Goal: Task Accomplishment & Management: Use online tool/utility

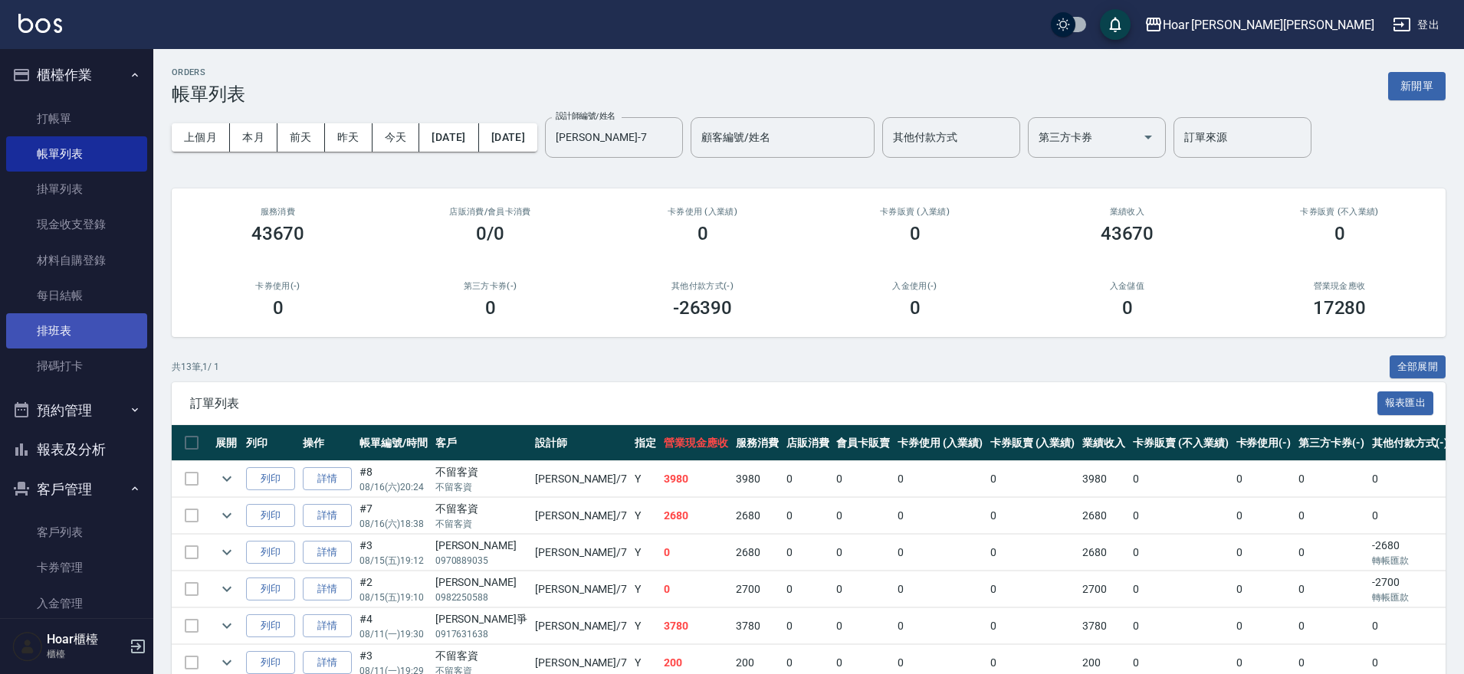
scroll to position [280, 0]
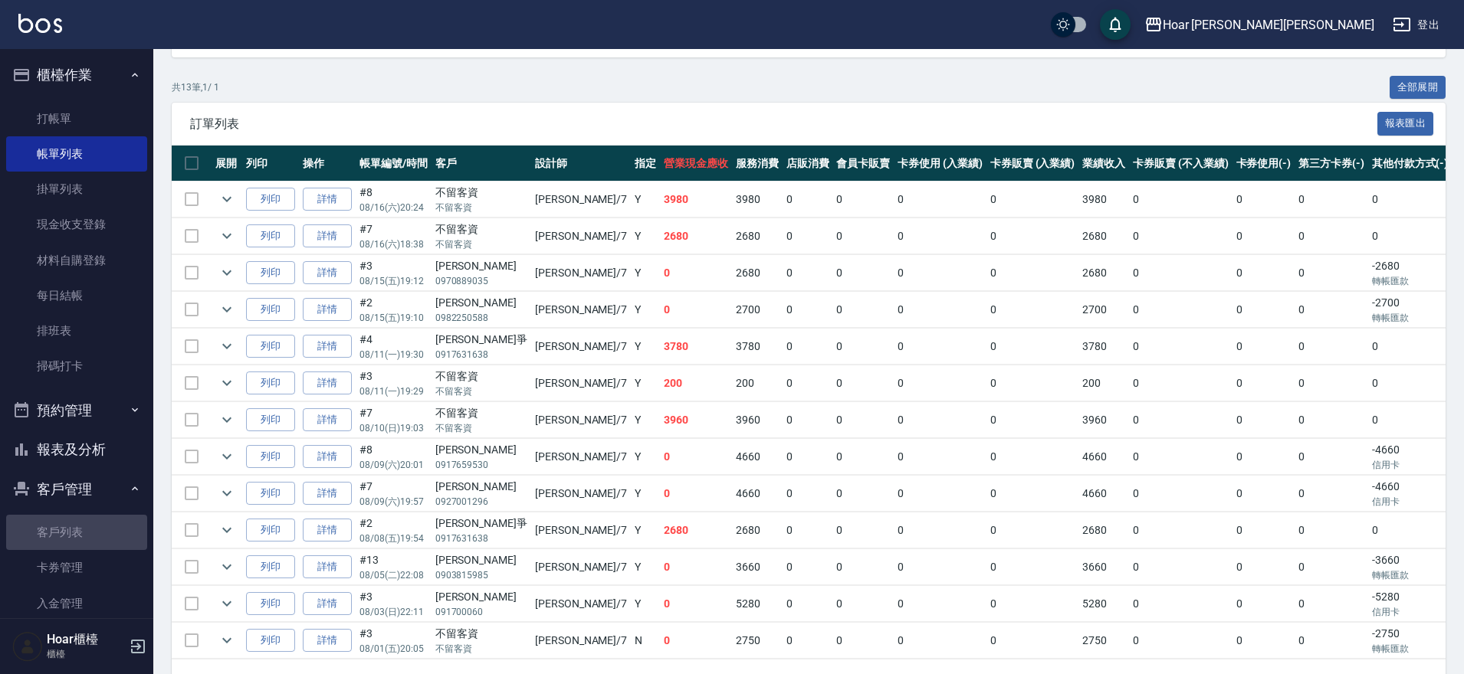
drag, startPoint x: 90, startPoint y: 529, endPoint x: 139, endPoint y: 484, distance: 67.3
click at [90, 529] on link "客戶列表" at bounding box center [76, 532] width 141 height 35
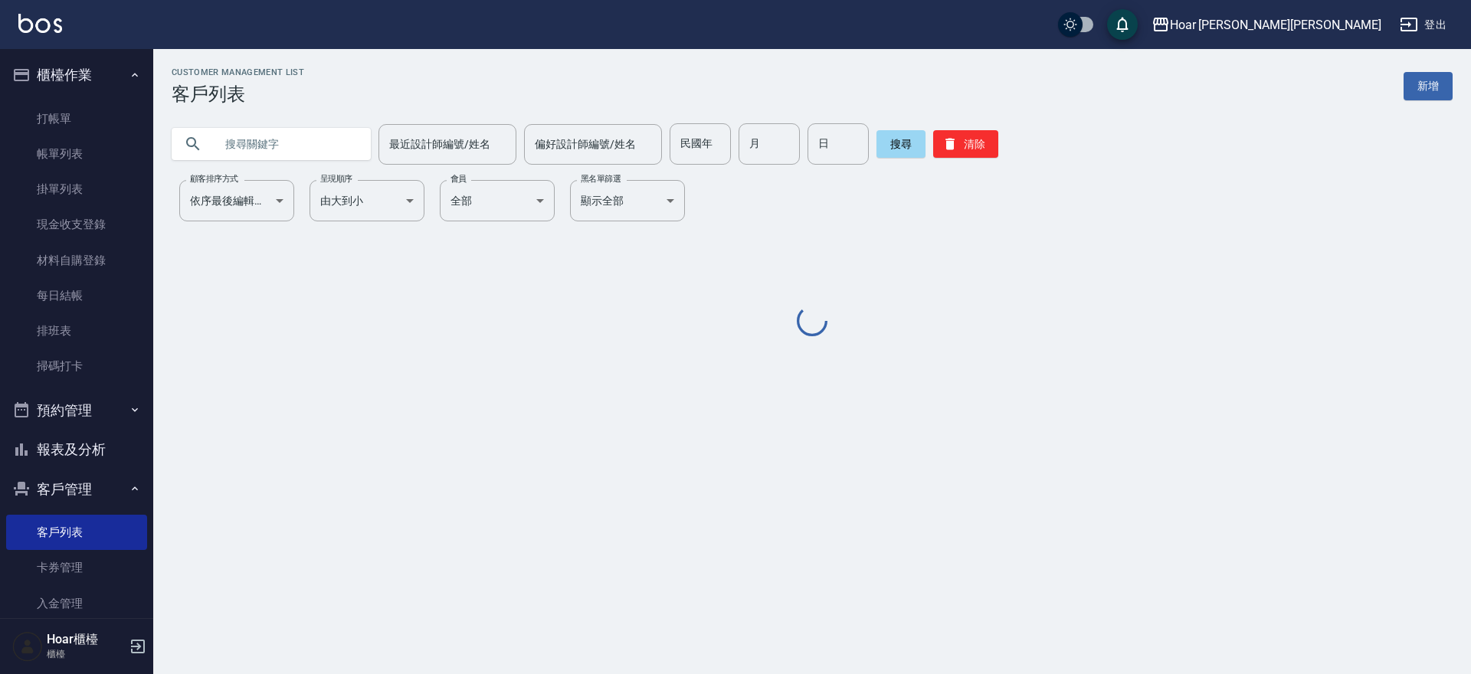
click at [280, 133] on input "text" at bounding box center [287, 143] width 144 height 41
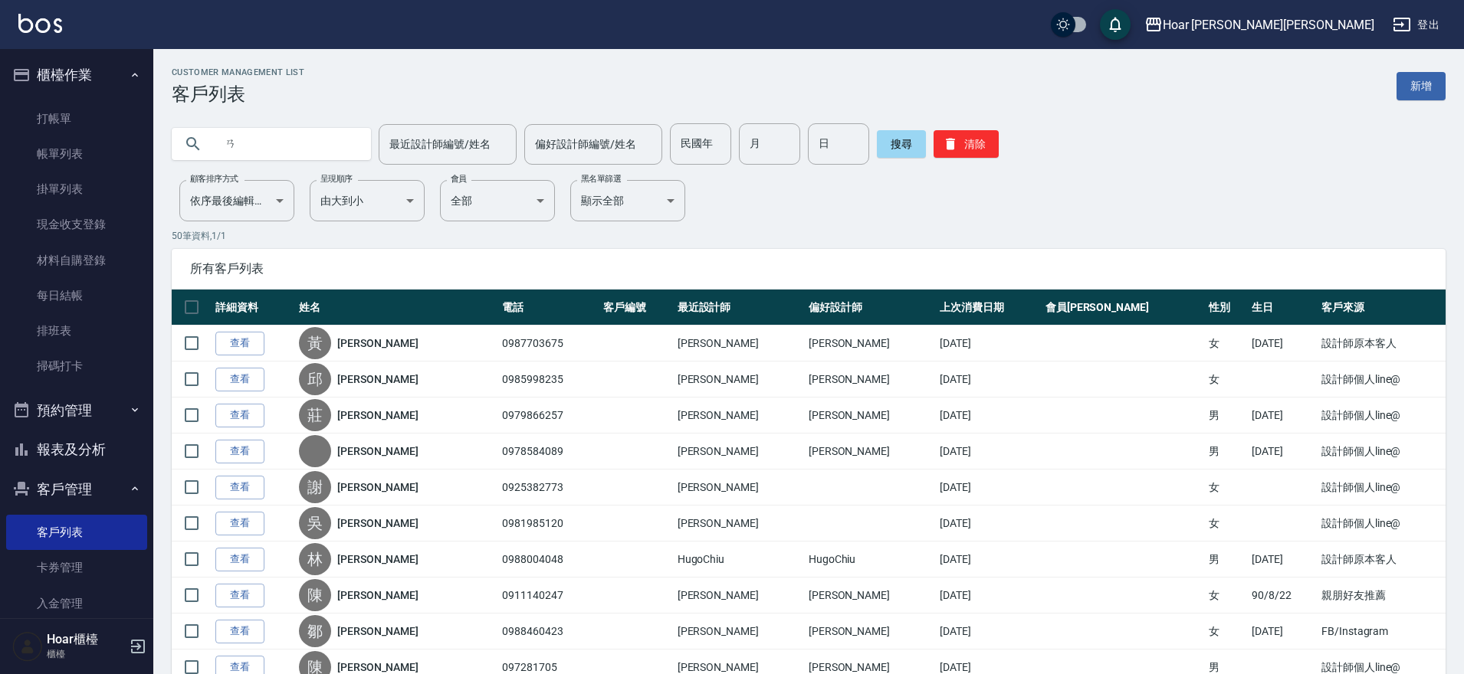
type input "ㄞ"
type input "0922603413"
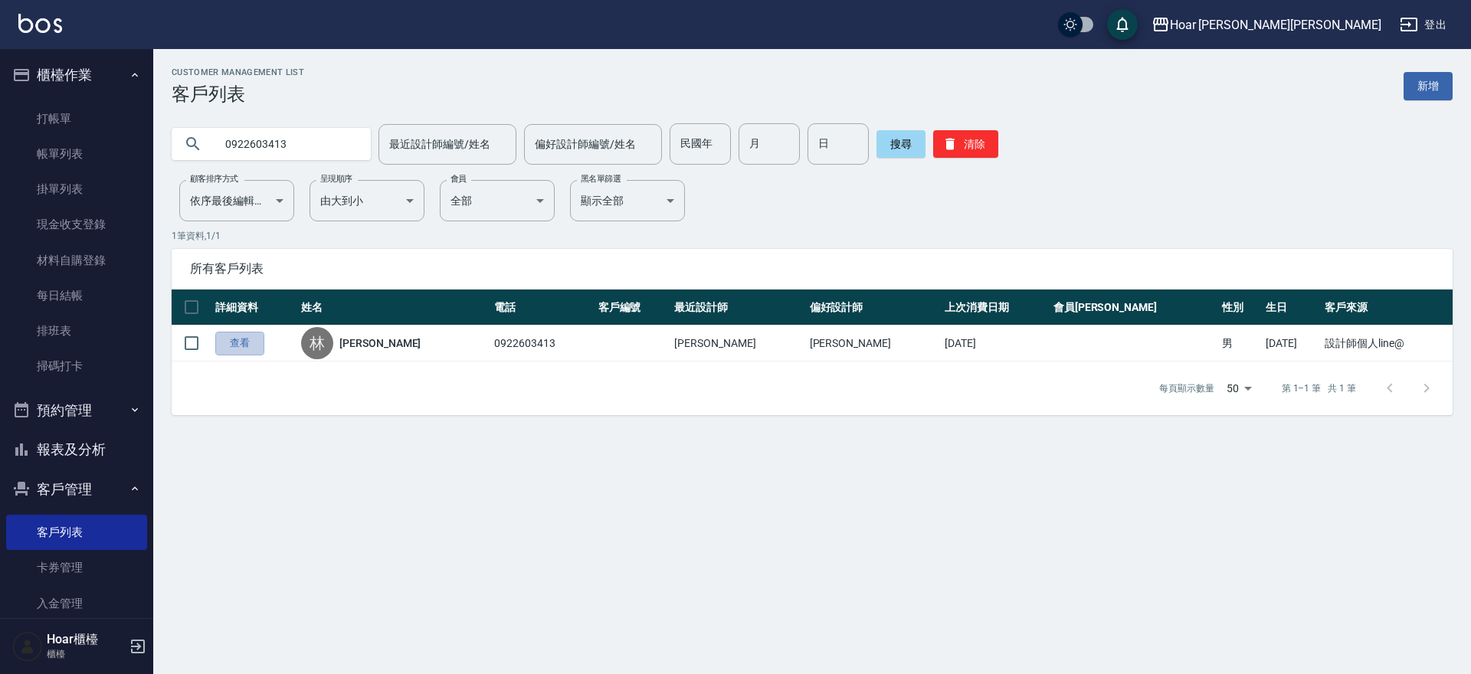
click at [244, 346] on link "查看" at bounding box center [239, 344] width 49 height 24
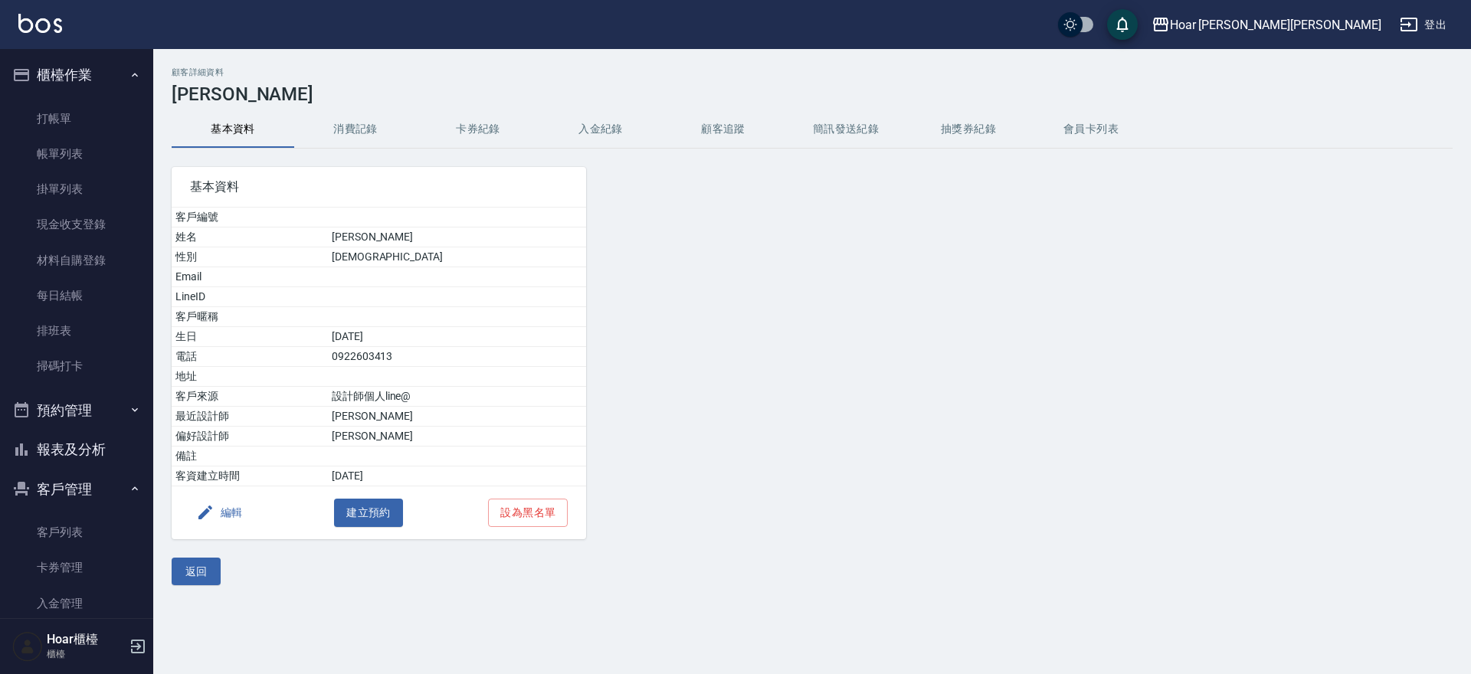
click at [330, 125] on button "消費記錄" at bounding box center [355, 129] width 123 height 37
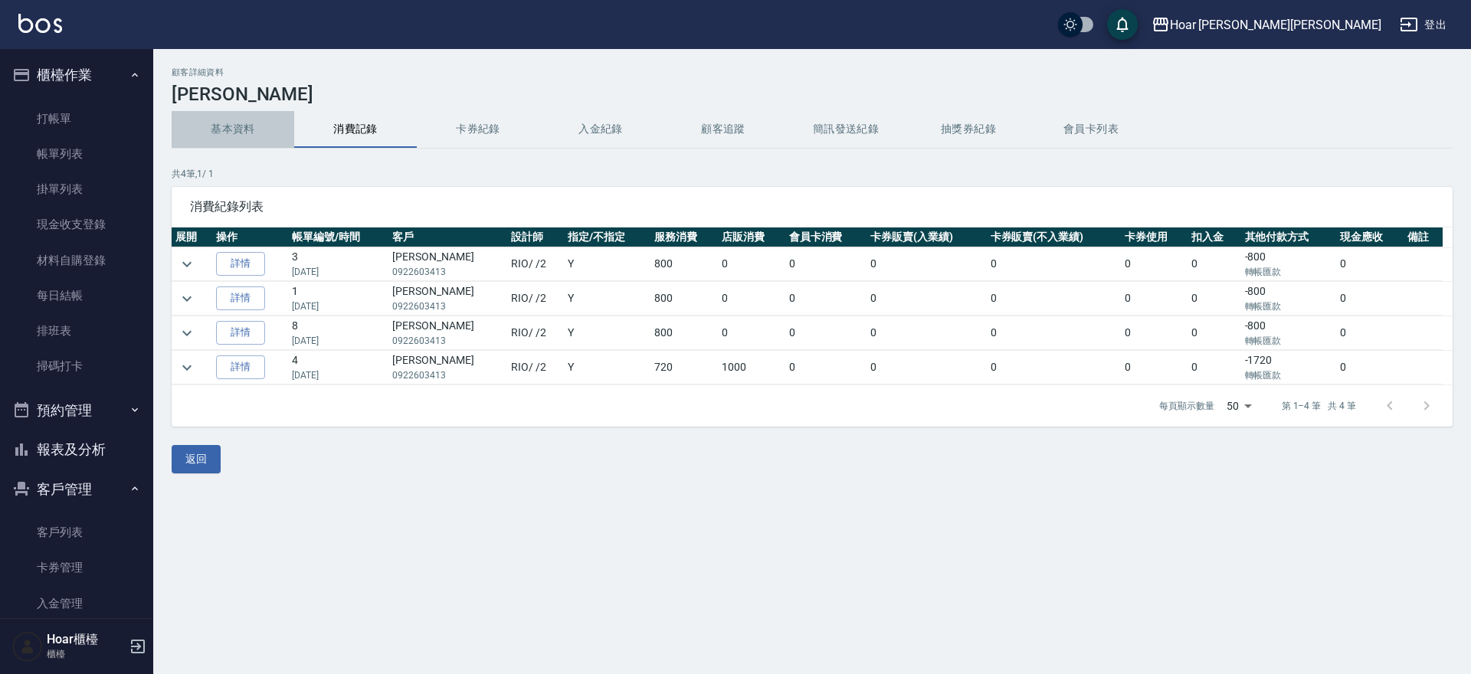
click at [251, 133] on button "基本資料" at bounding box center [233, 129] width 123 height 37
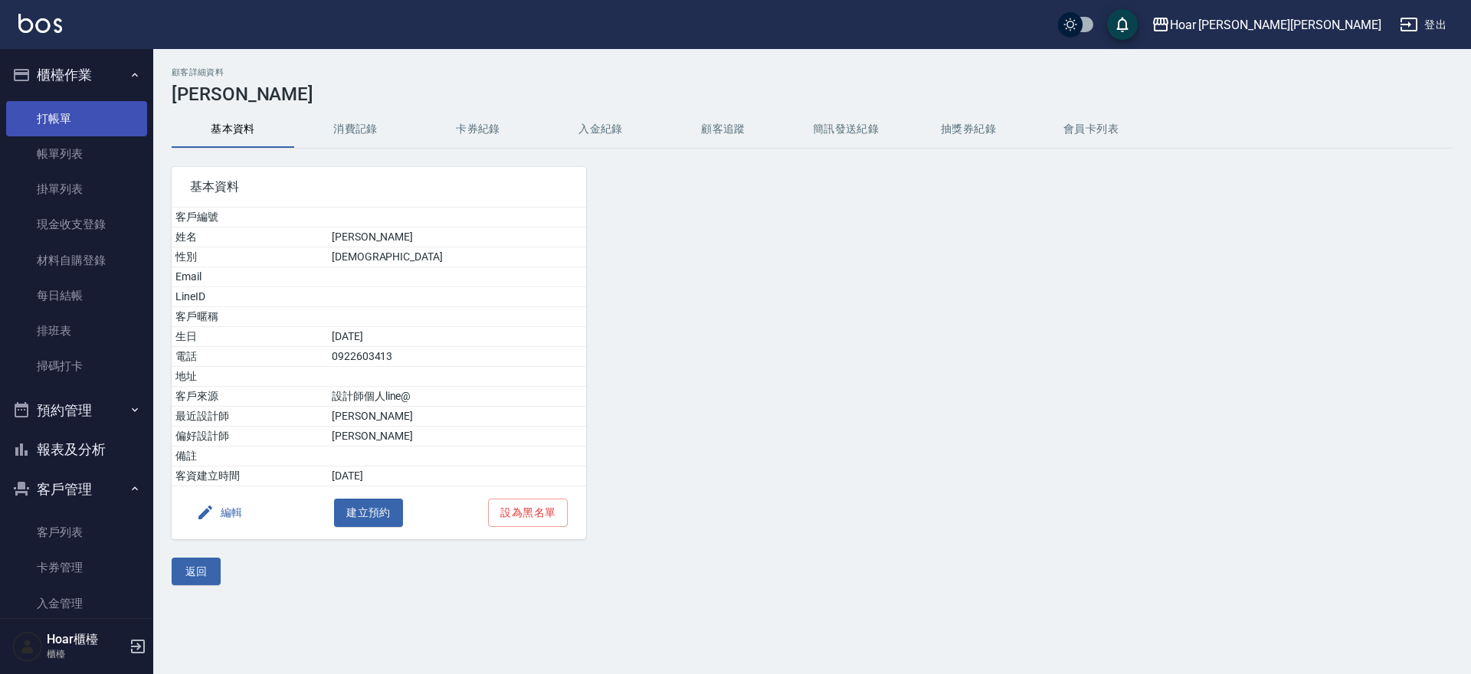
click at [115, 120] on link "打帳單" at bounding box center [76, 118] width 141 height 35
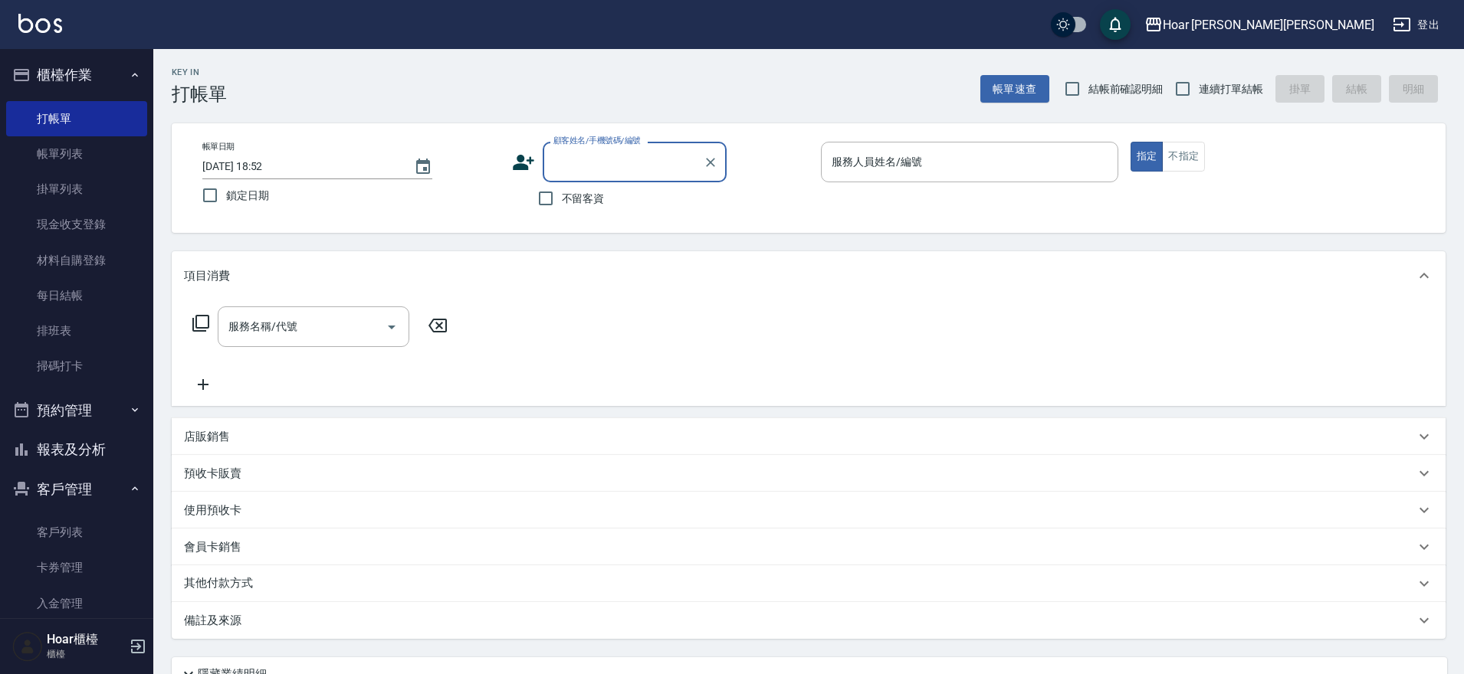
click at [609, 171] on input "顧客姓名/手機號碼/編號" at bounding box center [622, 162] width 147 height 27
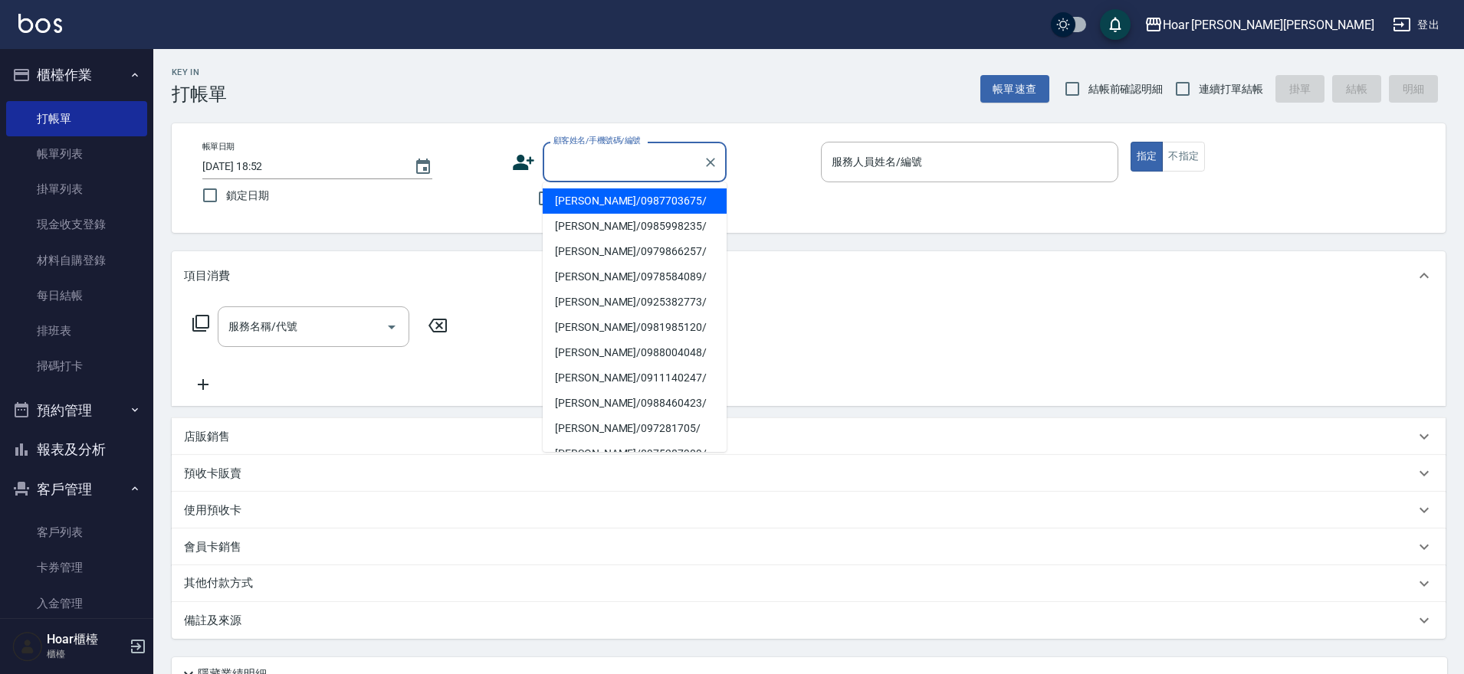
type input "x"
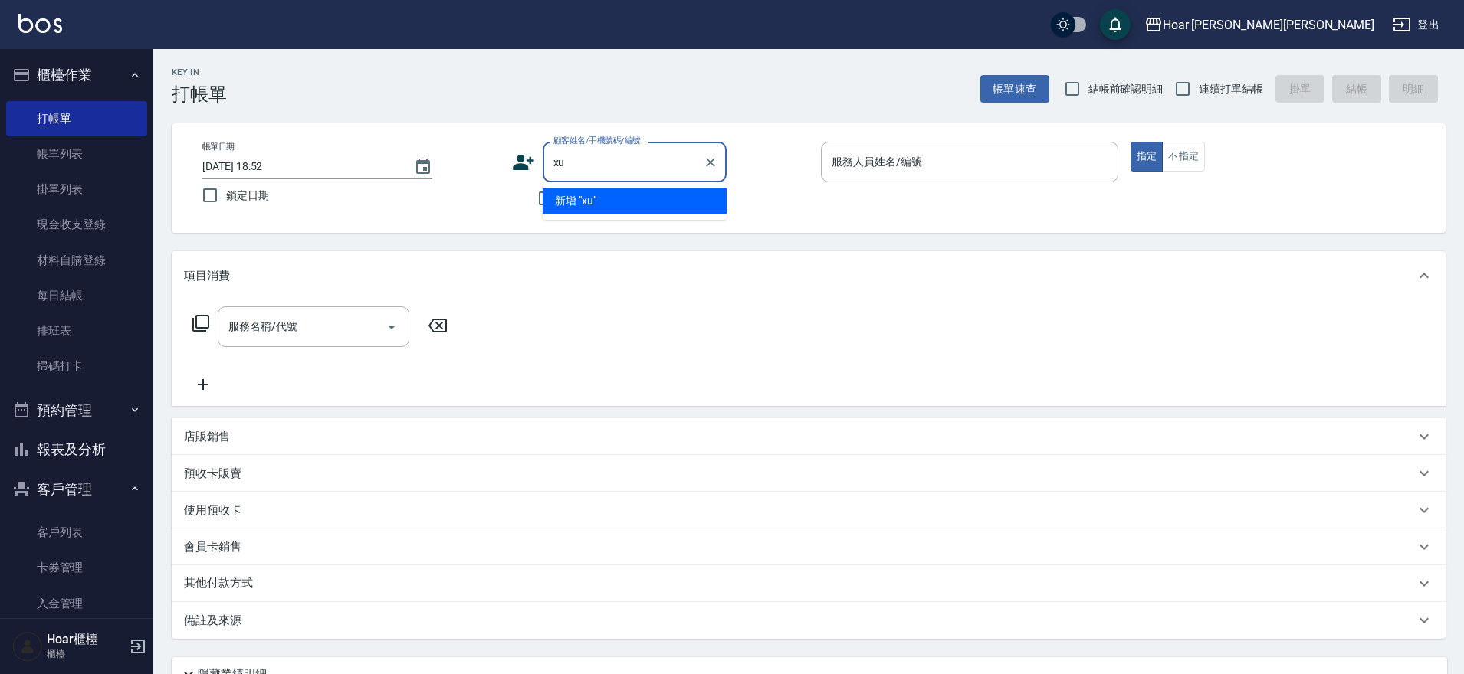
type input "x"
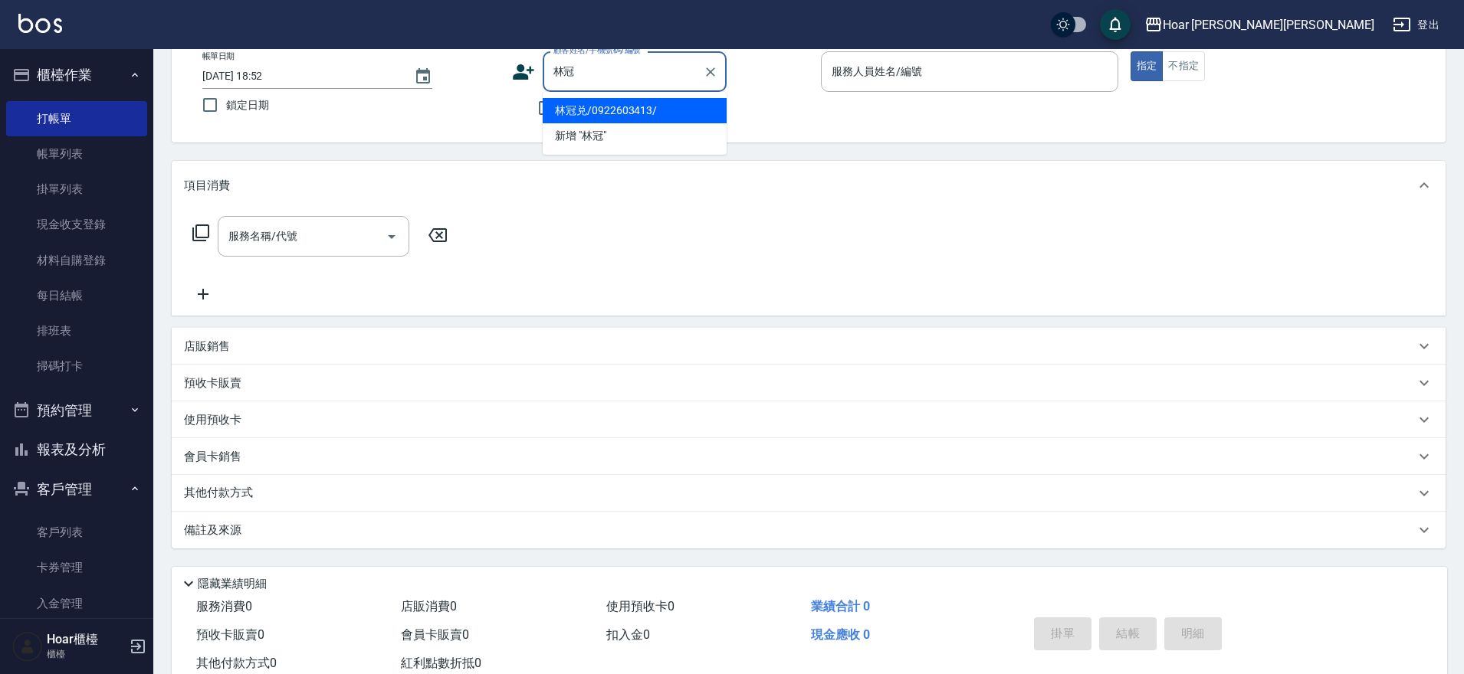
click at [581, 108] on li "林冠兑/0922603413/" at bounding box center [635, 110] width 184 height 25
type input "林冠兑/0922603413/"
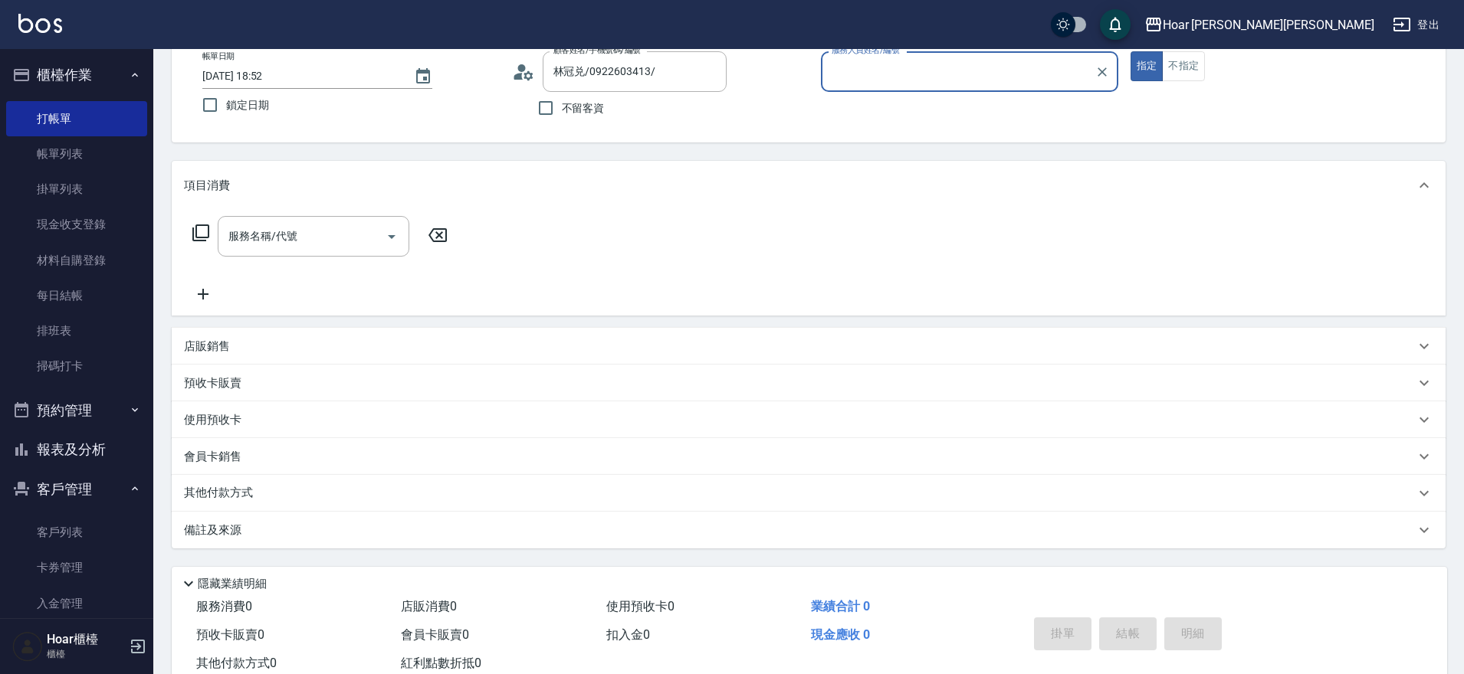
type input "RIO-2"
click at [350, 226] on input "服務名稱/代號" at bounding box center [302, 236] width 155 height 27
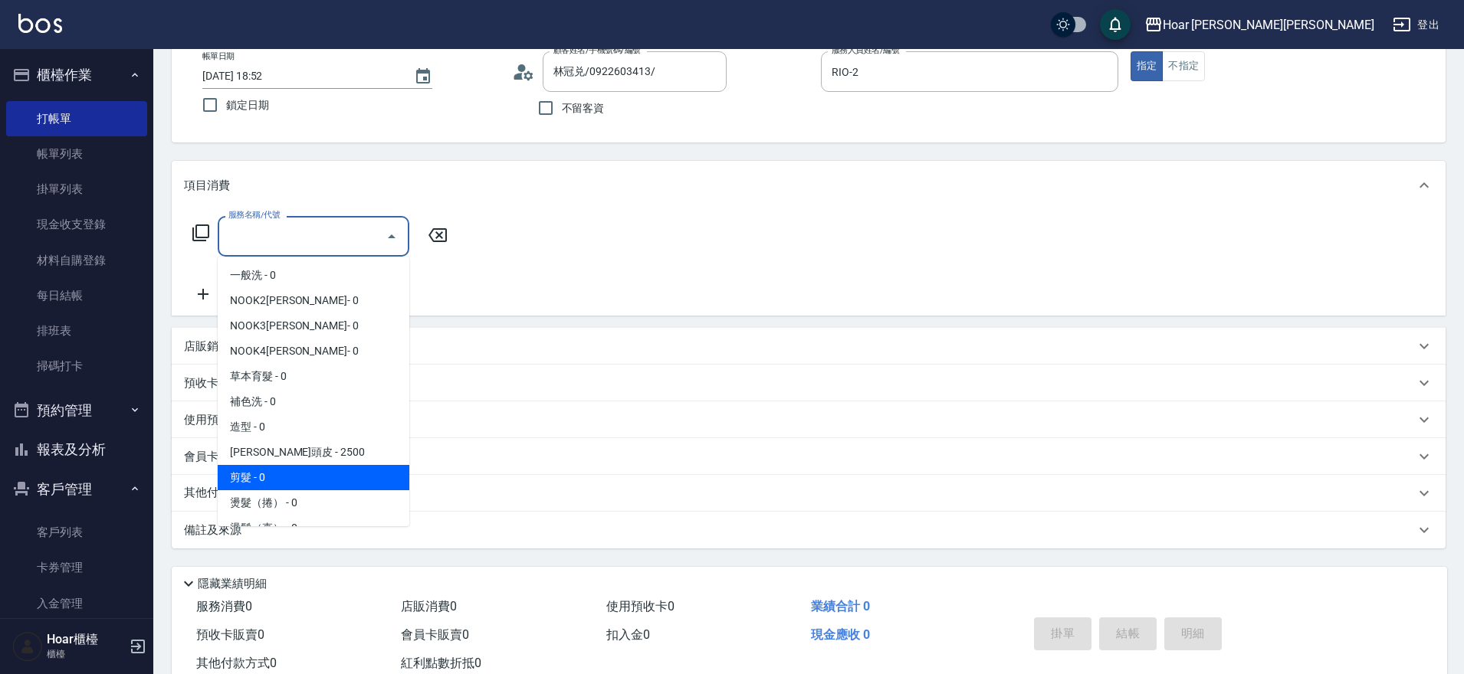
drag, startPoint x: 251, startPoint y: 474, endPoint x: 372, endPoint y: 350, distance: 173.9
click at [253, 473] on span "剪髮 - 0" at bounding box center [314, 477] width 192 height 25
type input "剪髮(201)"
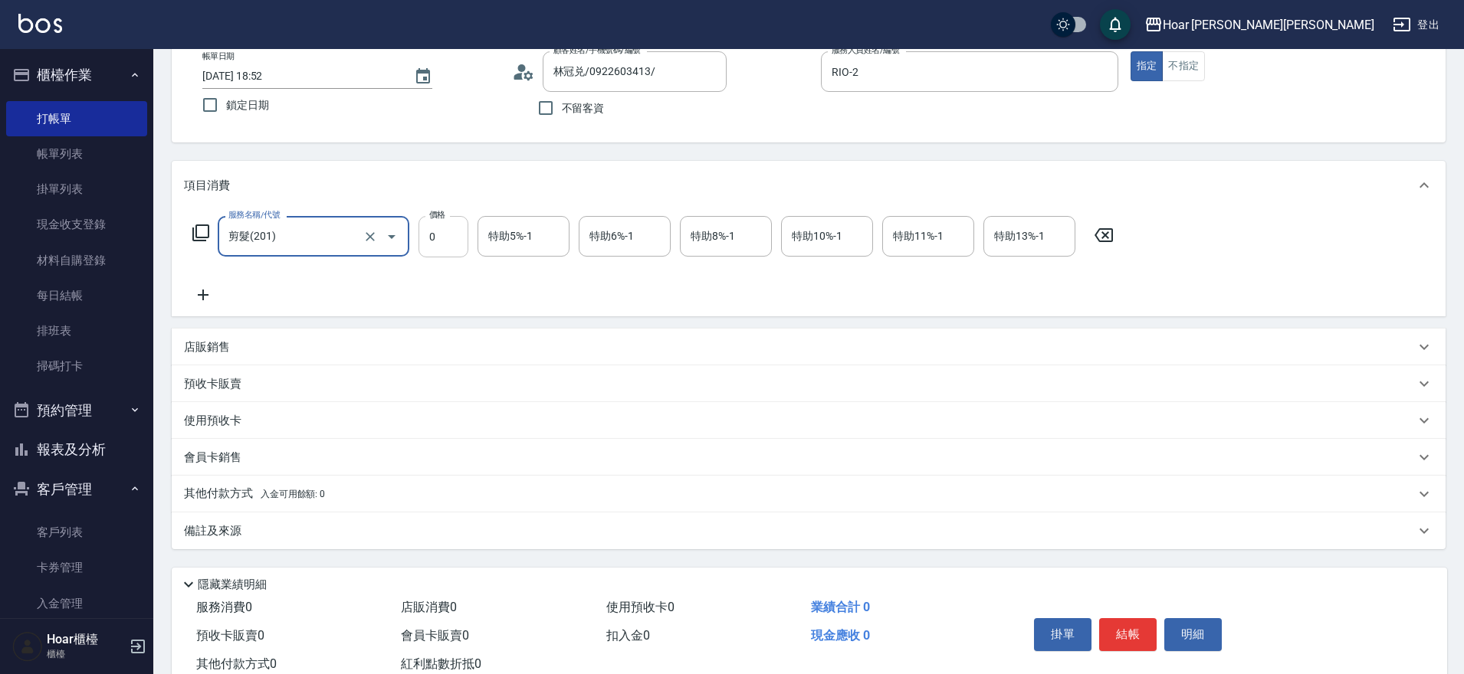
click at [452, 231] on input "0" at bounding box center [443, 236] width 50 height 41
type input "800"
click at [191, 294] on icon at bounding box center [203, 295] width 38 height 18
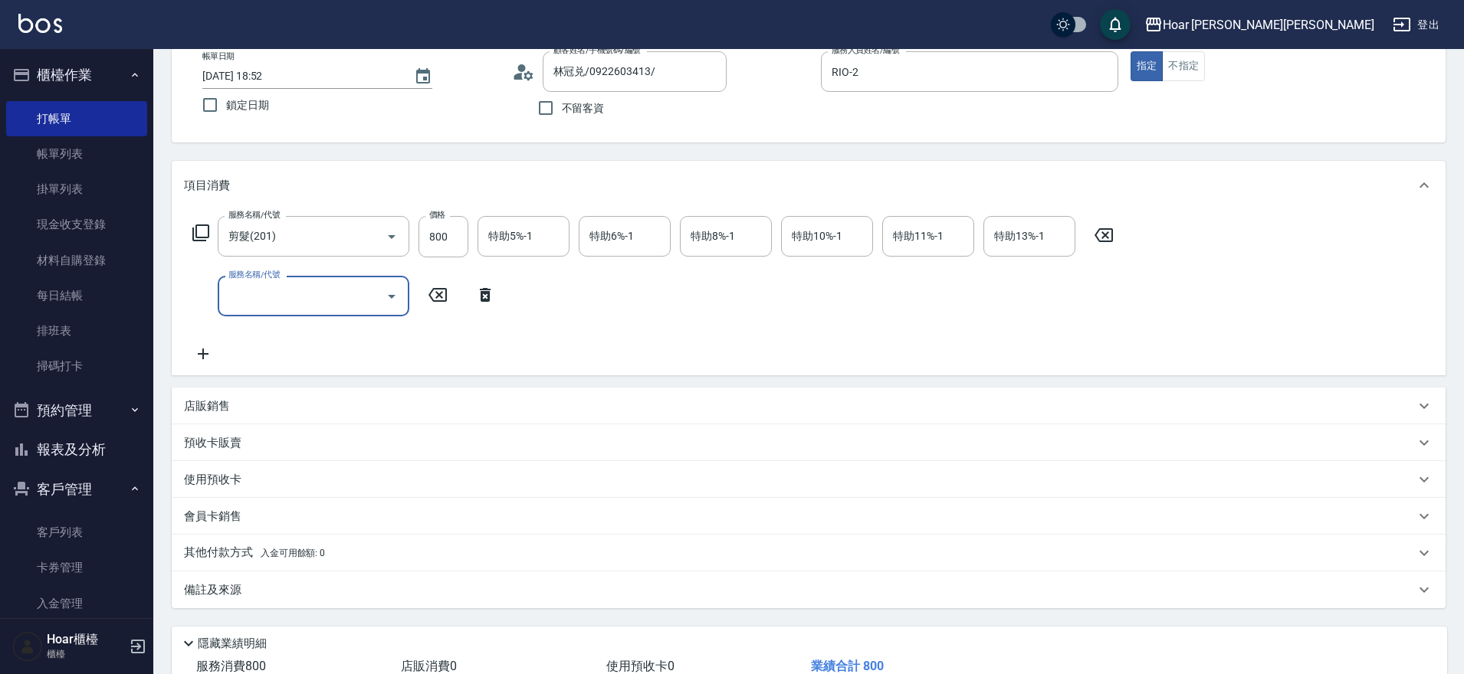
click at [270, 294] on input "服務名稱/代號" at bounding box center [302, 296] width 155 height 27
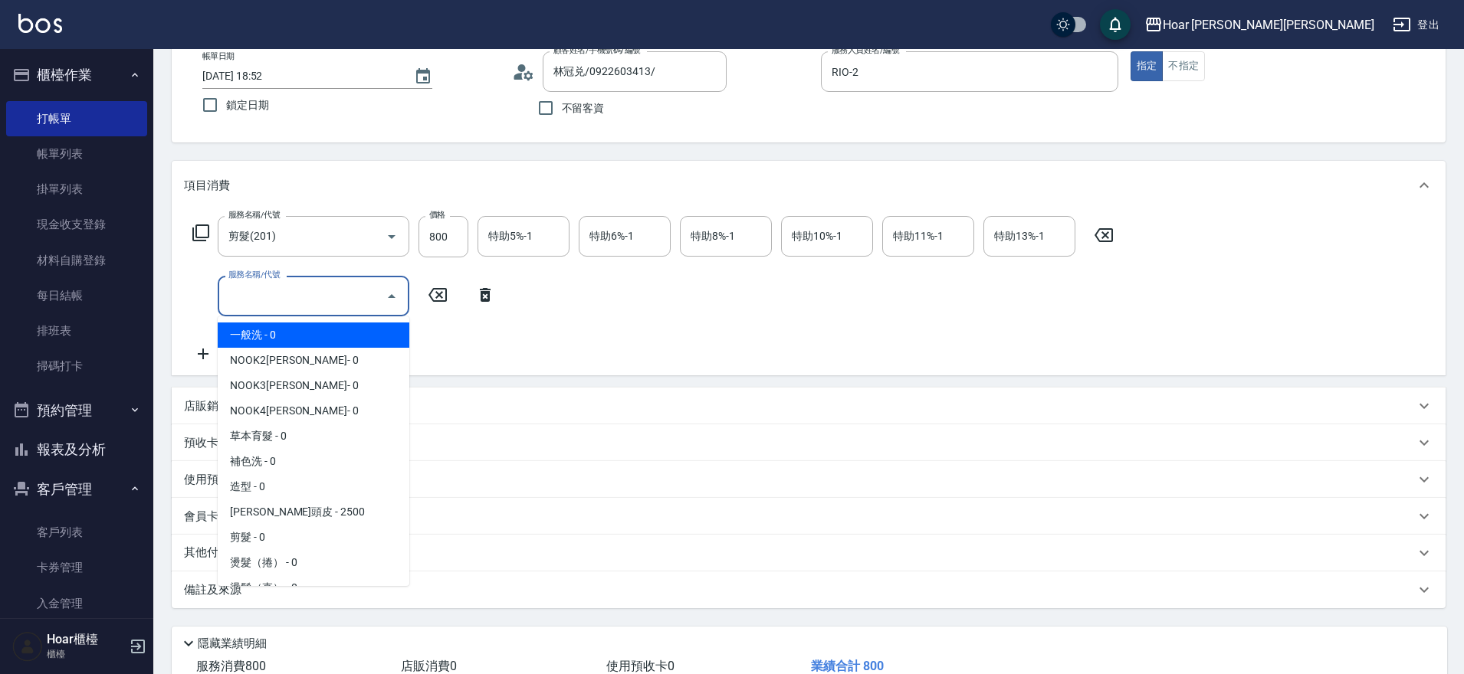
scroll to position [90, 0]
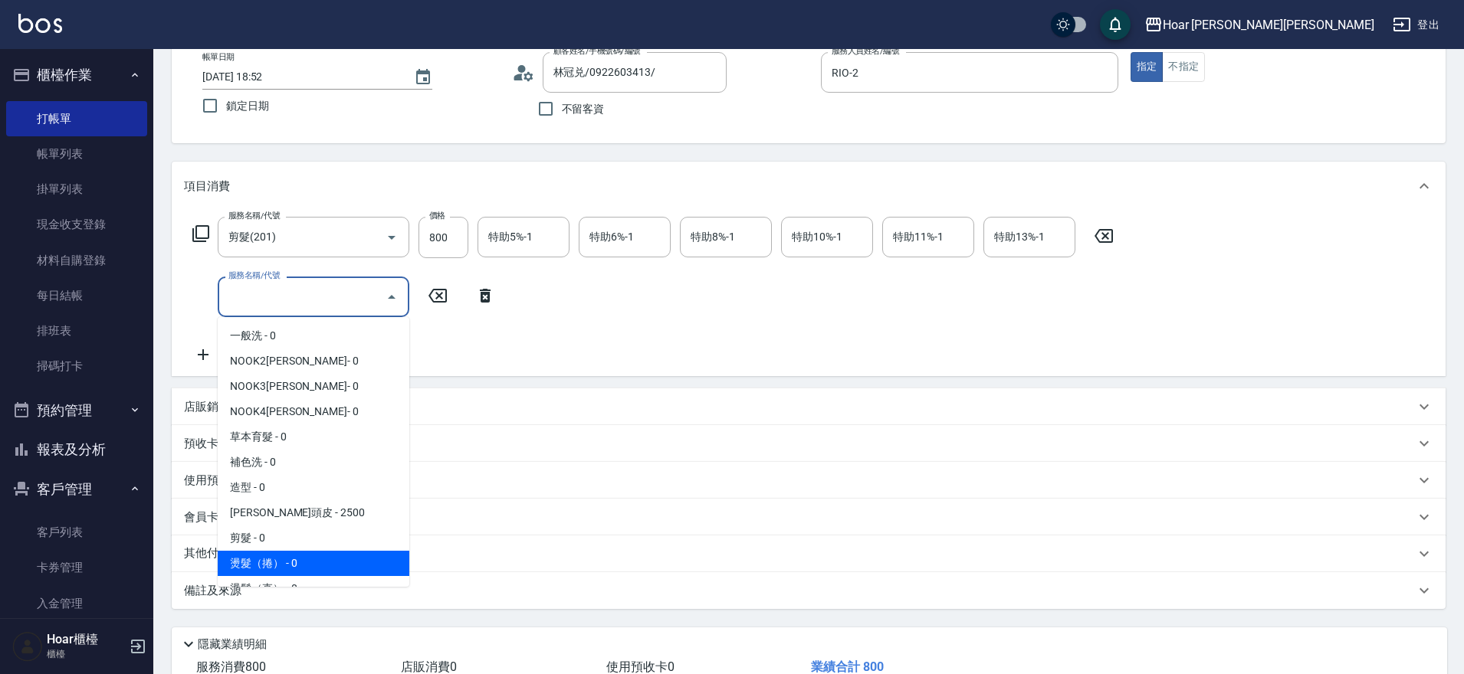
drag, startPoint x: 268, startPoint y: 559, endPoint x: 310, endPoint y: 536, distance: 47.6
click at [269, 559] on span "燙髮（捲） - 0" at bounding box center [314, 563] width 192 height 25
type input "燙髮（捲）(301)"
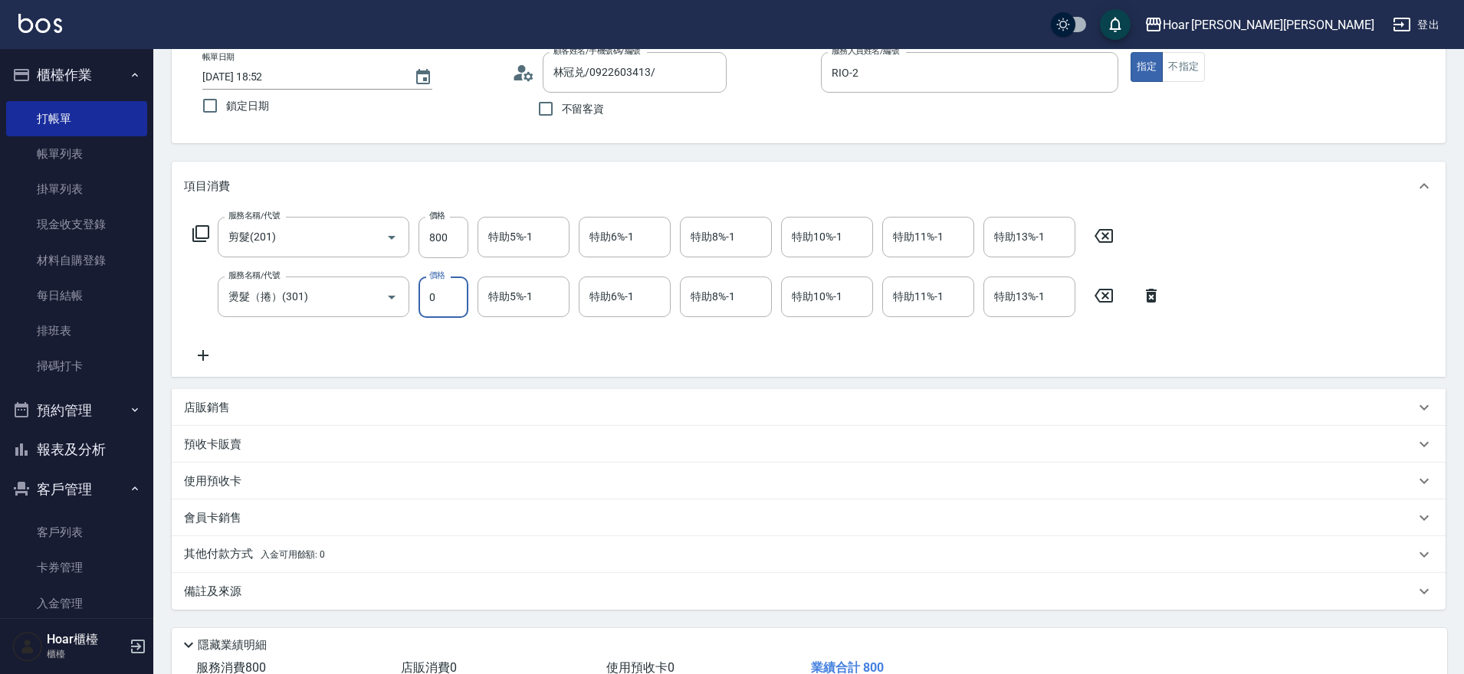
click at [448, 303] on input "0" at bounding box center [443, 297] width 50 height 41
type input "2250"
click at [448, 334] on div "服務名稱/代號 剪髮(201) 服務名稱/代號 價格 800 價格 特助5%-1 特助5%-1 特助6%-1 特助6%-1 特助8%-1 特助8%-1 特助1…" at bounding box center [677, 291] width 986 height 148
click at [205, 351] on icon at bounding box center [203, 355] width 38 height 18
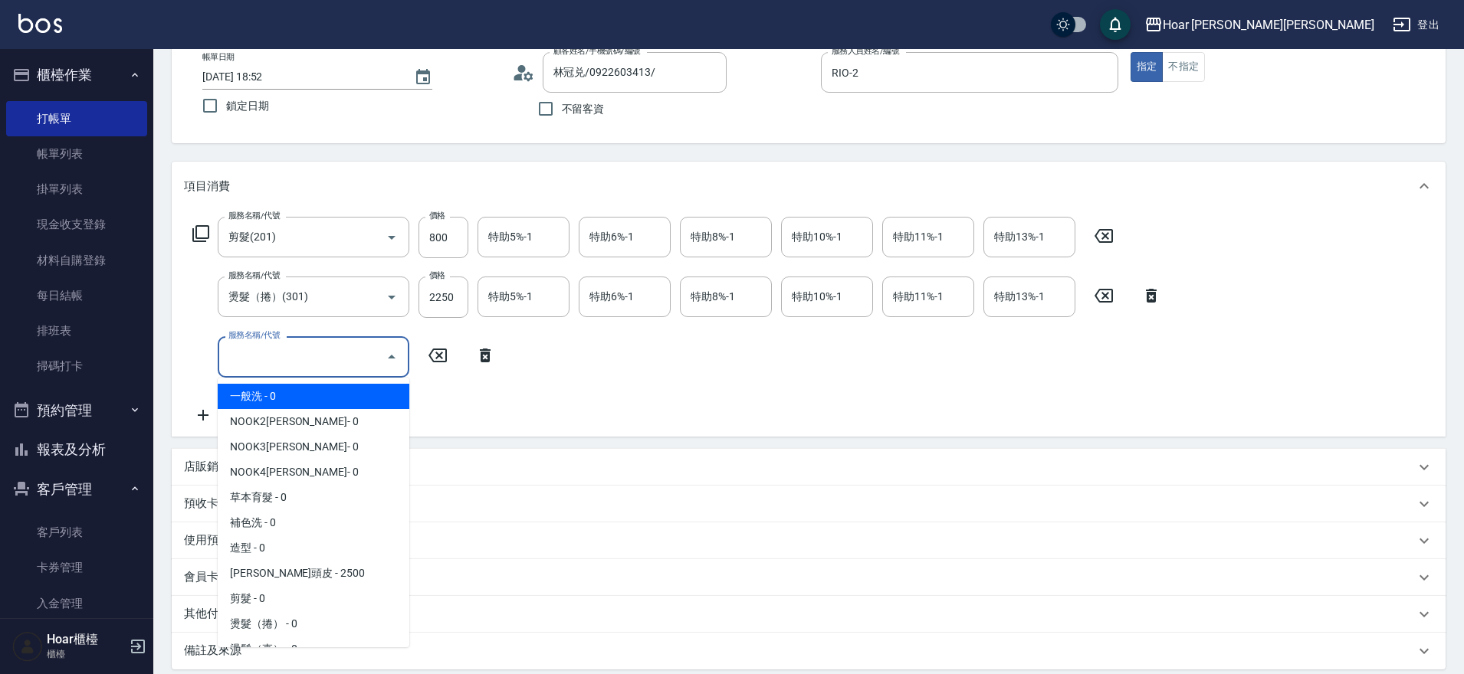
click at [280, 353] on input "服務名稱/代號" at bounding box center [302, 356] width 155 height 27
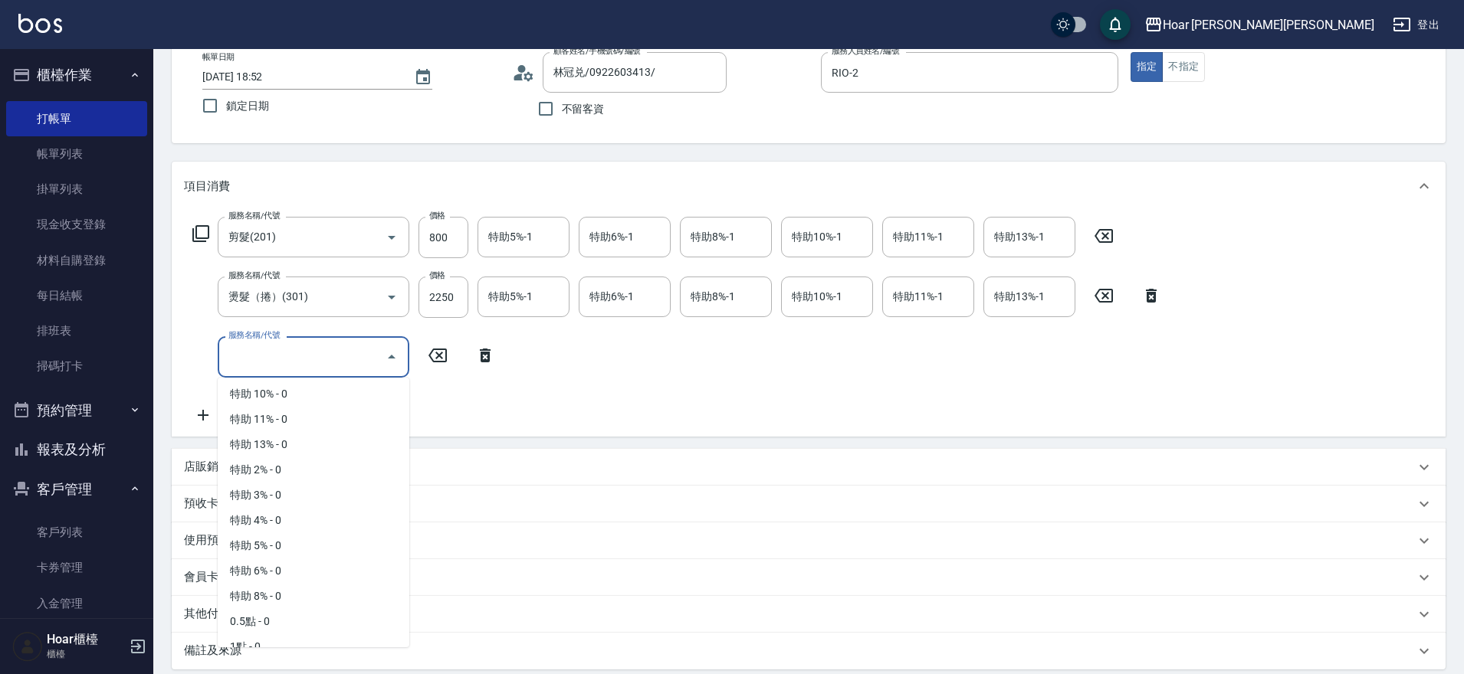
scroll to position [1007, 0]
click at [254, 510] on span "0.5點 - 0" at bounding box center [314, 502] width 192 height 25
type input "0.5點(P05)"
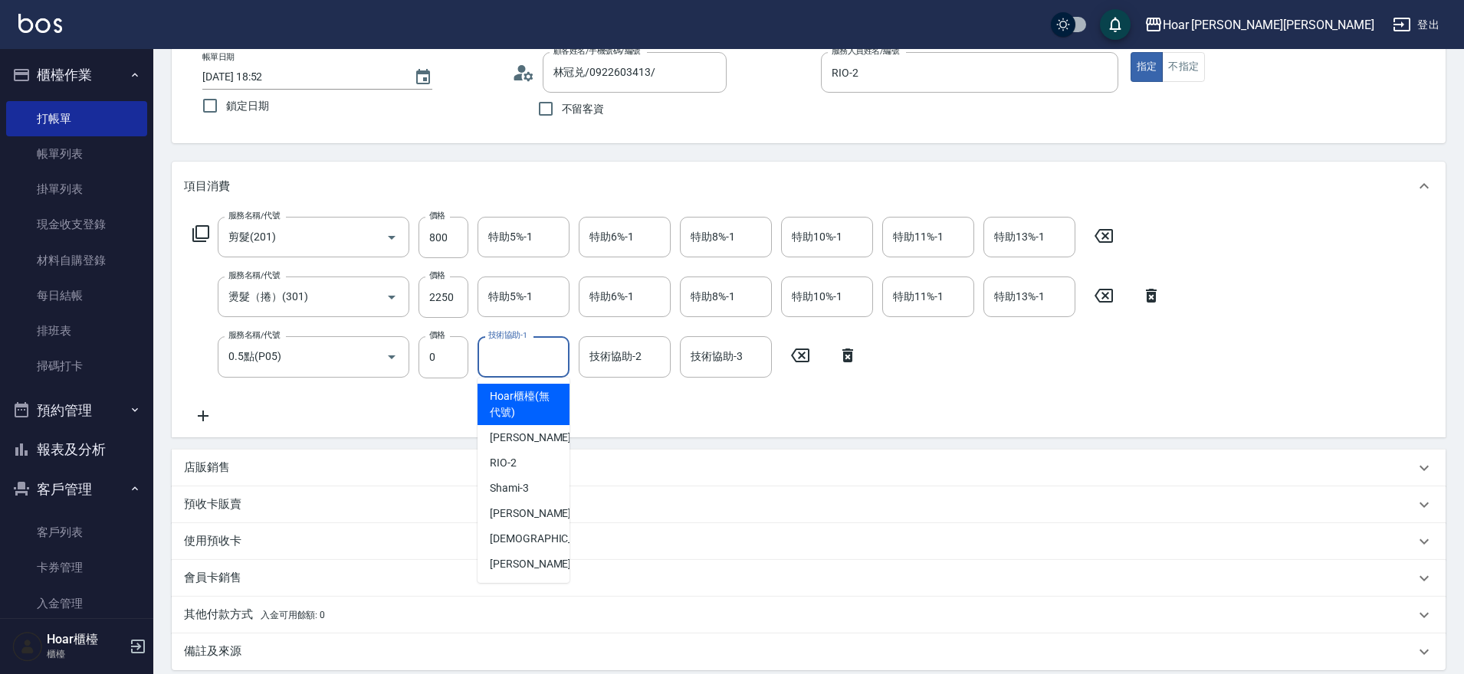
click at [489, 365] on input "技術協助-1" at bounding box center [523, 356] width 78 height 27
click at [543, 528] on div "[DEMOGRAPHIC_DATA] -5" at bounding box center [523, 538] width 92 height 25
type input "[DEMOGRAPHIC_DATA]-5"
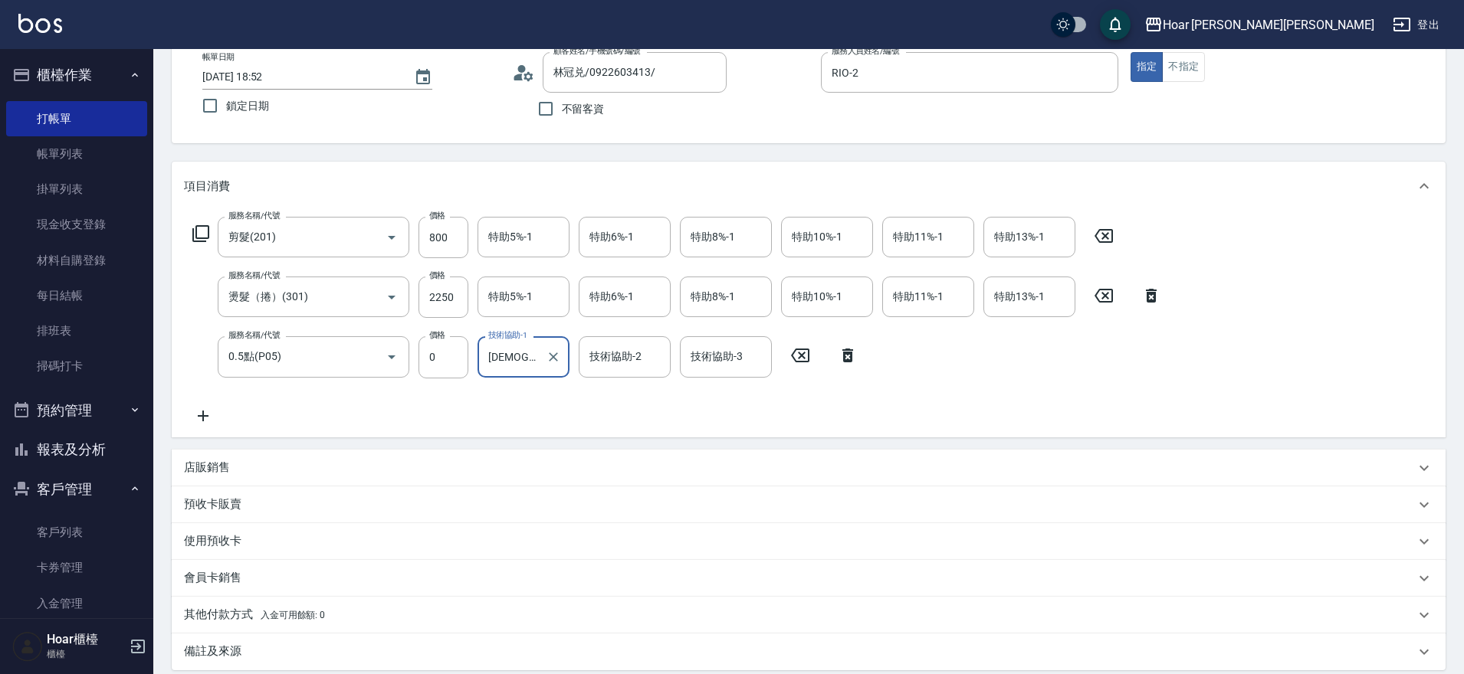
click at [582, 413] on div "服務名稱/代號 剪髮(201) 服務名稱/代號 價格 800 價格 特助5%-1 特助5%-1 特助6%-1 特助6%-1 特助8%-1 特助8%-1 特助1…" at bounding box center [677, 321] width 986 height 208
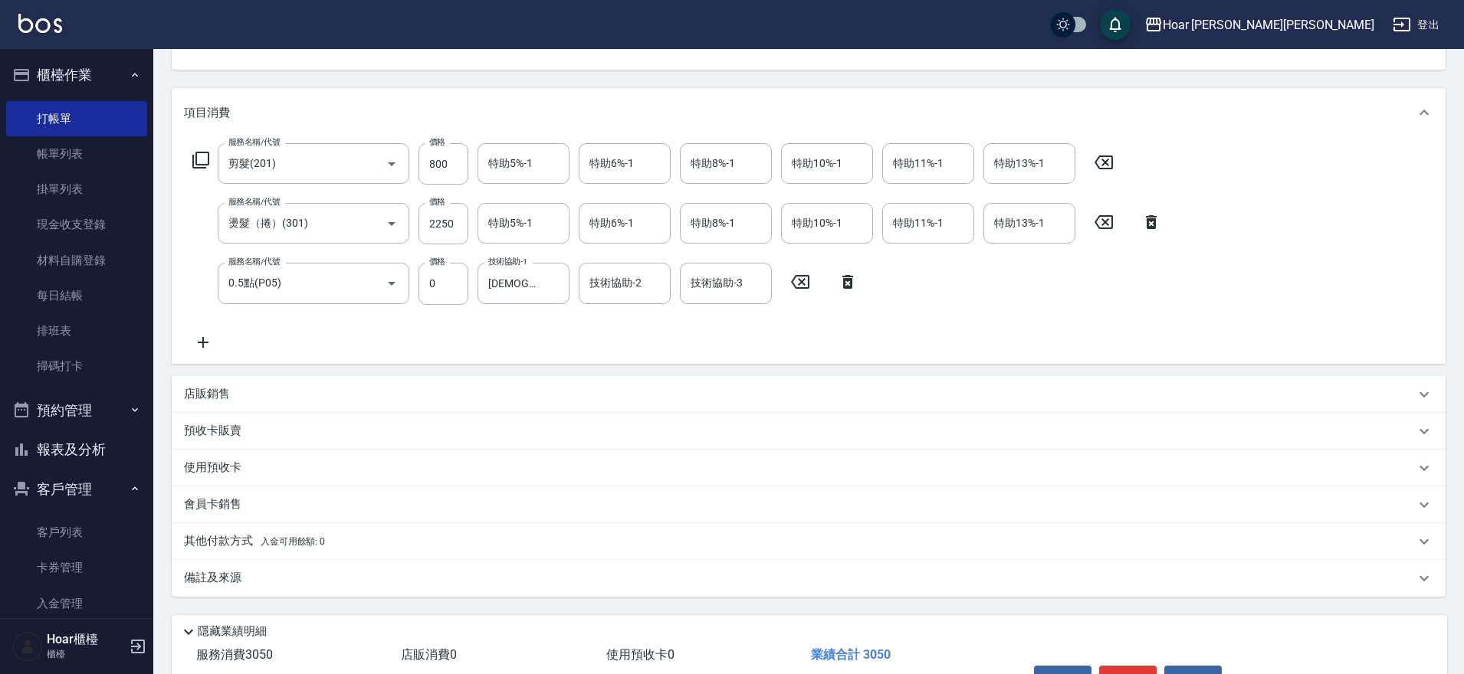
scroll to position [259, 0]
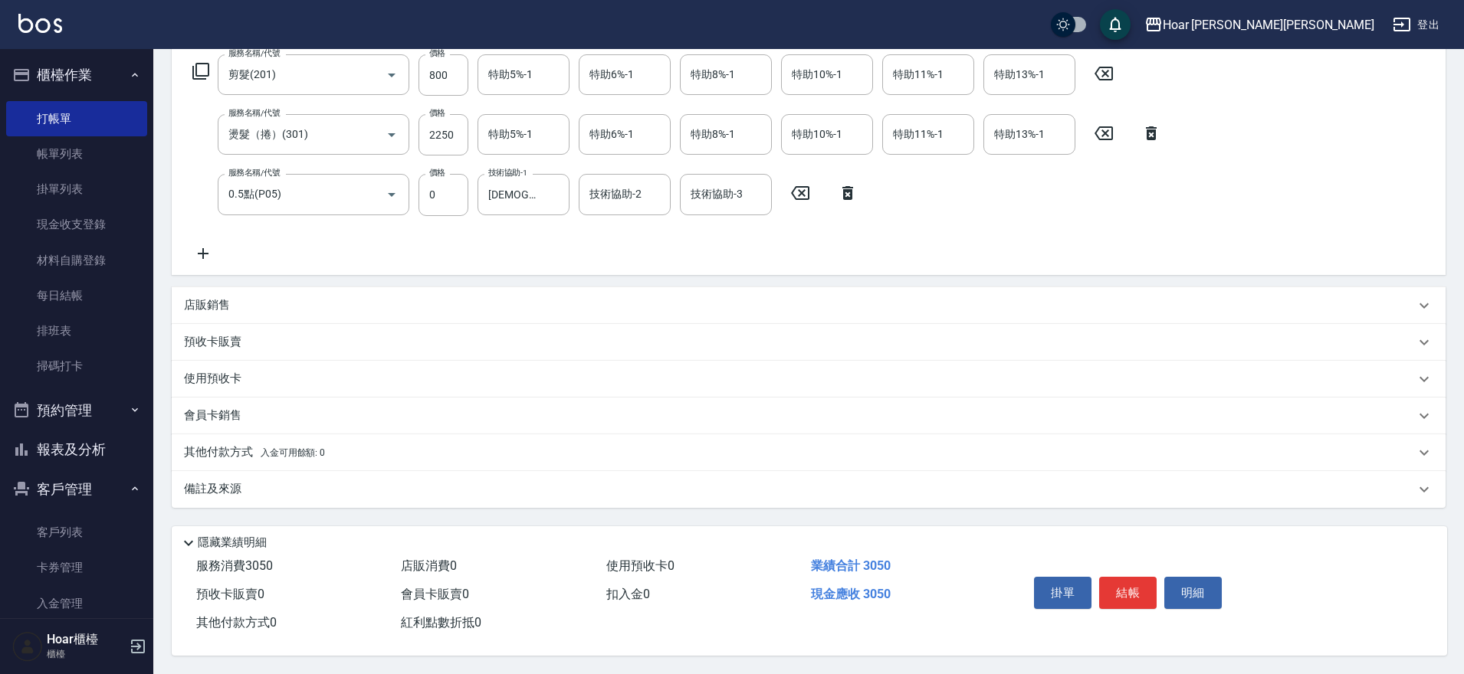
click at [241, 455] on div "其他付款方式 入金可用餘額: 0" at bounding box center [809, 453] width 1274 height 37
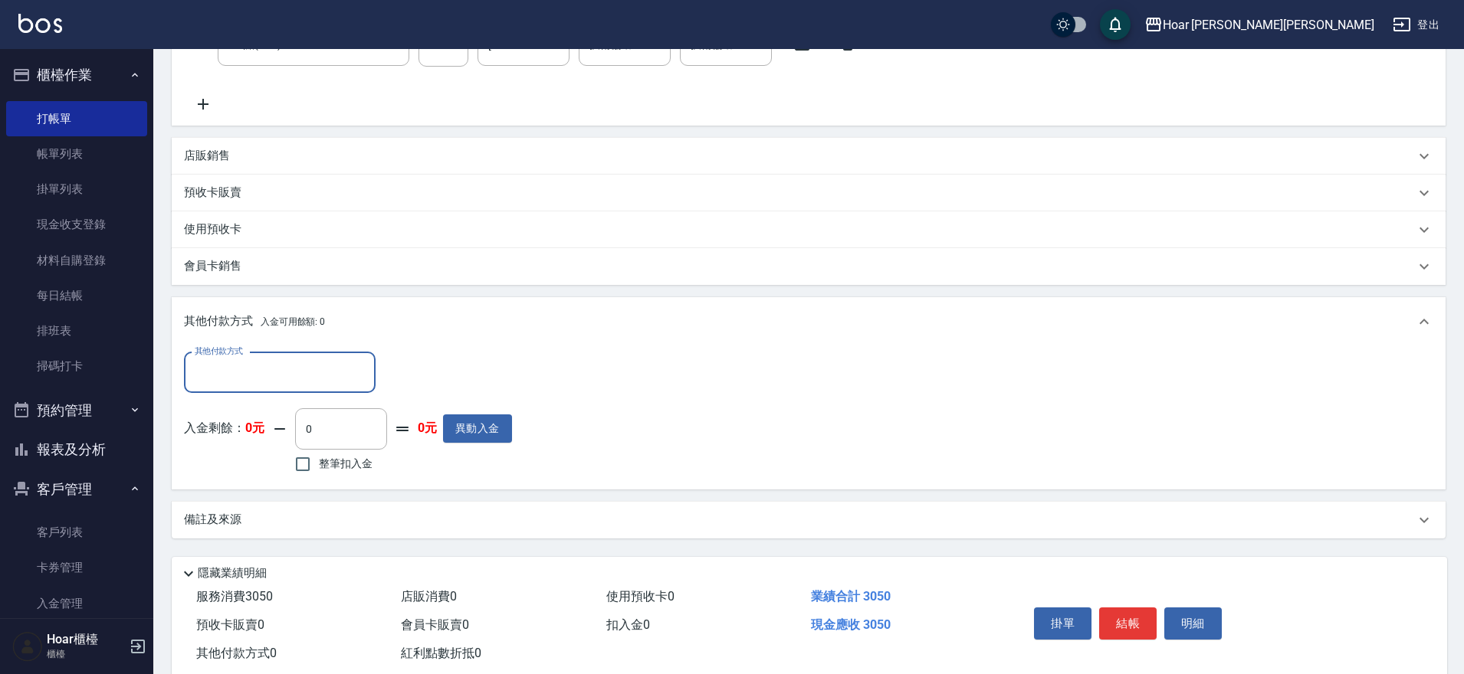
scroll to position [439, 0]
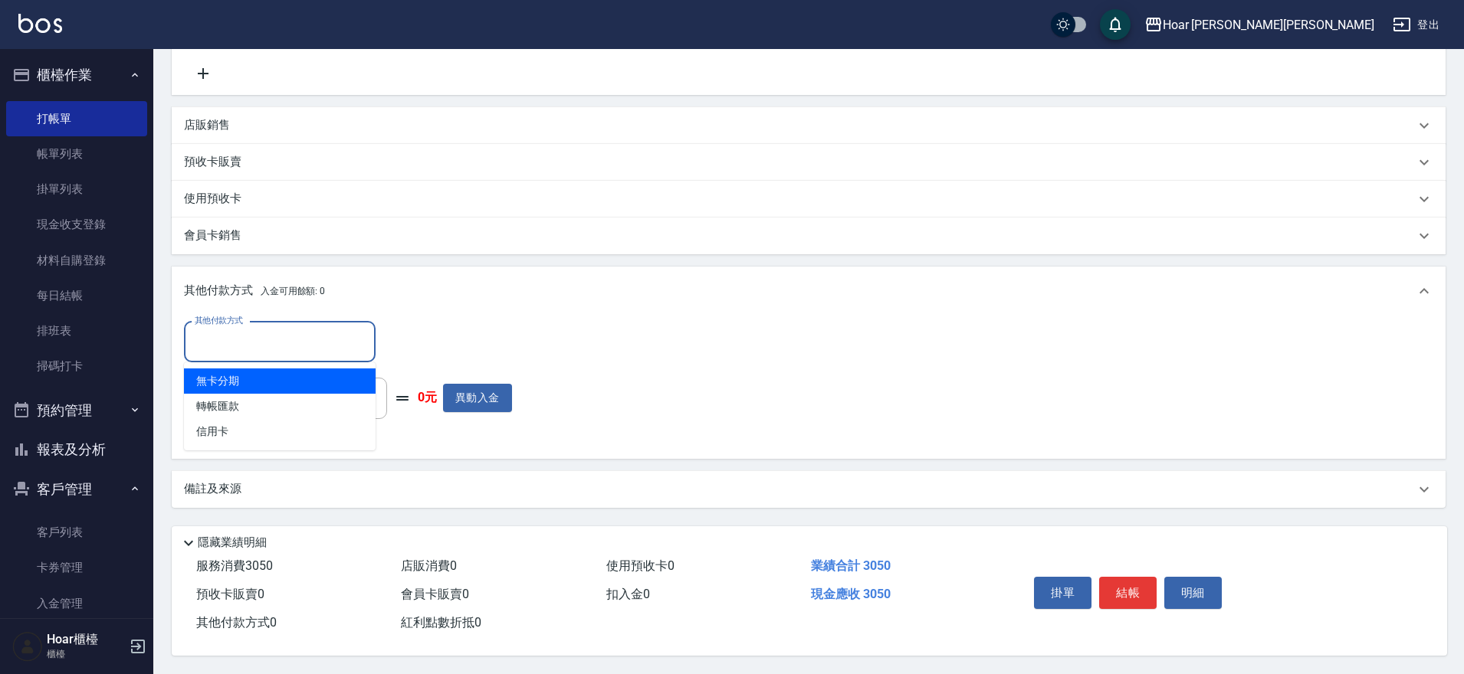
click at [249, 340] on input "其他付款方式" at bounding box center [280, 342] width 178 height 27
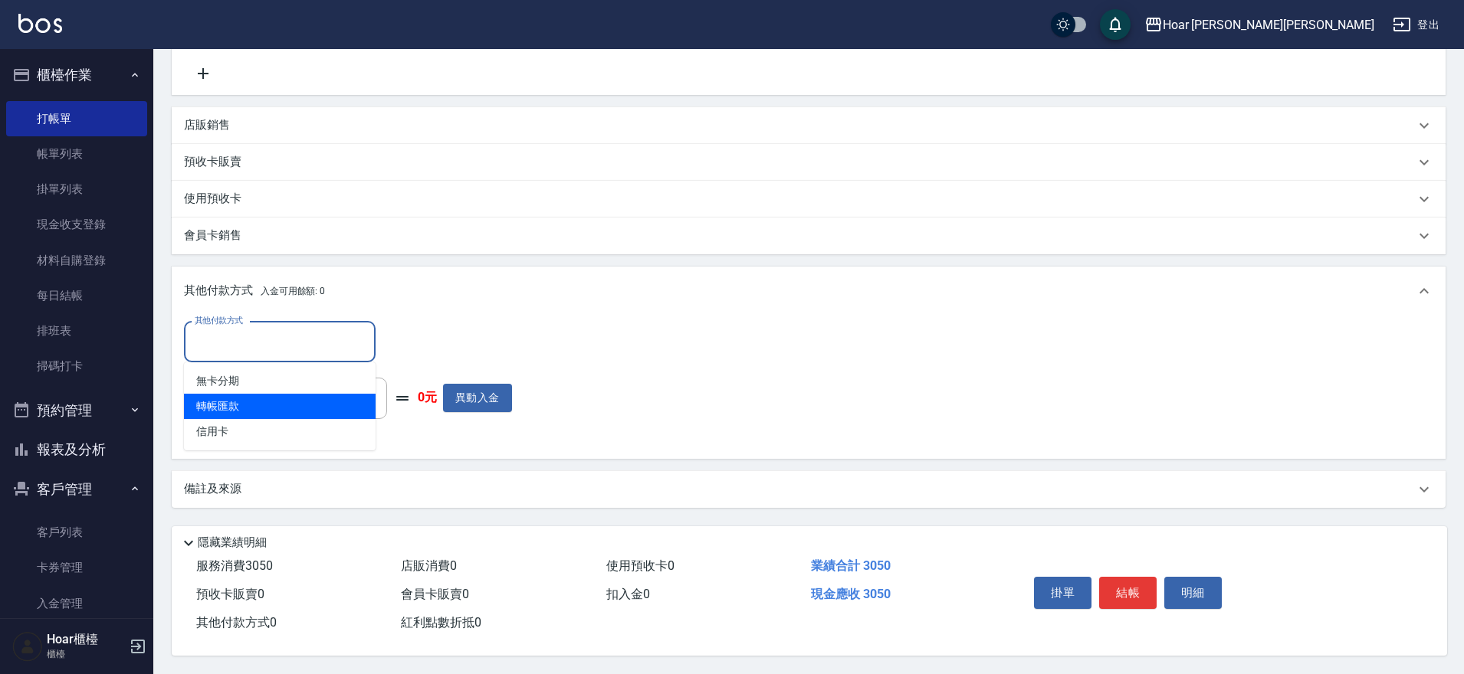
click at [237, 394] on span "轉帳匯款" at bounding box center [280, 406] width 192 height 25
type input "轉帳匯款"
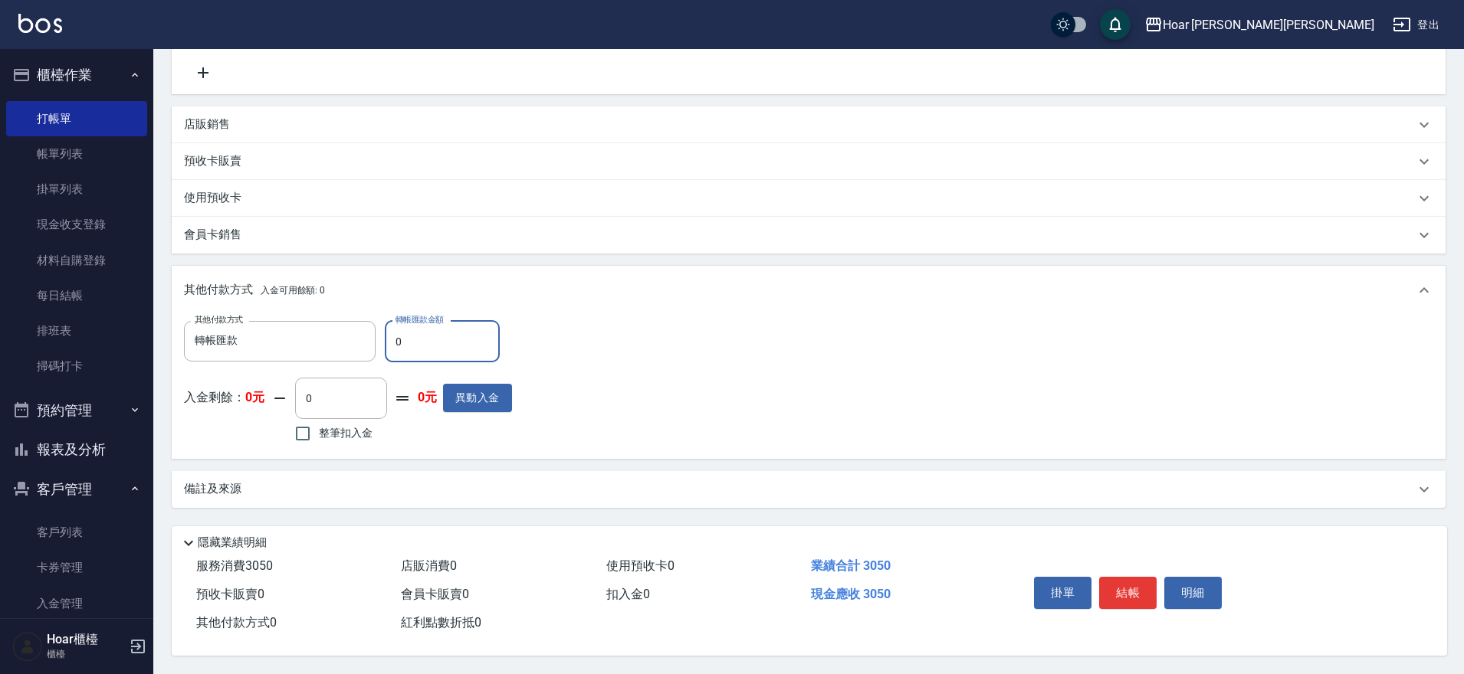
click at [422, 342] on input "0" at bounding box center [442, 341] width 115 height 41
type input "3050"
click at [755, 339] on div "其他付款方式 轉帳匯款 其他付款方式 轉帳匯款金額 3050 轉帳匯款金額 入金剩餘： 0元 0 ​ 整筆扣入金 0元 異動入金" at bounding box center [808, 384] width 1249 height 126
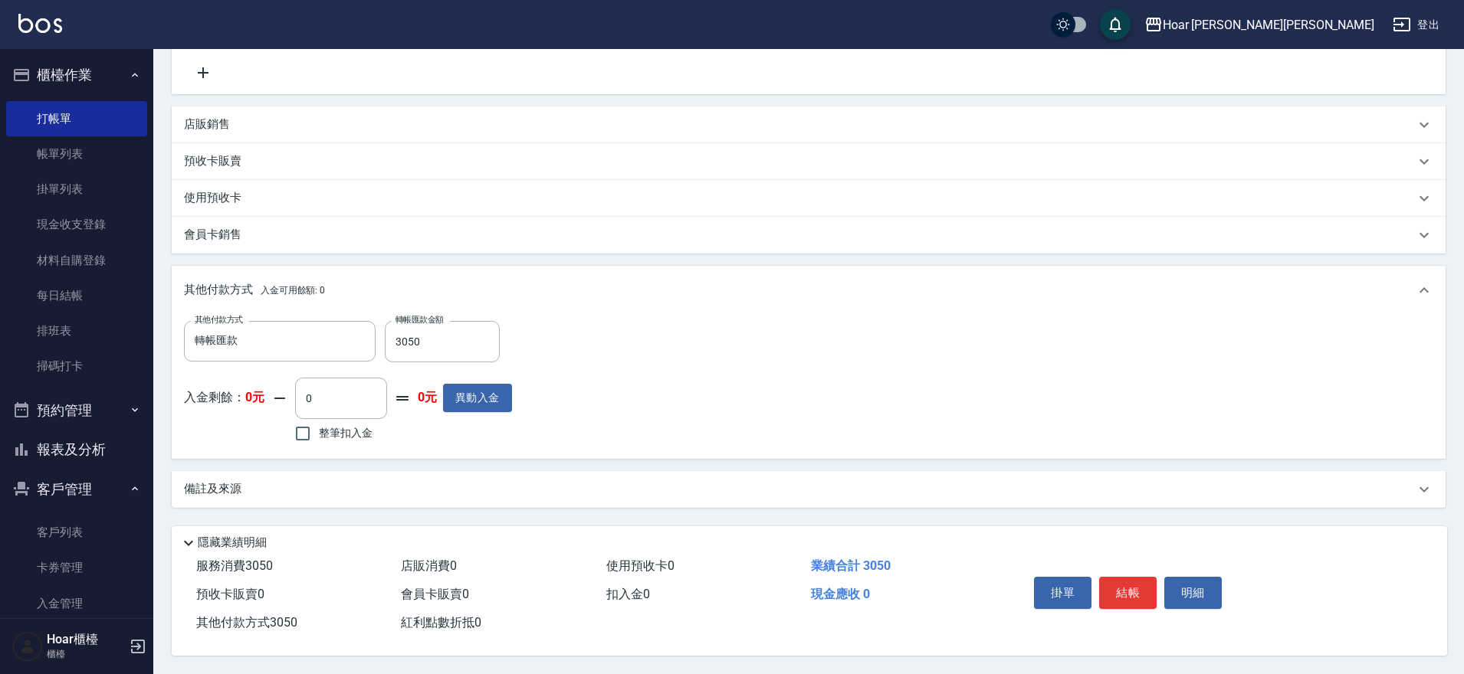
drag, startPoint x: 1130, startPoint y: 589, endPoint x: 1139, endPoint y: 585, distance: 9.0
click at [1131, 589] on button "結帳" at bounding box center [1127, 593] width 57 height 32
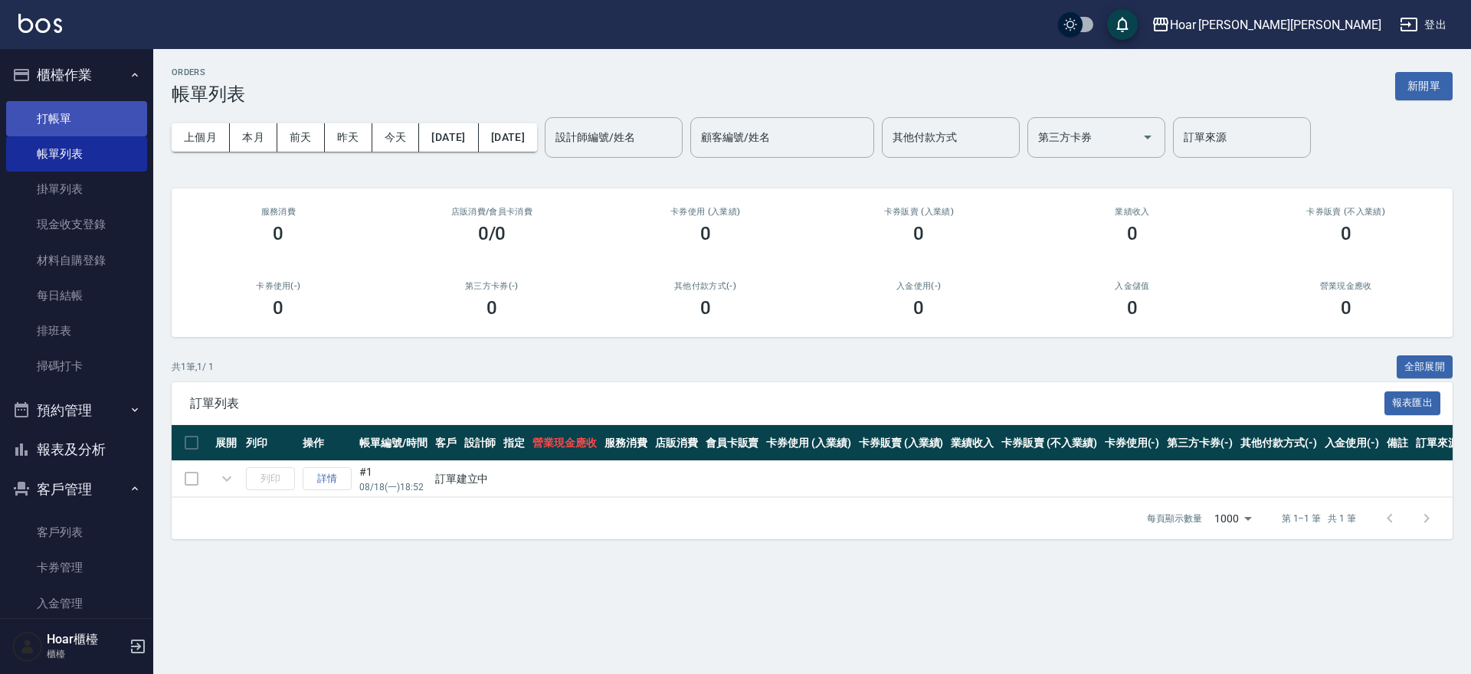
click at [67, 120] on link "打帳單" at bounding box center [76, 118] width 141 height 35
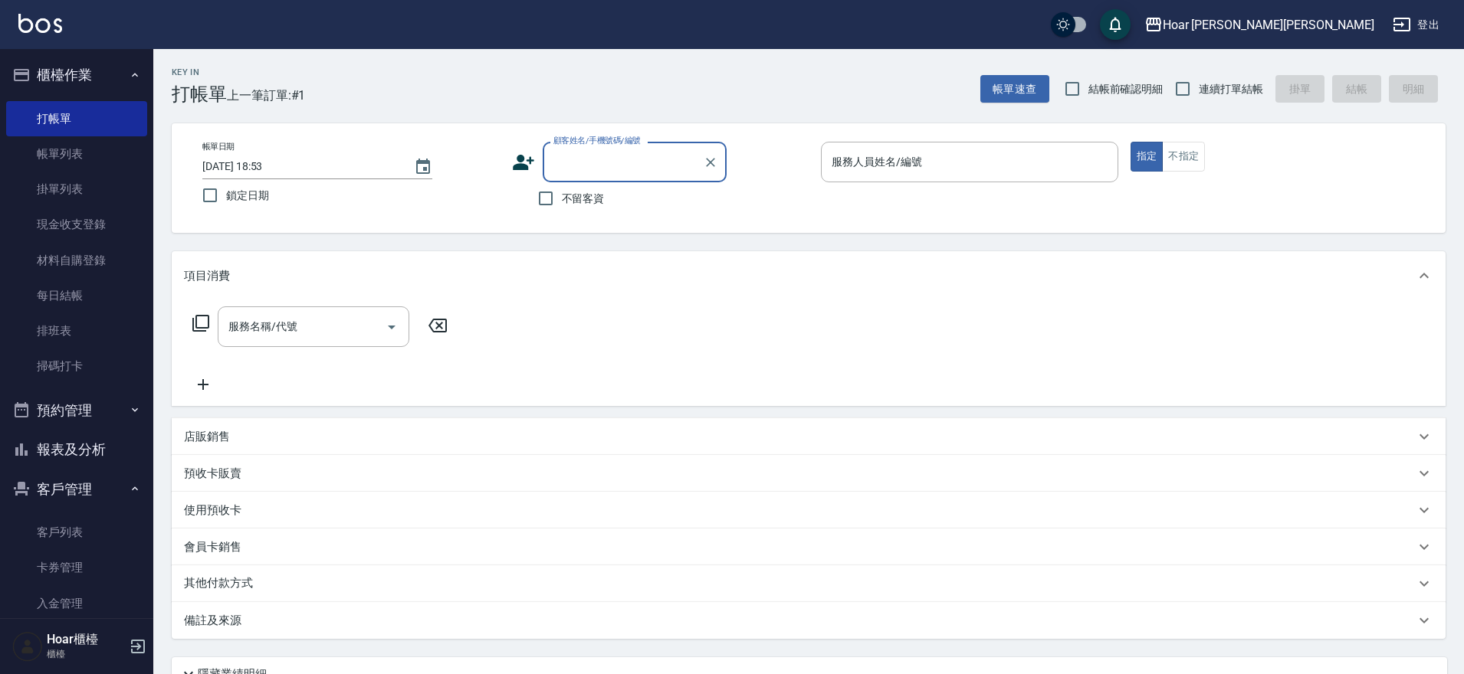
type input "x"
click at [604, 197] on li "[PERSON_NAME]/0915189981/" at bounding box center [635, 201] width 184 height 25
type input "[PERSON_NAME]/0915189981/"
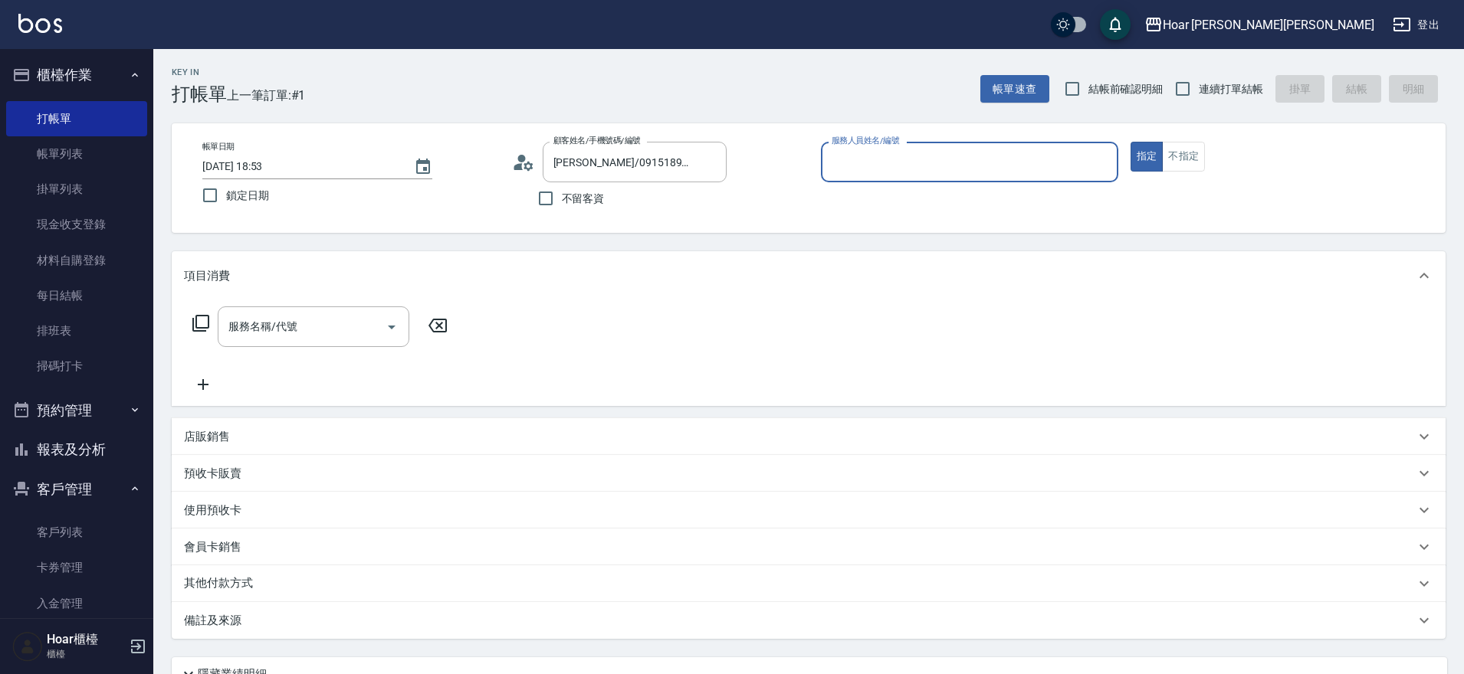
type input "RIO-2"
click at [297, 335] on input "服務名稱/代號" at bounding box center [302, 326] width 155 height 27
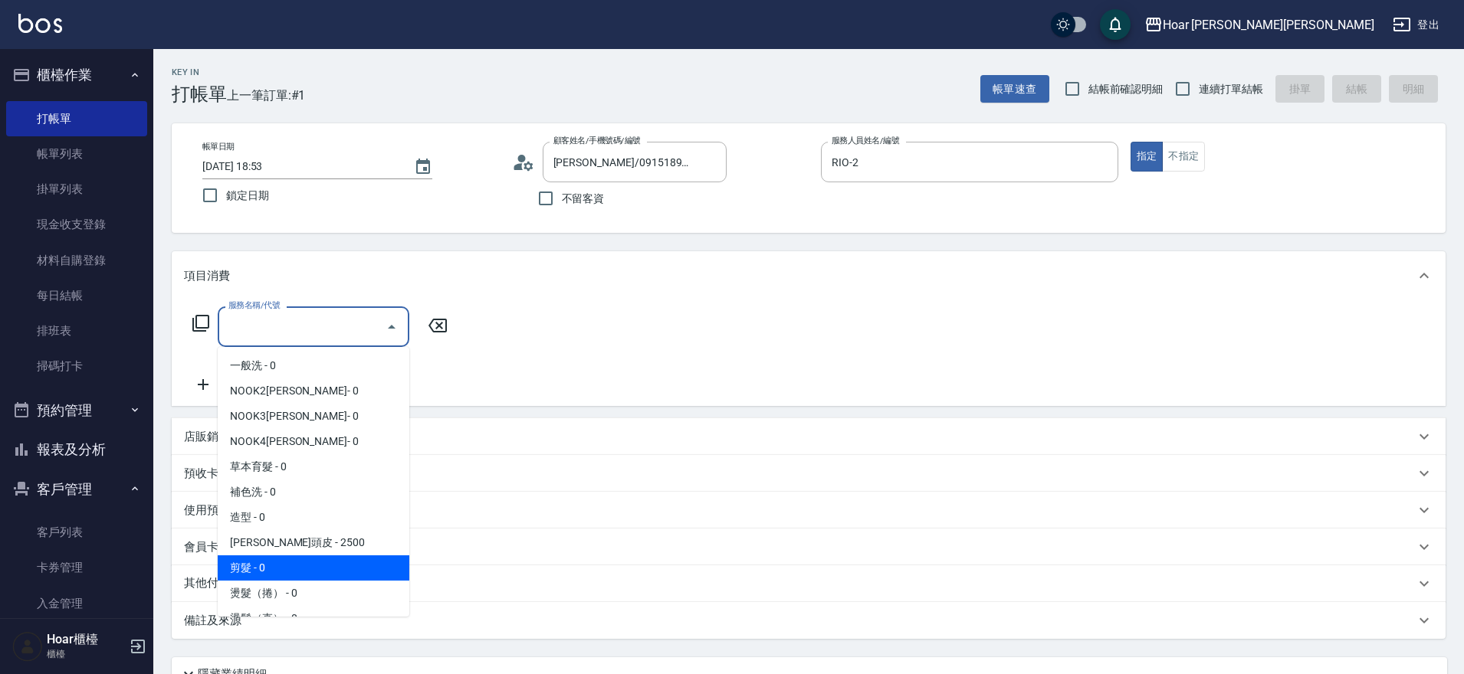
drag, startPoint x: 251, startPoint y: 567, endPoint x: 347, endPoint y: 475, distance: 133.3
click at [256, 565] on span "剪髮 - 0" at bounding box center [314, 568] width 192 height 25
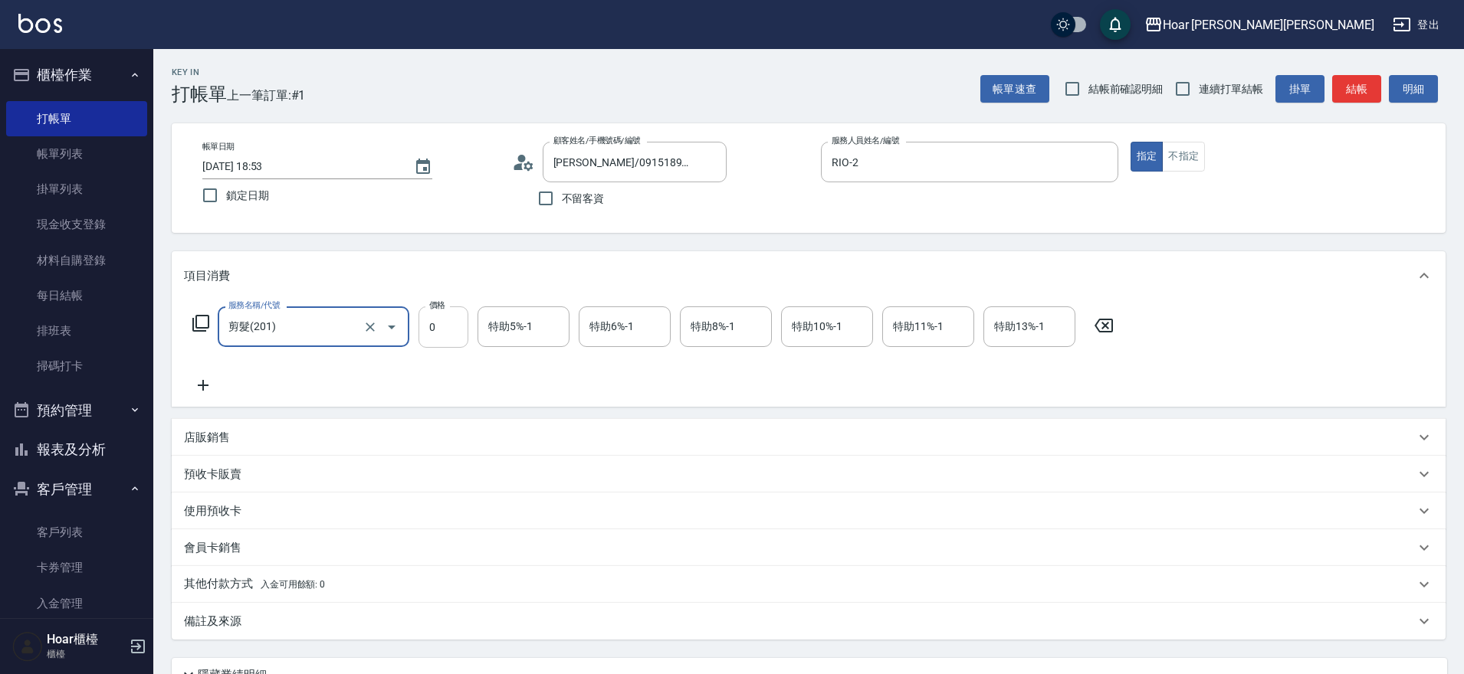
click at [450, 335] on input "0" at bounding box center [443, 327] width 50 height 41
click at [391, 326] on icon "Open" at bounding box center [392, 328] width 8 height 4
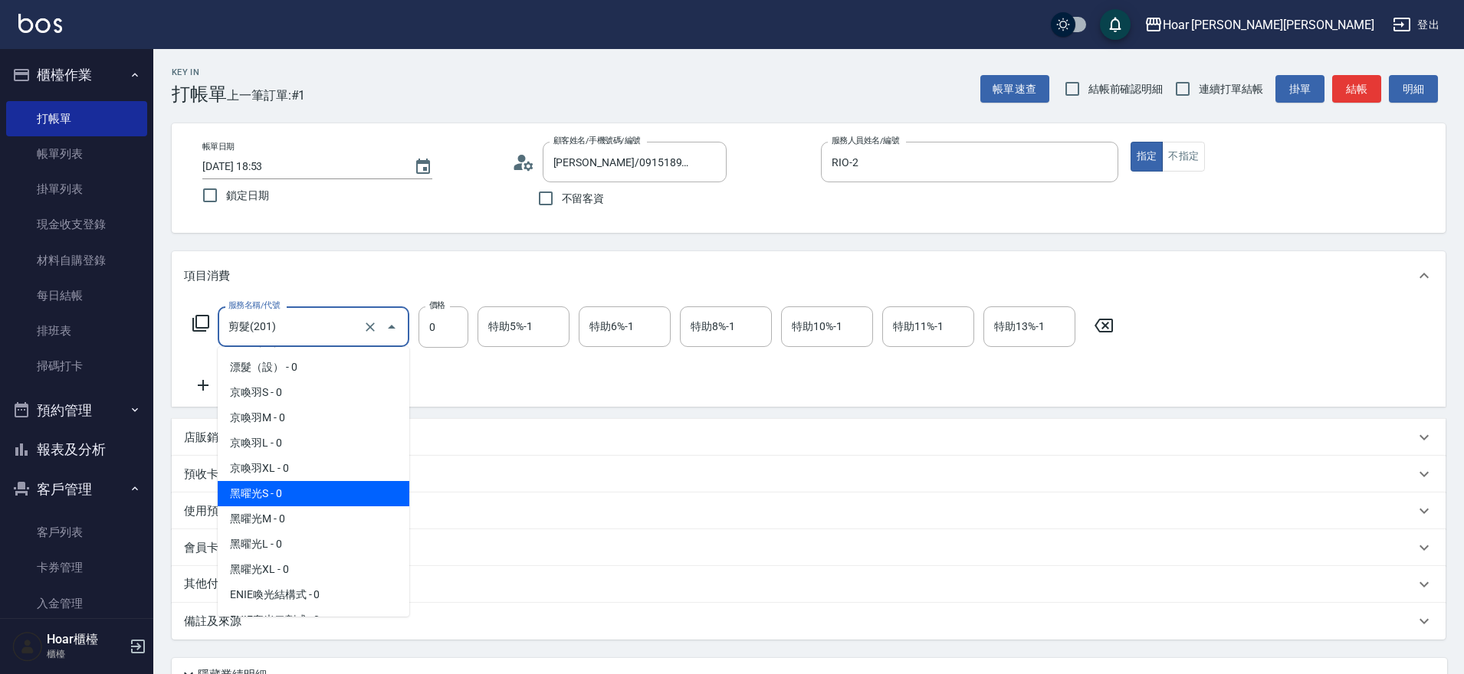
scroll to position [498, 0]
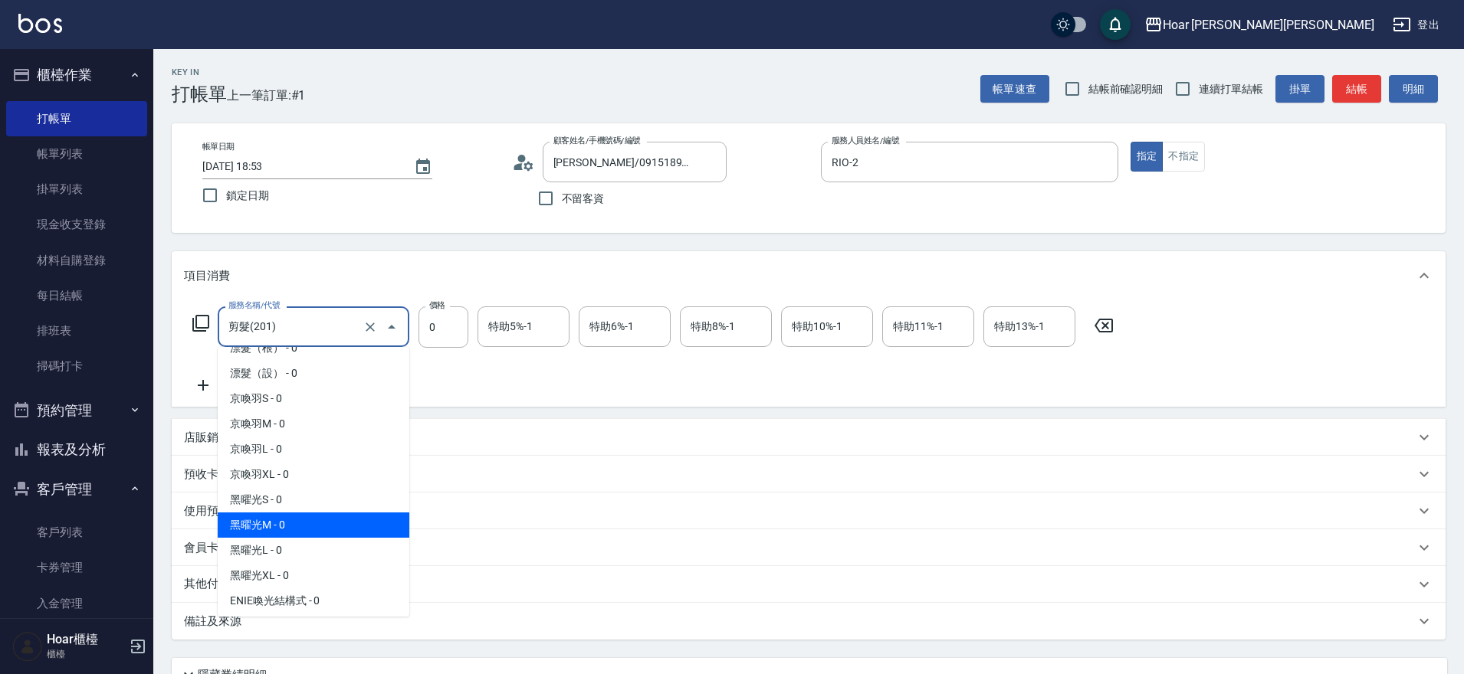
click at [266, 521] on span "黑曜光M - 0" at bounding box center [314, 525] width 192 height 25
type input "黑曜光M(606)"
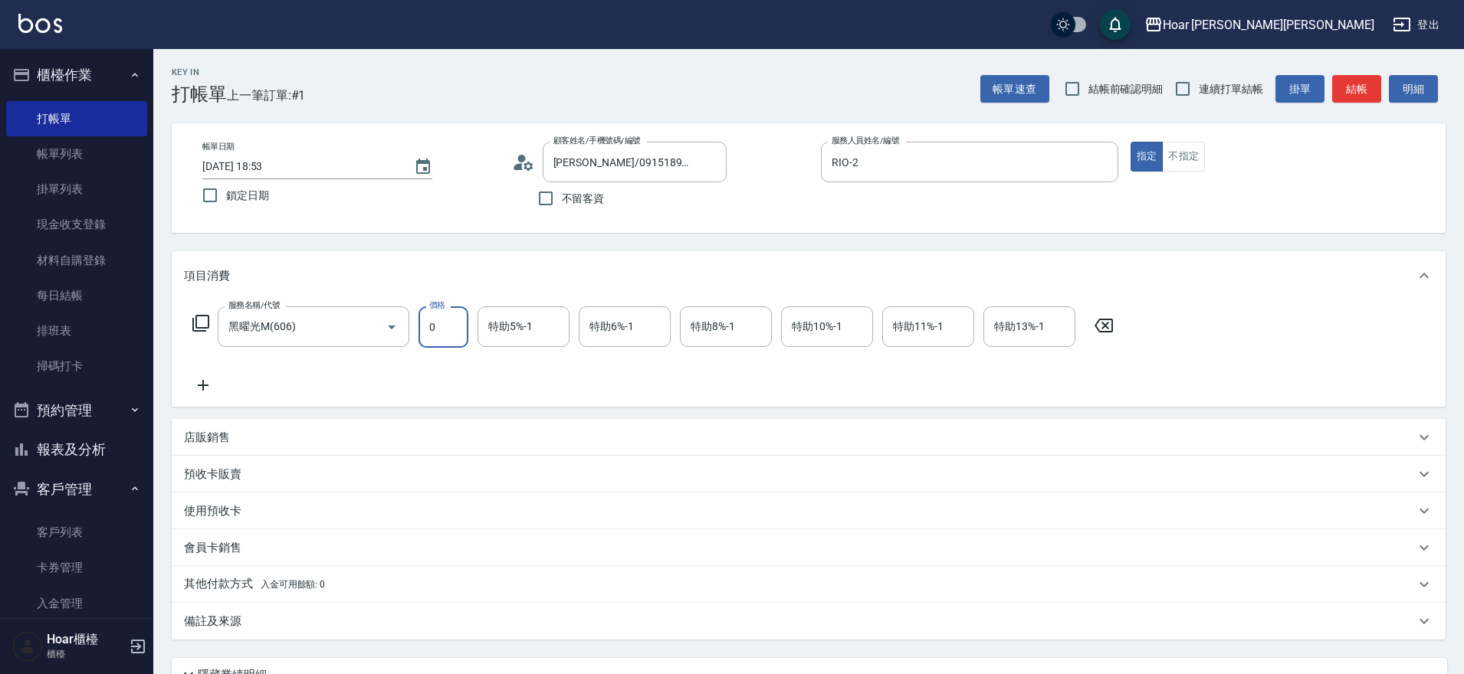
click at [441, 337] on input "0" at bounding box center [443, 327] width 50 height 41
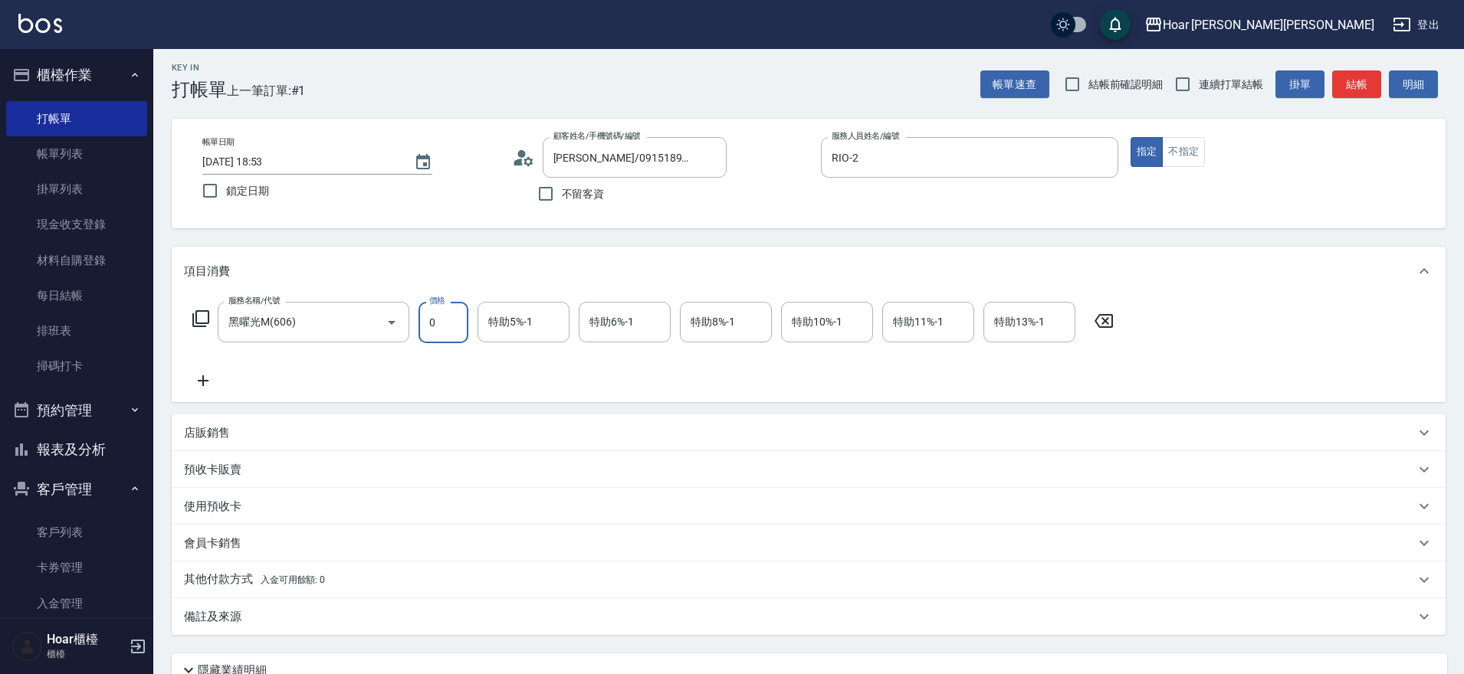
scroll to position [0, 0]
type input "1980"
click at [446, 364] on div "服務名稱/代號 黑曜光M(606) 服務名稱/代號 價格 1980 價格 特助5%-1 特助5%-1 特助6%-1 特助6%-1 特助8%-1 特助8%-1 …" at bounding box center [653, 347] width 939 height 88
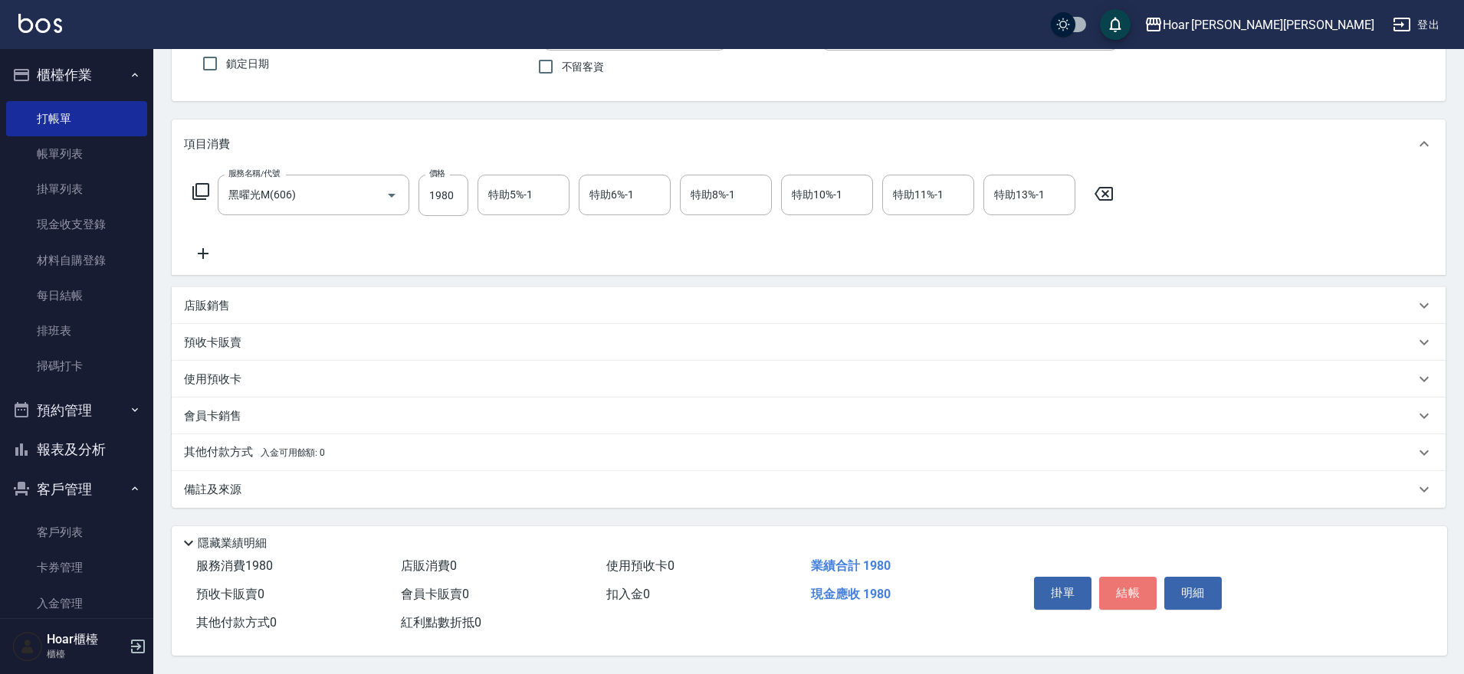
drag, startPoint x: 1129, startPoint y: 582, endPoint x: 1138, endPoint y: 582, distance: 9.2
click at [1132, 582] on button "結帳" at bounding box center [1127, 593] width 57 height 32
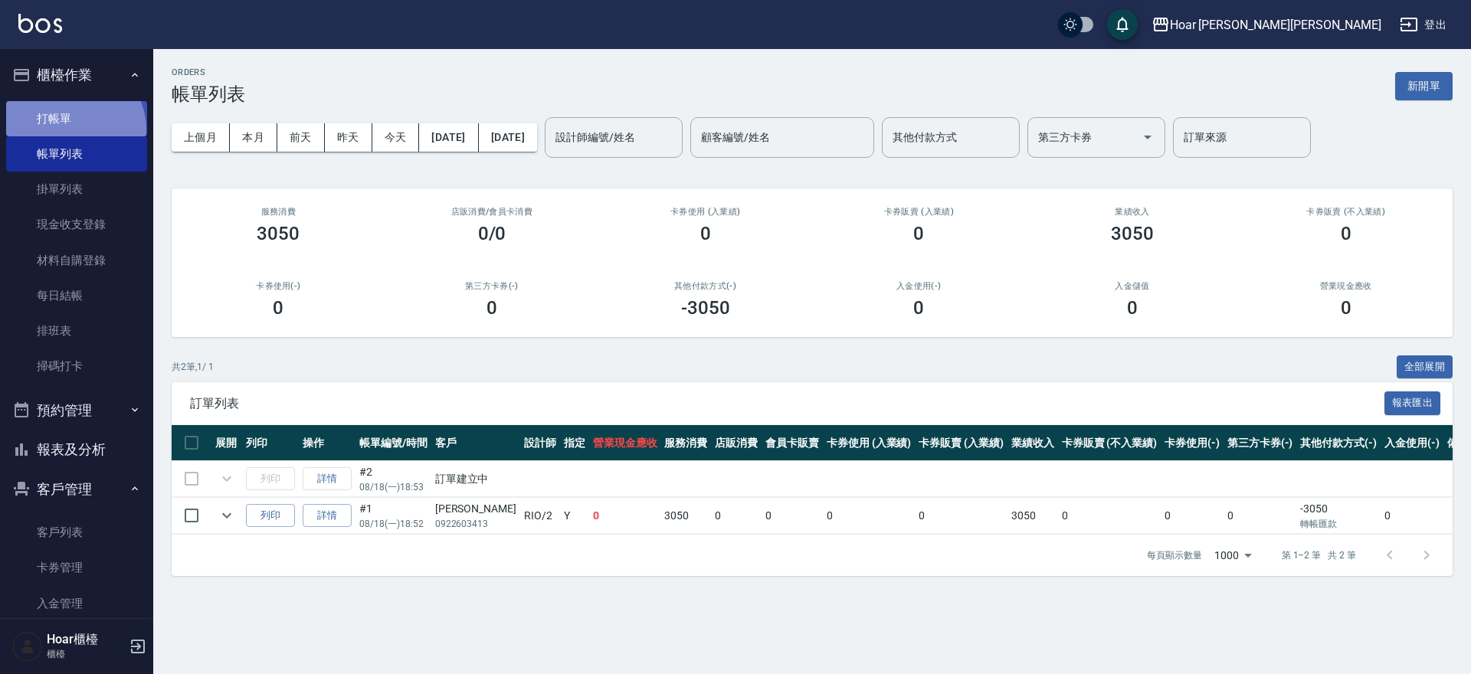
click at [73, 129] on link "打帳單" at bounding box center [76, 118] width 141 height 35
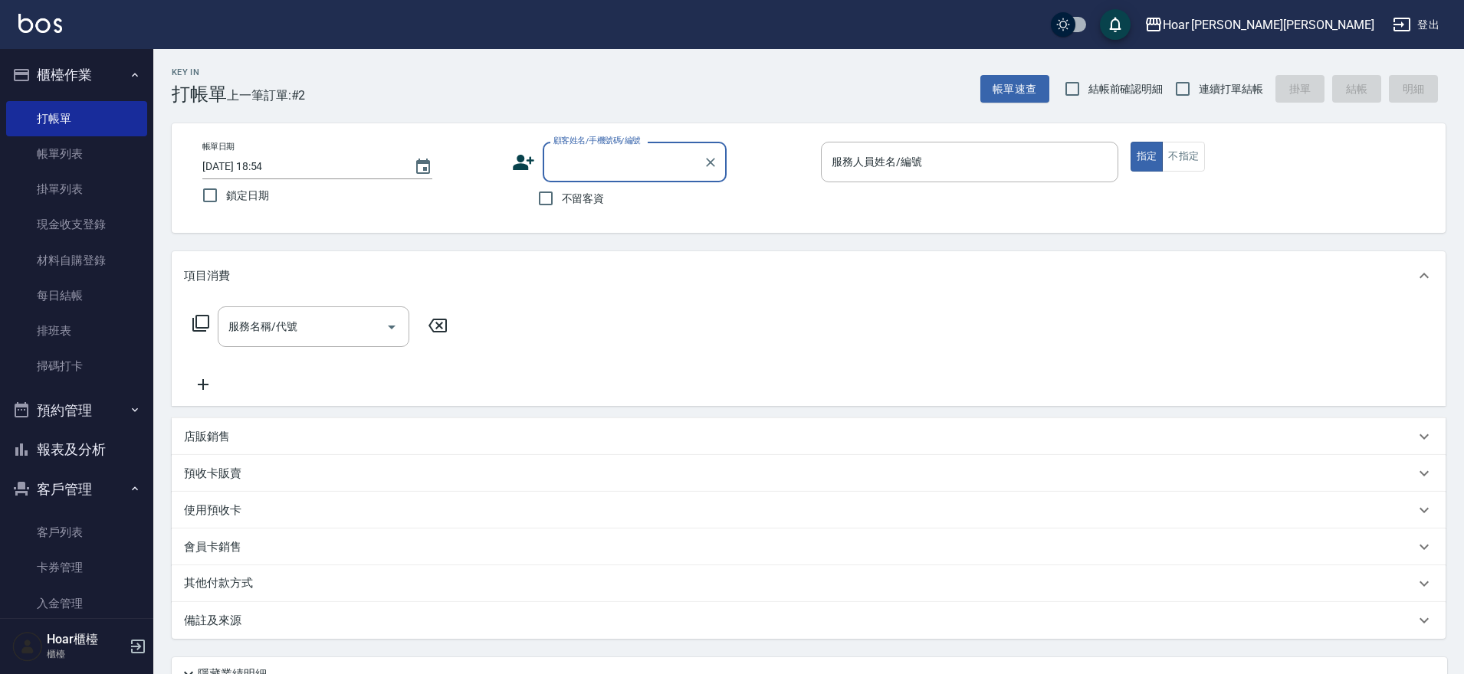
click at [652, 169] on input "顧客姓名/手機號碼/編號" at bounding box center [622, 162] width 147 height 27
drag, startPoint x: 651, startPoint y: 164, endPoint x: 672, endPoint y: 159, distance: 22.1
click at [651, 164] on input "顧客姓名/手機號碼/編號" at bounding box center [622, 162] width 147 height 27
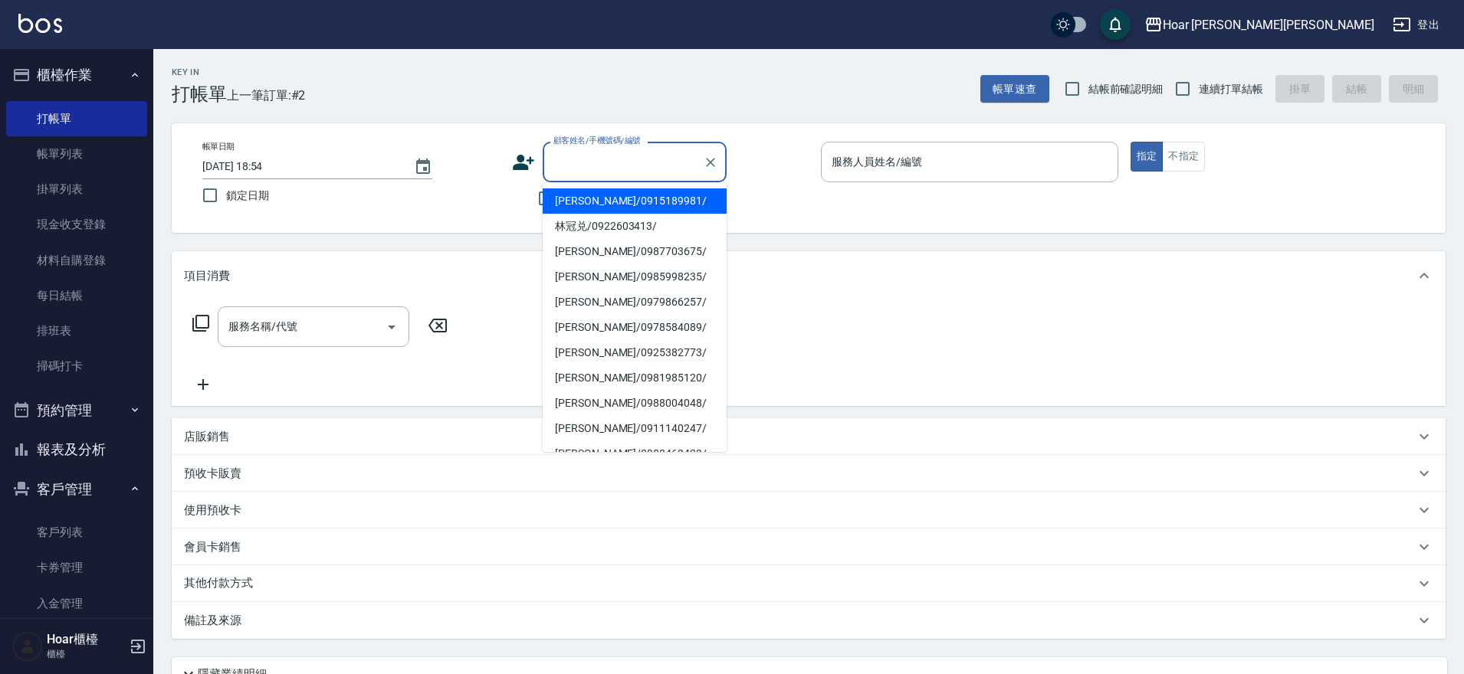
type input "j"
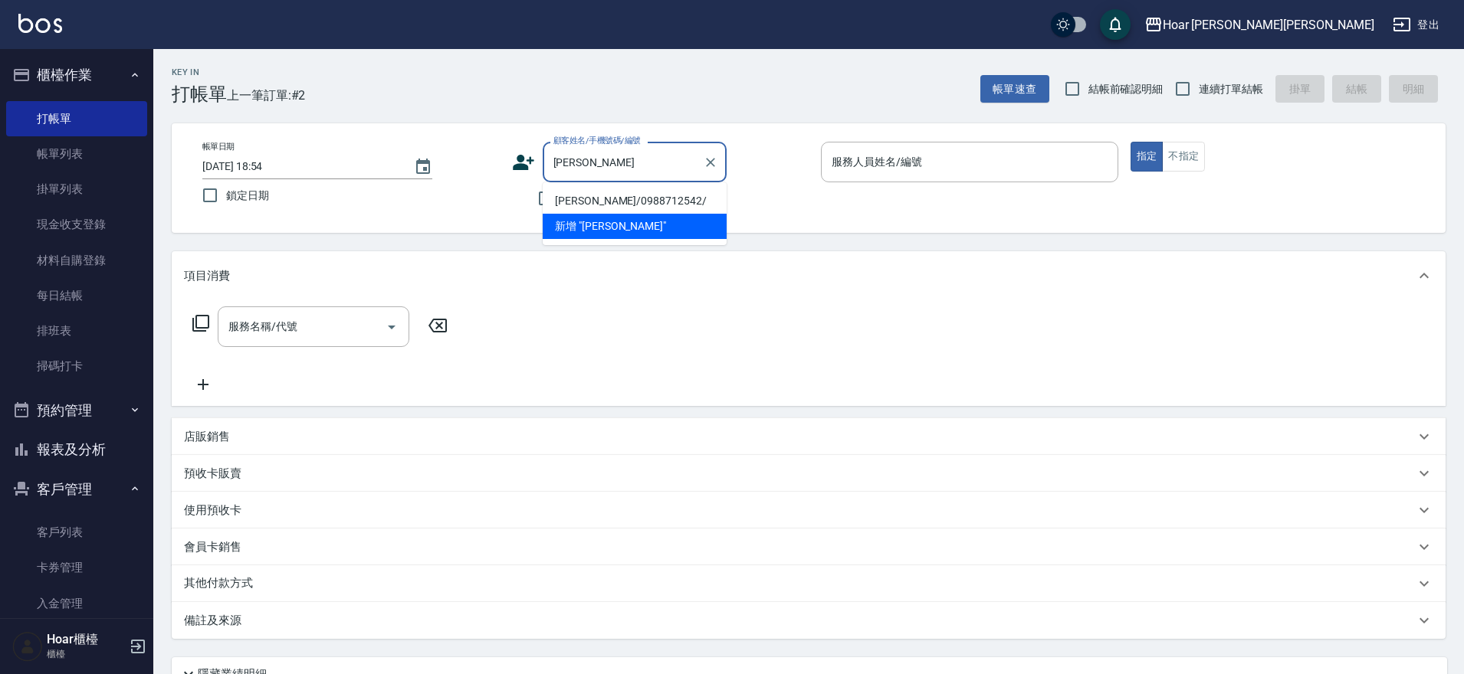
click at [654, 211] on li "[PERSON_NAME]/0988712542/" at bounding box center [635, 201] width 184 height 25
type input "[PERSON_NAME]/0988712542/"
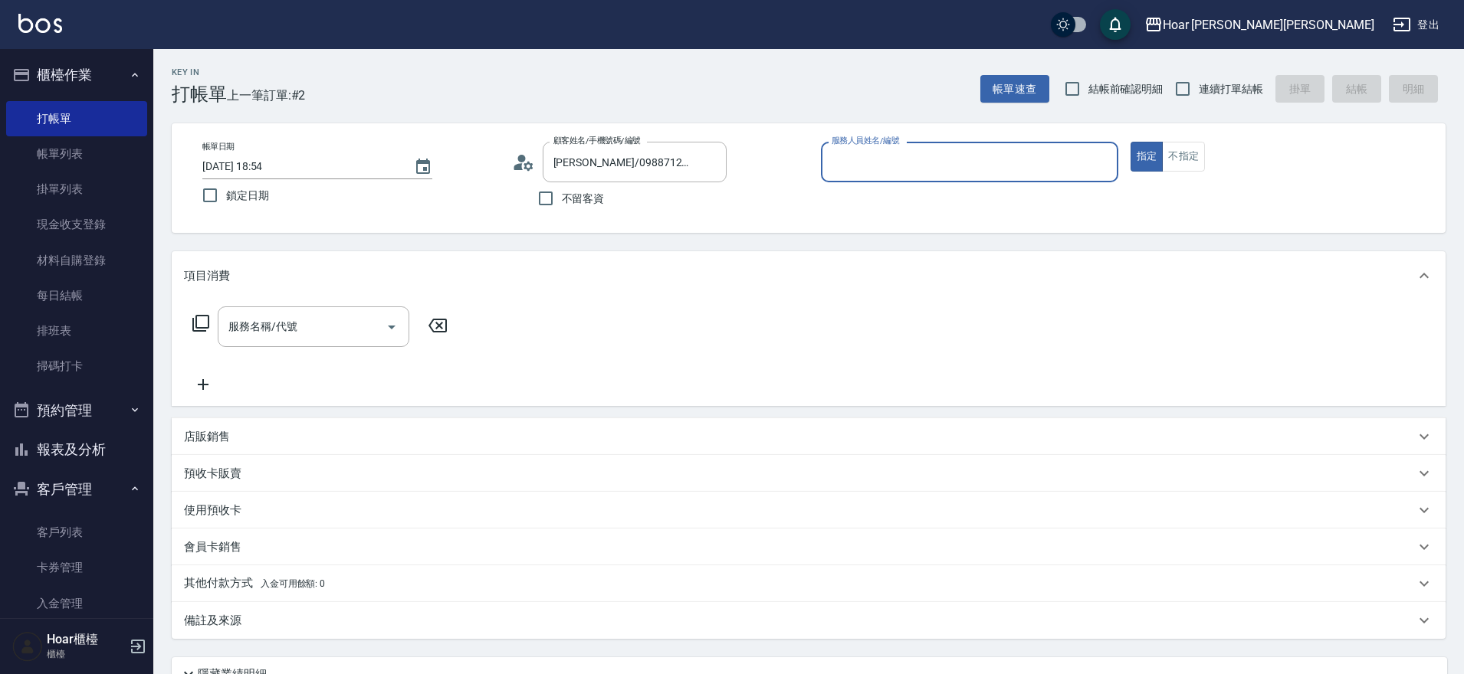
type input "RIO-2"
click at [389, 325] on icon "Open" at bounding box center [391, 327] width 18 height 18
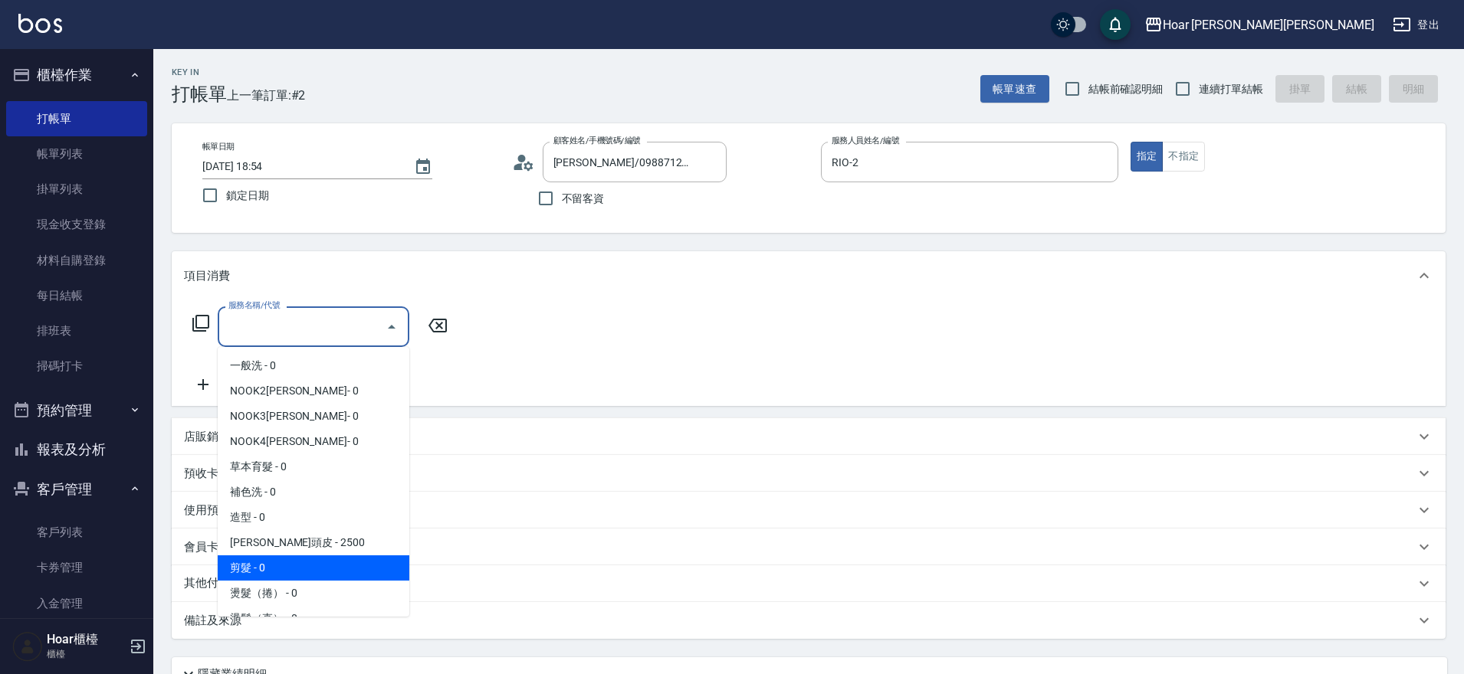
click at [277, 559] on span "剪髮 - 0" at bounding box center [314, 568] width 192 height 25
type input "剪髮(201)"
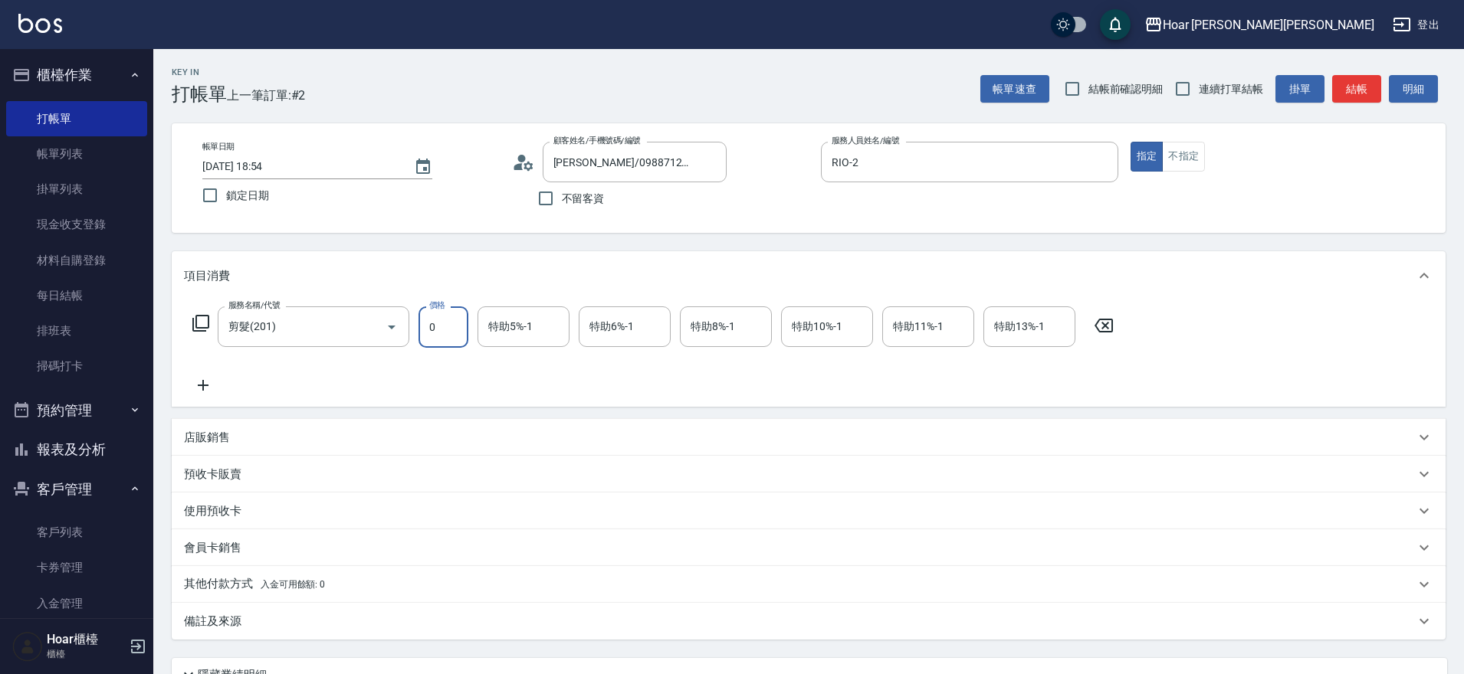
click at [461, 317] on input "0" at bounding box center [443, 327] width 50 height 41
type input "800"
click at [483, 366] on div "服務名稱/代號 剪髮(201) 服務名稱/代號 價格 800 價格 特助5%-1 特助5%-1 特助6%-1 特助6%-1 特助8%-1 特助8%-1 特助1…" at bounding box center [653, 348] width 939 height 88
click at [198, 378] on icon at bounding box center [203, 383] width 38 height 18
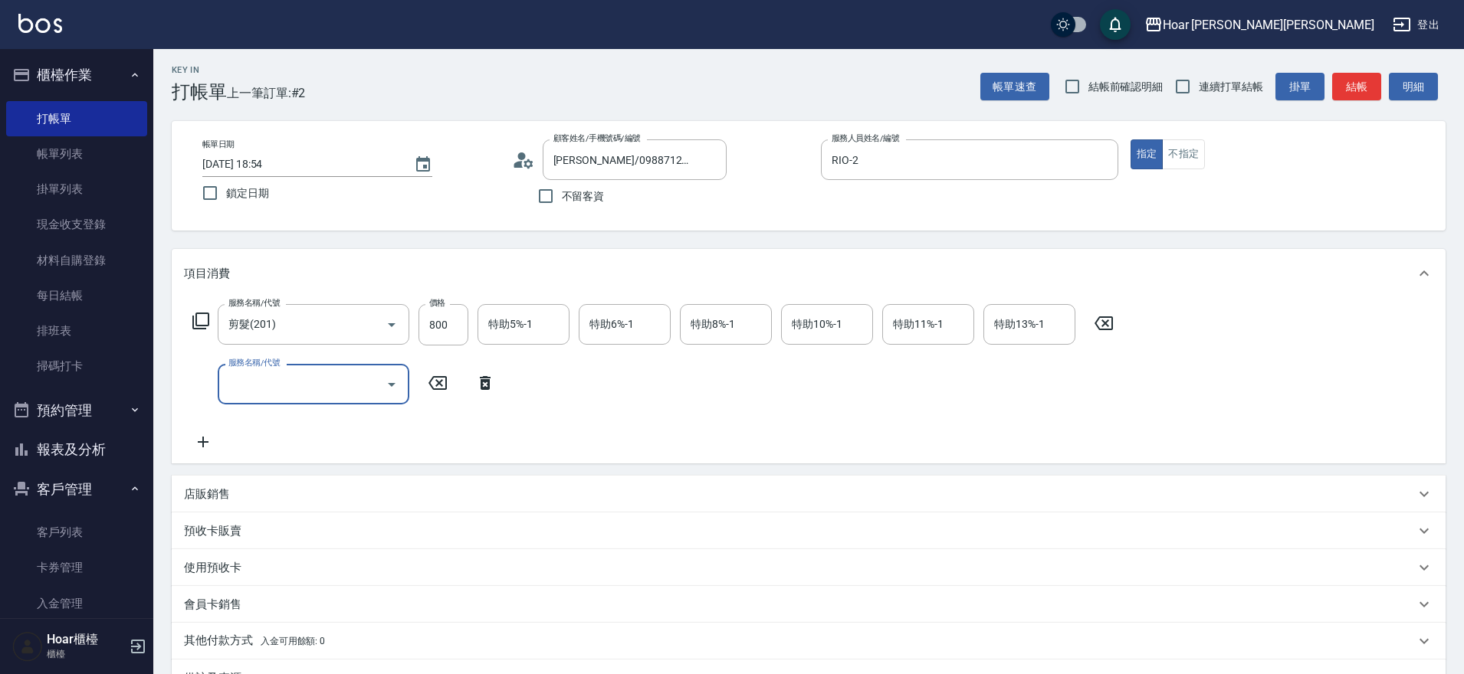
click at [294, 397] on input "服務名稱/代號" at bounding box center [302, 384] width 155 height 27
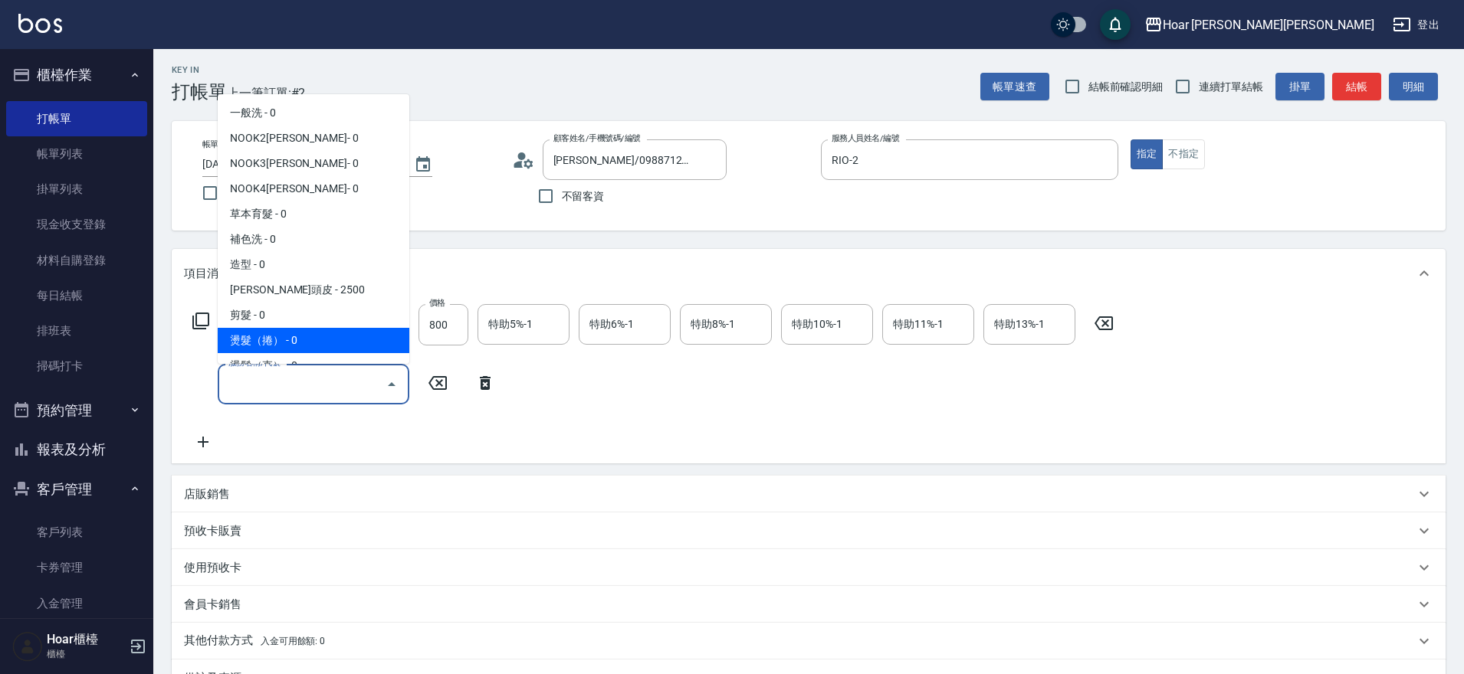
click at [284, 334] on span "燙髮（捲） - 0" at bounding box center [314, 340] width 192 height 25
type input "燙髮（捲）(301)"
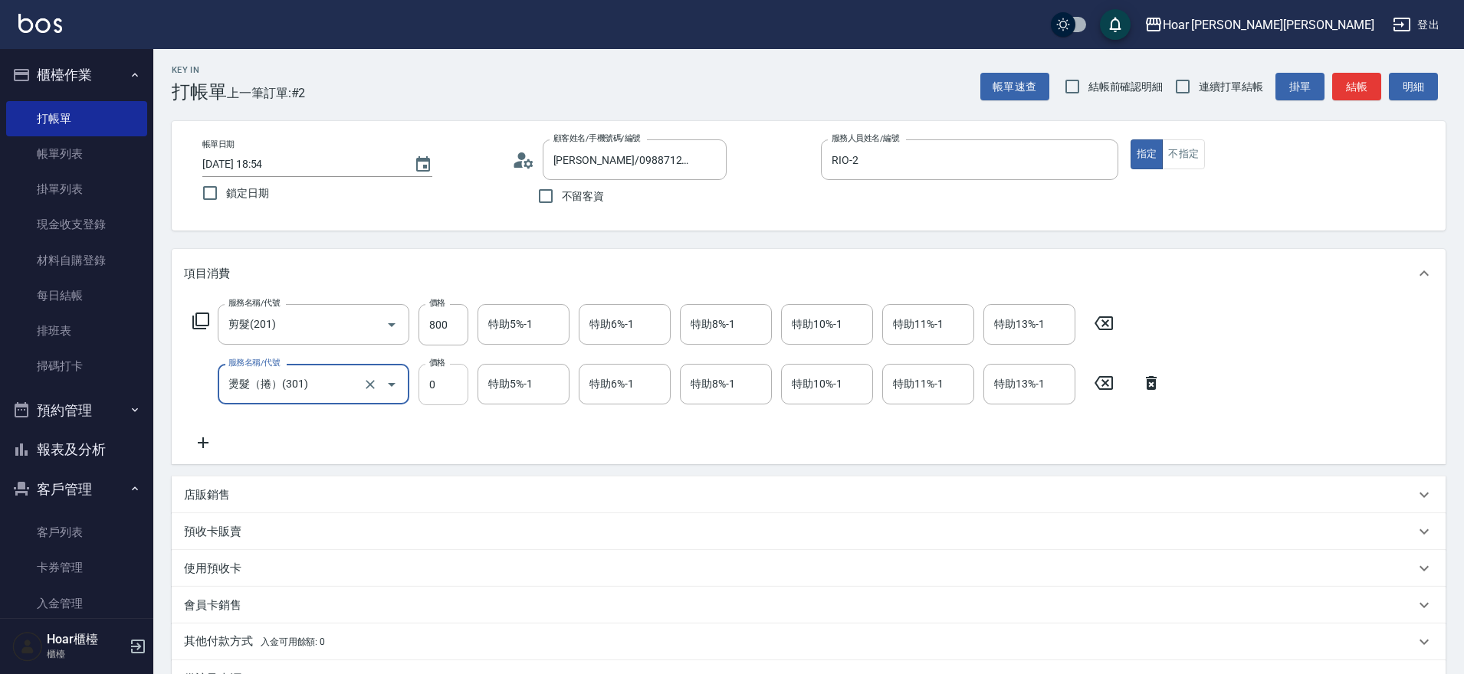
click at [444, 396] on input "0" at bounding box center [443, 384] width 50 height 41
type input "2500"
click at [546, 448] on div "服務名稱/代號 剪髮(201) 服務名稱/代號 價格 800 價格 特助5%-1 特助5%-1 特助6%-1 特助6%-1 特助8%-1 特助8%-1 特助1…" at bounding box center [677, 378] width 986 height 148
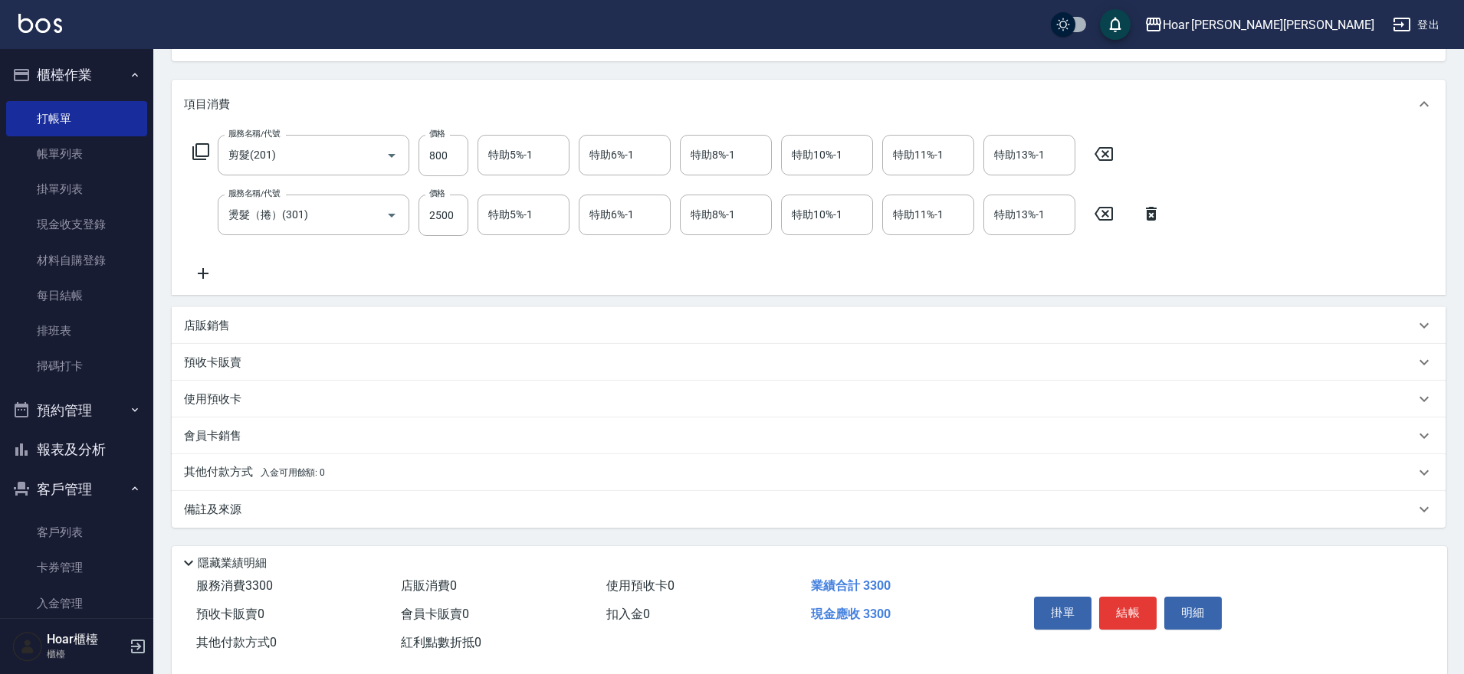
scroll to position [198, 0]
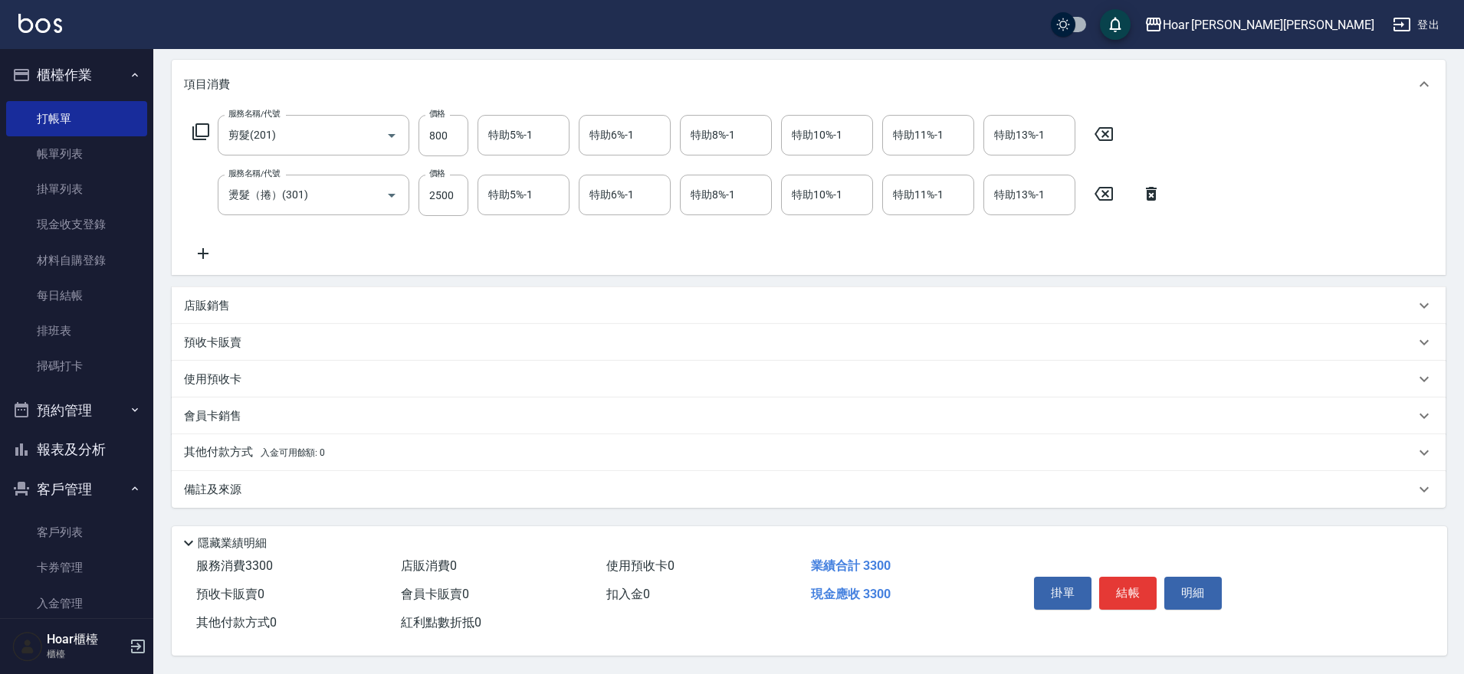
click at [244, 444] on p "其他付款方式 入金可用餘額: 0" at bounding box center [254, 452] width 141 height 17
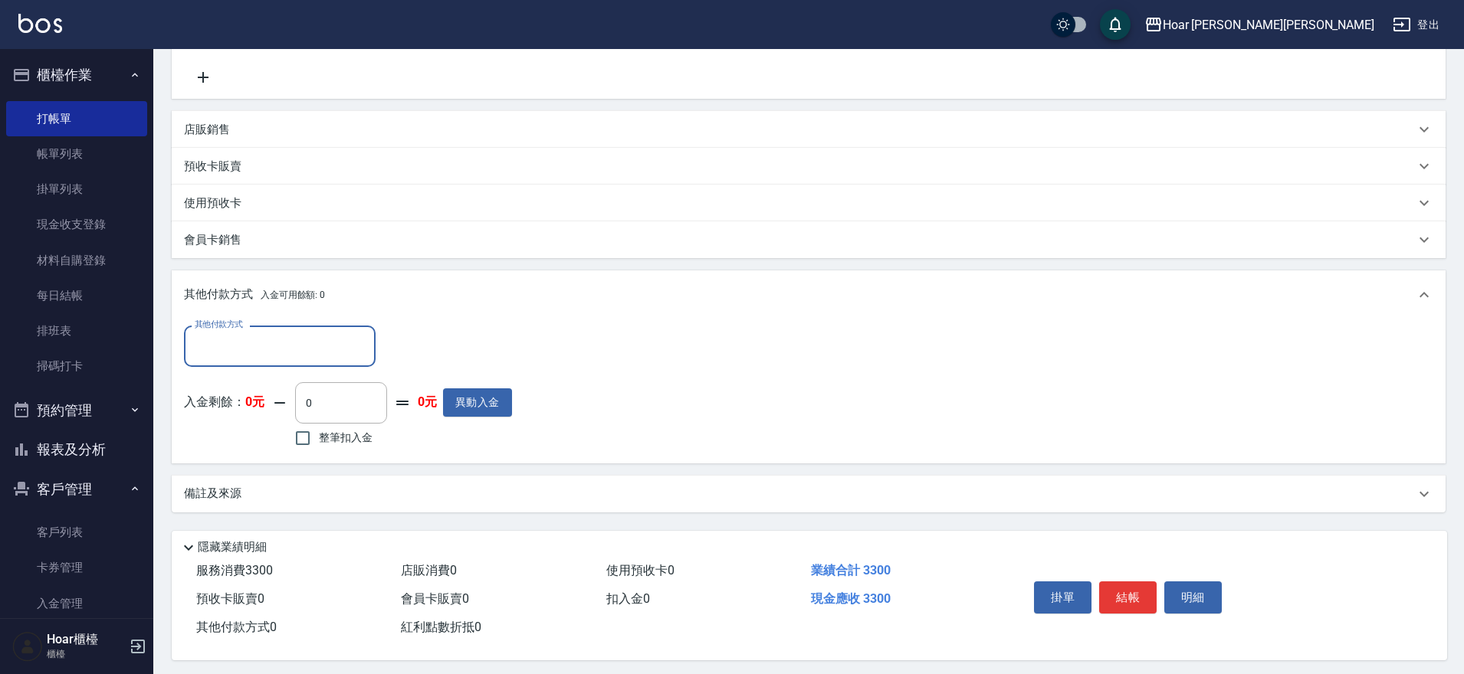
scroll to position [379, 0]
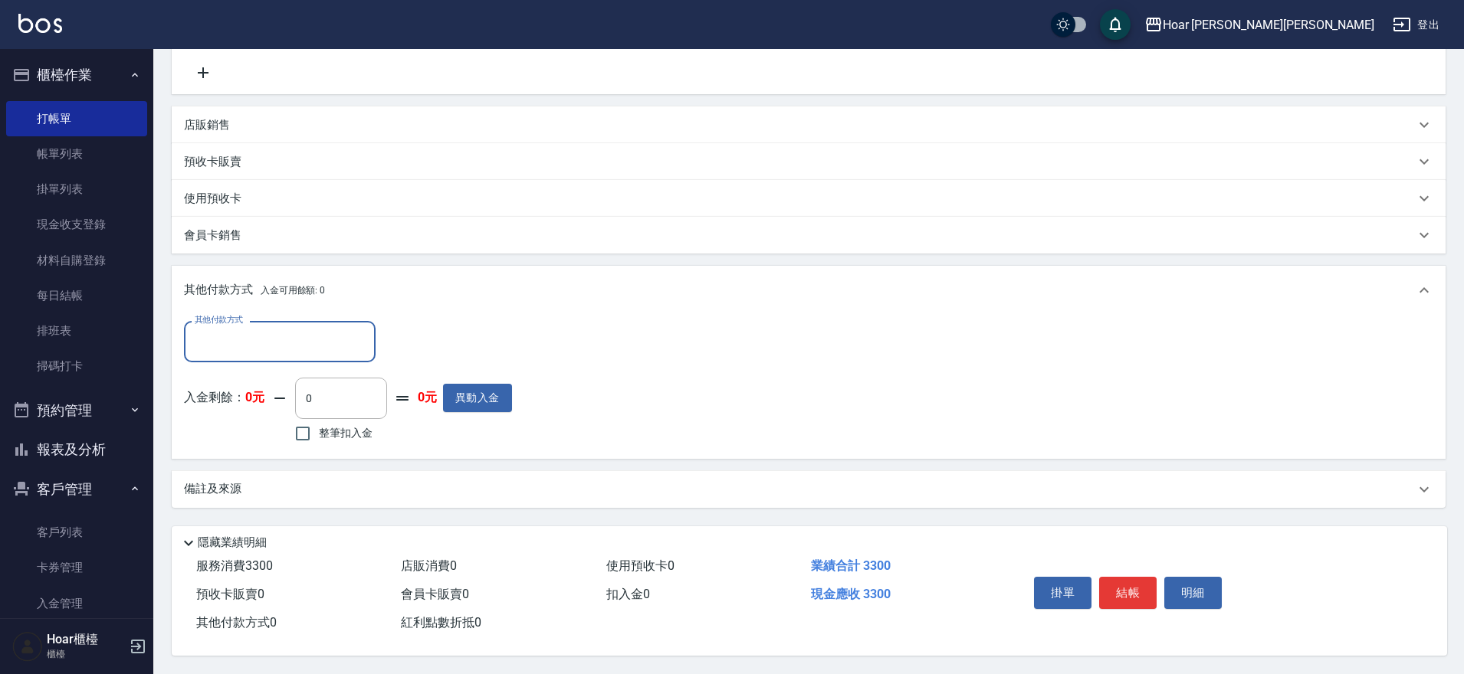
click at [251, 342] on input "其他付款方式" at bounding box center [280, 341] width 178 height 27
drag, startPoint x: 234, startPoint y: 391, endPoint x: 264, endPoint y: 379, distance: 32.0
click at [234, 394] on span "轉帳匯款" at bounding box center [280, 406] width 192 height 25
type input "轉帳匯款"
click at [425, 348] on input "0" at bounding box center [442, 340] width 115 height 41
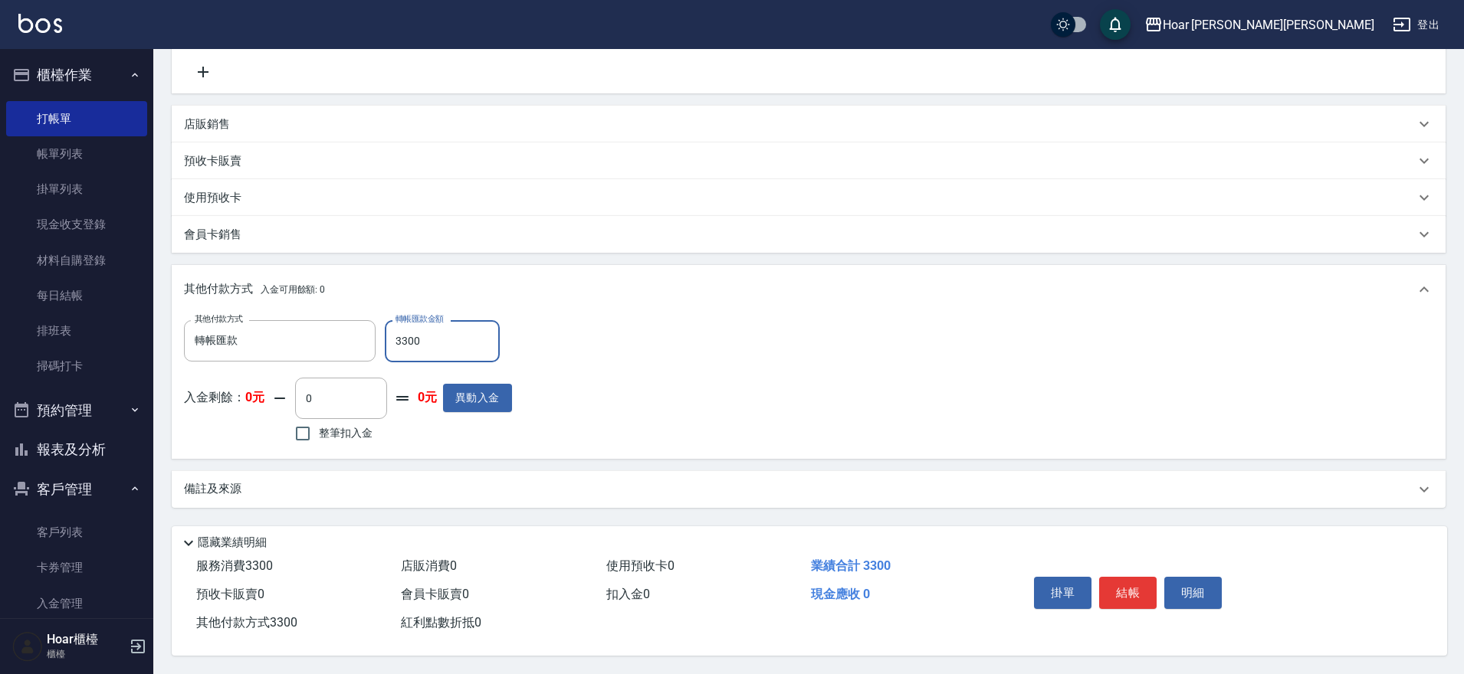
type input "3300"
click at [754, 370] on div "其他付款方式 轉帳匯款 其他付款方式 轉帳匯款金額 3300 轉帳匯款金額 入金剩餘： 0元 0 ​ 整筆扣入金 0元 異動入金" at bounding box center [808, 383] width 1249 height 126
click at [283, 344] on input "轉帳匯款" at bounding box center [268, 340] width 155 height 27
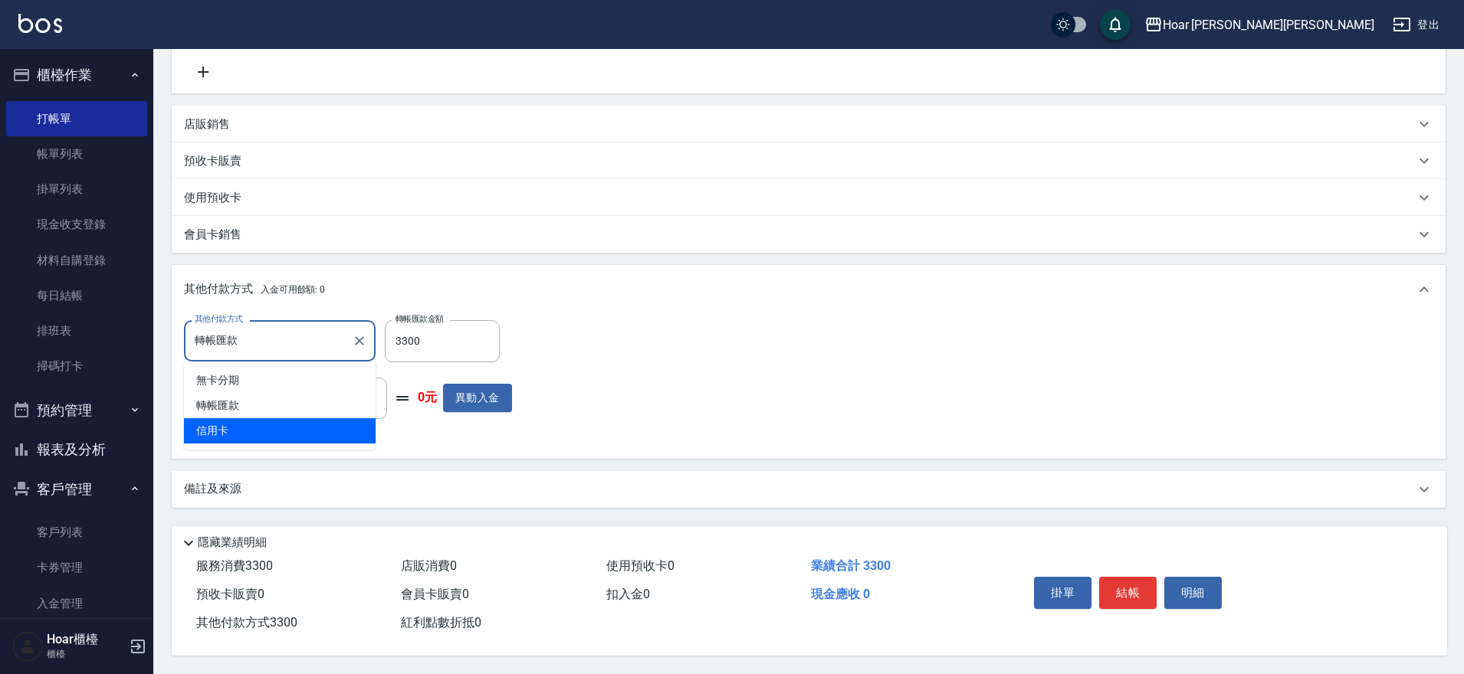
drag, startPoint x: 261, startPoint y: 421, endPoint x: 285, endPoint y: 420, distance: 24.5
click at [261, 421] on span "信用卡" at bounding box center [280, 430] width 192 height 25
type input "信用卡"
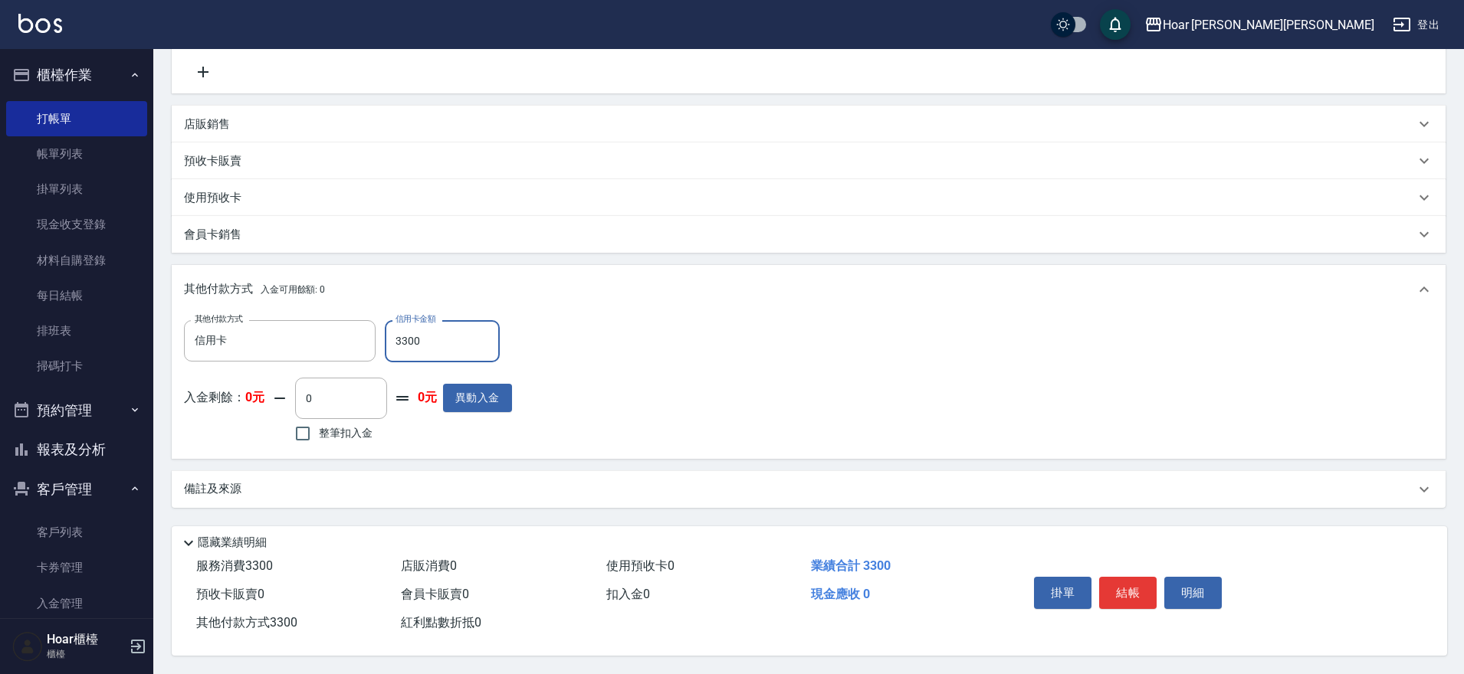
click at [1126, 588] on button "結帳" at bounding box center [1127, 593] width 57 height 32
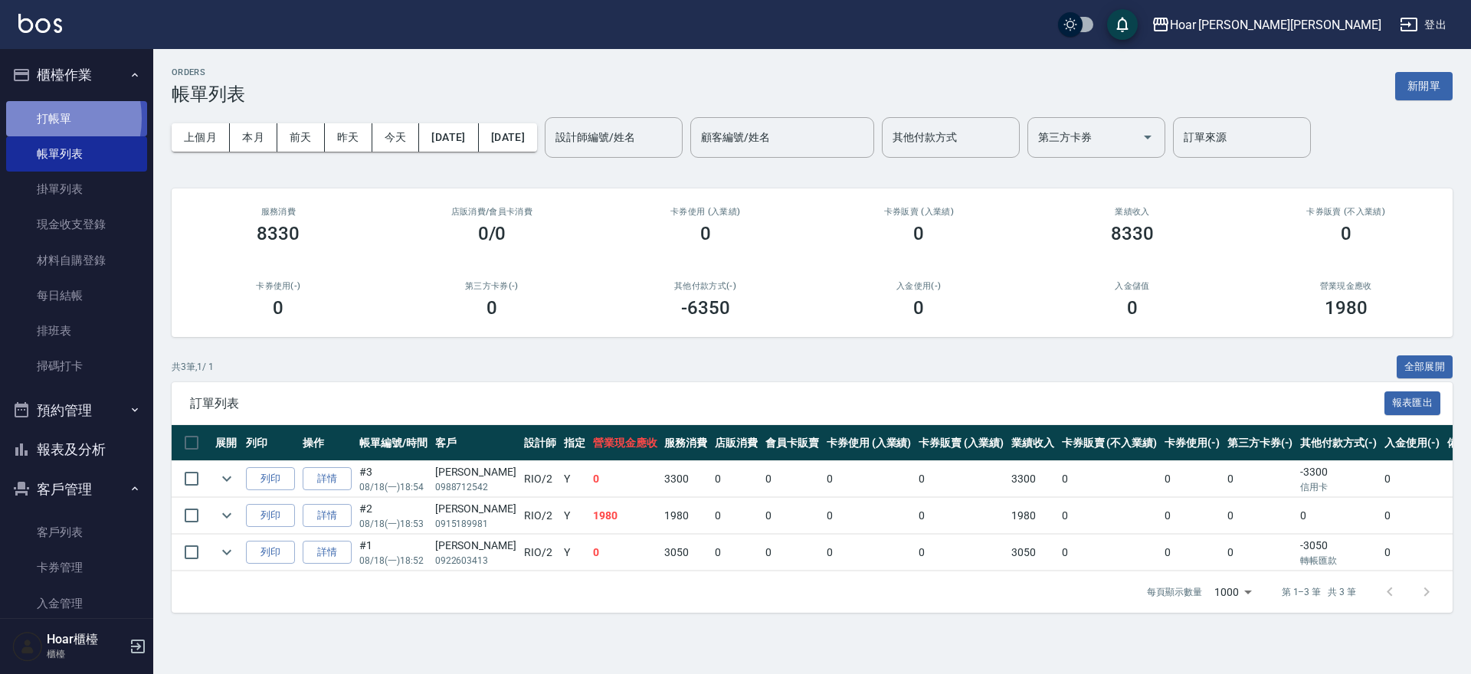
drag, startPoint x: 42, startPoint y: 118, endPoint x: 116, endPoint y: 116, distance: 73.6
click at [42, 118] on link "打帳單" at bounding box center [76, 118] width 141 height 35
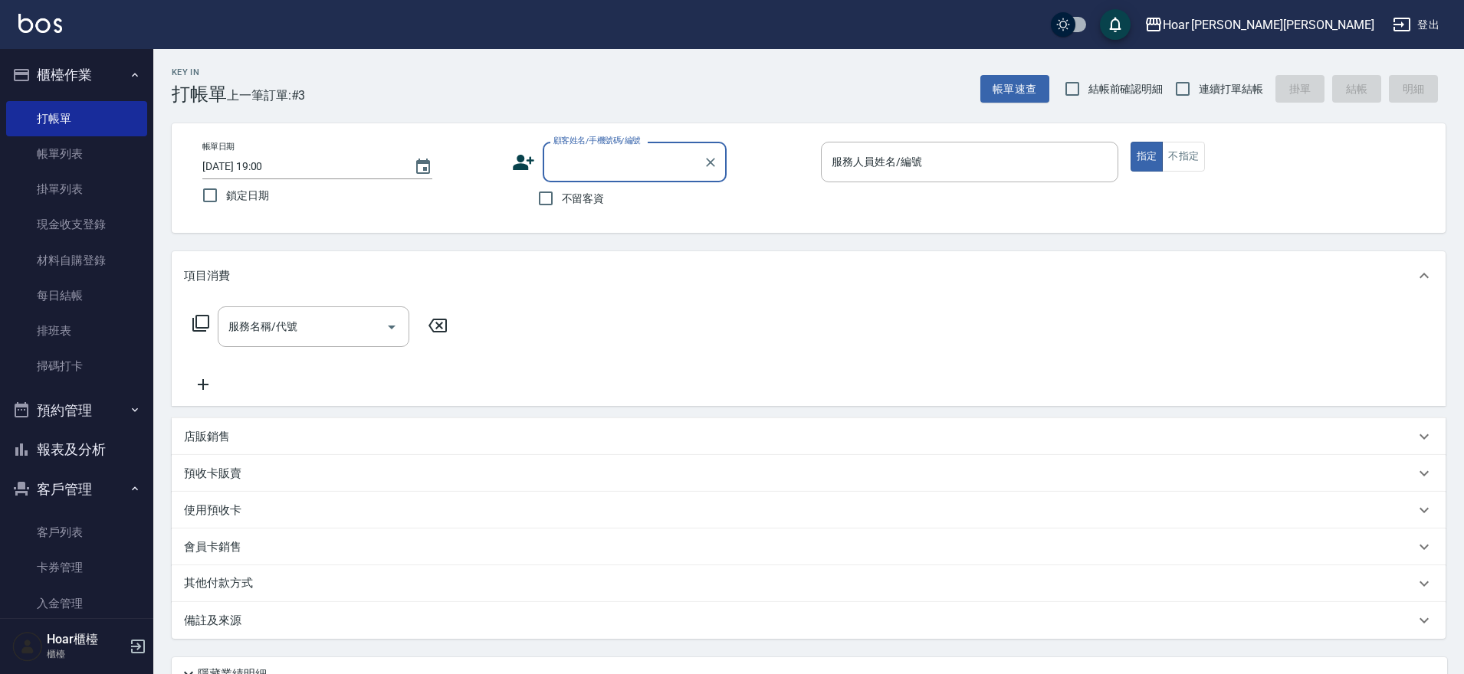
click at [579, 153] on input "顧客姓名/手機號碼/編號" at bounding box center [622, 162] width 147 height 27
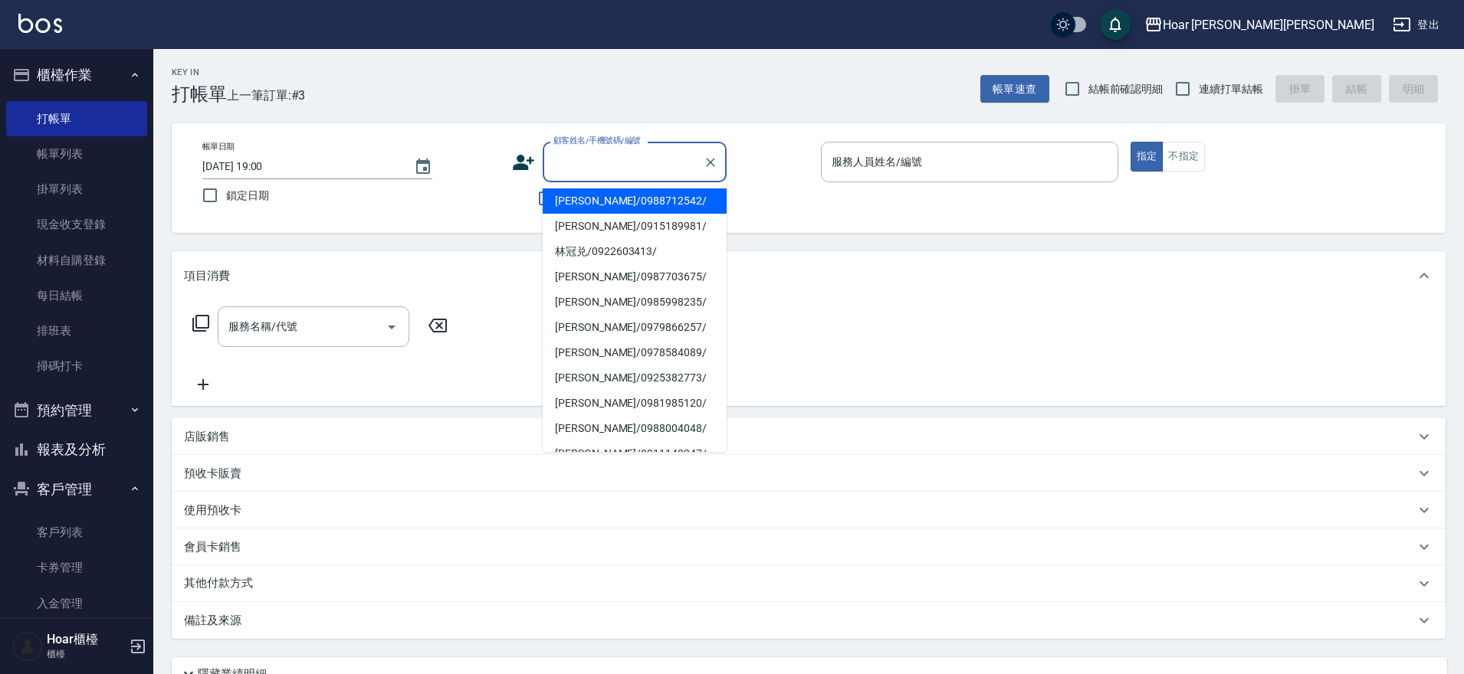
click at [958, 189] on p at bounding box center [969, 190] width 297 height 16
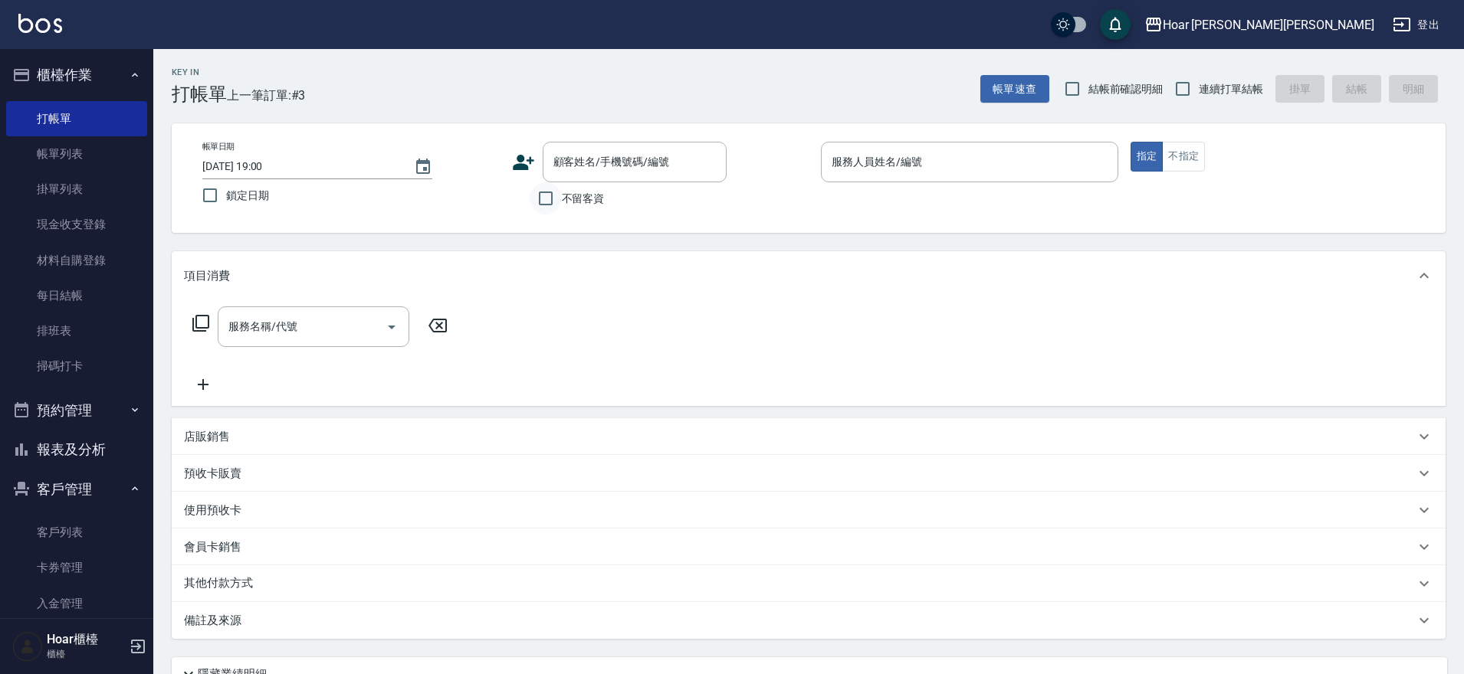
click at [536, 196] on input "不留客資" at bounding box center [546, 198] width 32 height 32
checkbox input "true"
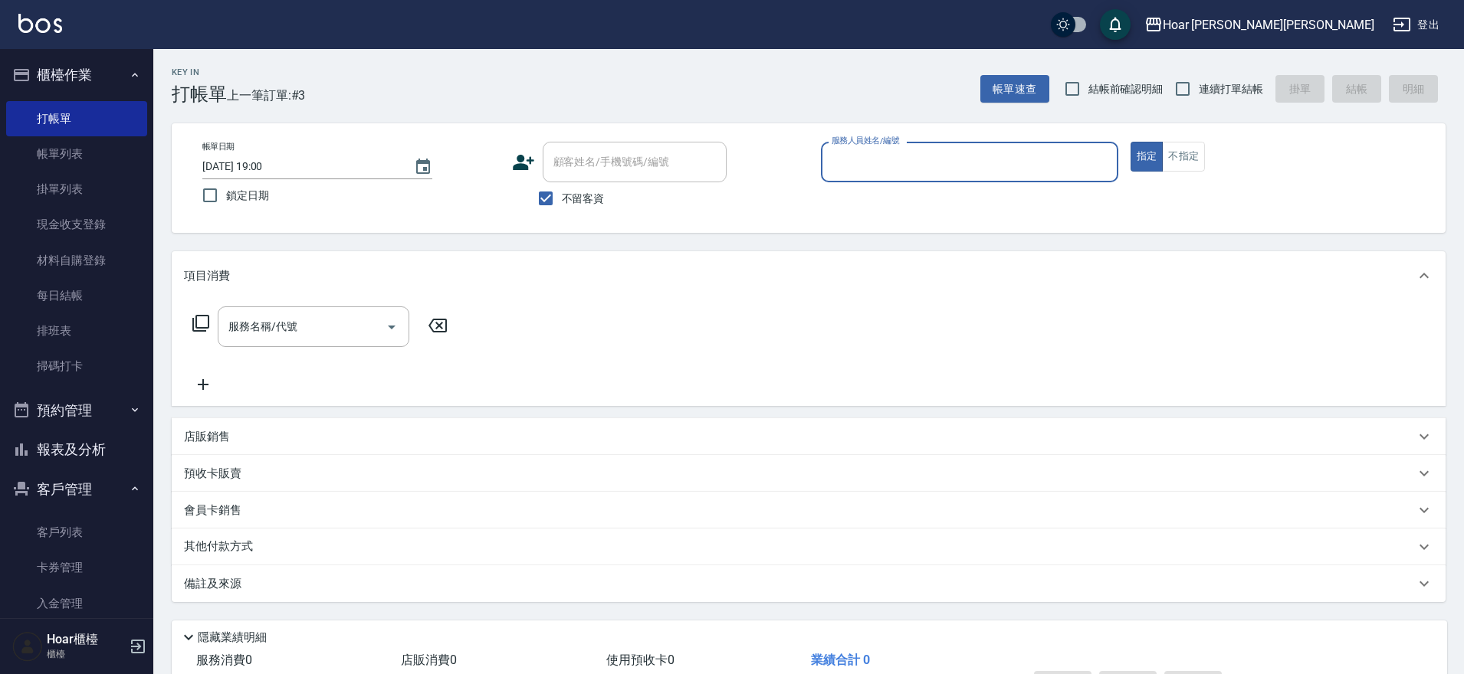
click at [881, 168] on input "服務人員姓名/編號" at bounding box center [970, 162] width 284 height 27
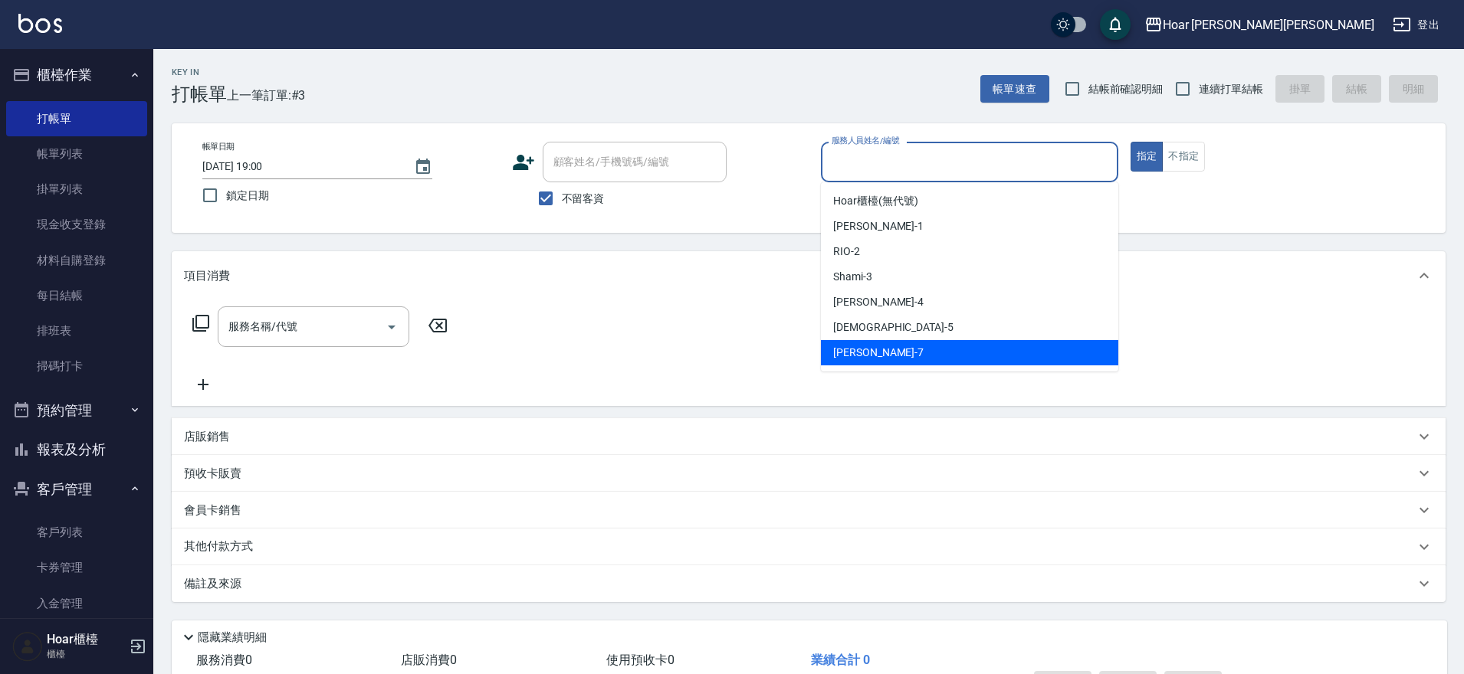
click at [881, 346] on div "[PERSON_NAME] -7" at bounding box center [969, 352] width 297 height 25
type input "[PERSON_NAME]-7"
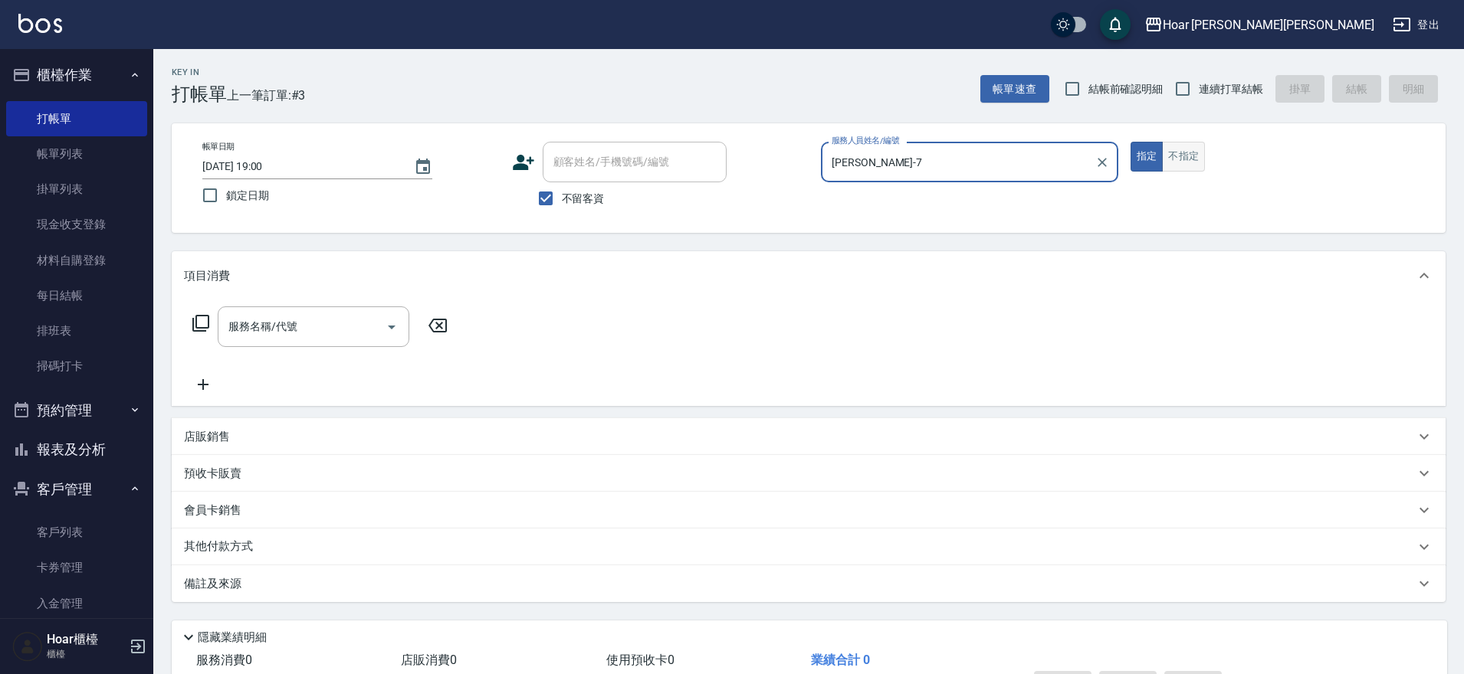
click at [1185, 155] on button "不指定" at bounding box center [1183, 157] width 43 height 30
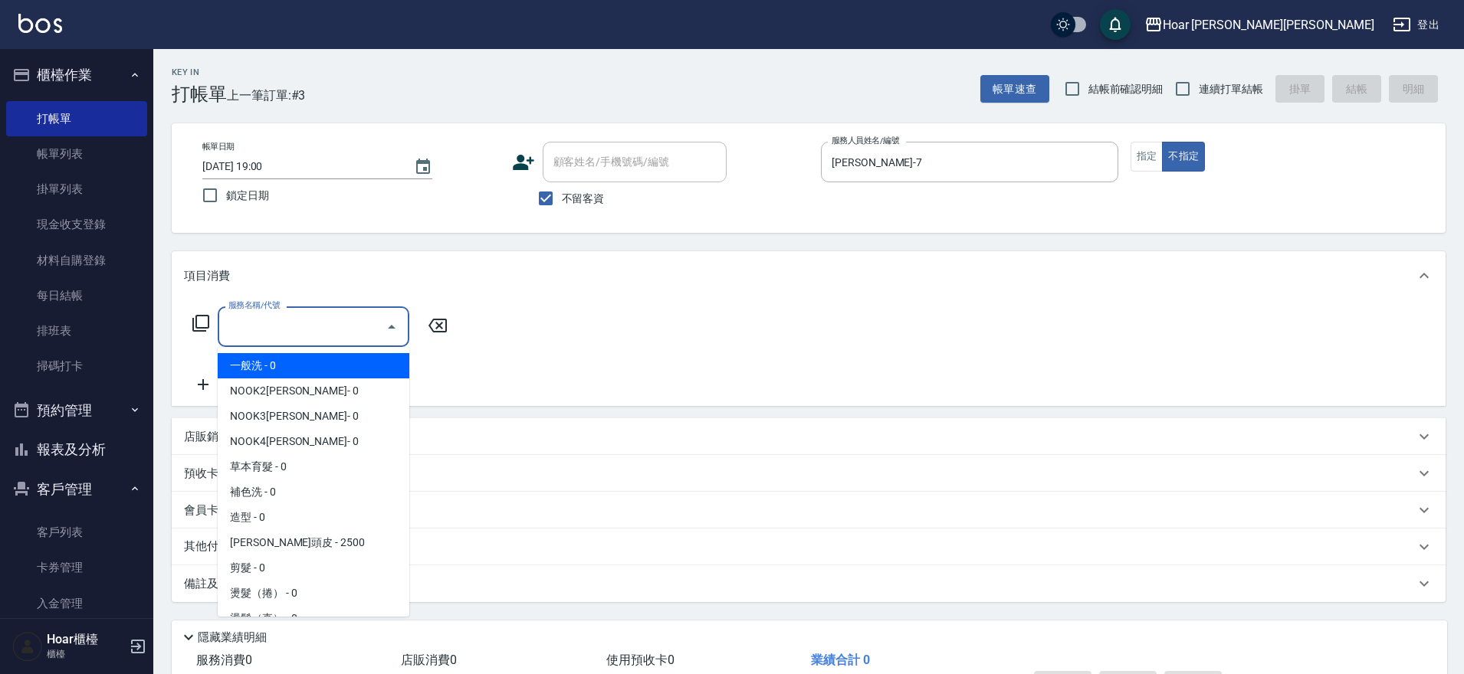
drag, startPoint x: 299, startPoint y: 314, endPoint x: 296, endPoint y: 334, distance: 20.2
click at [299, 314] on input "服務名稱/代號" at bounding box center [302, 326] width 155 height 27
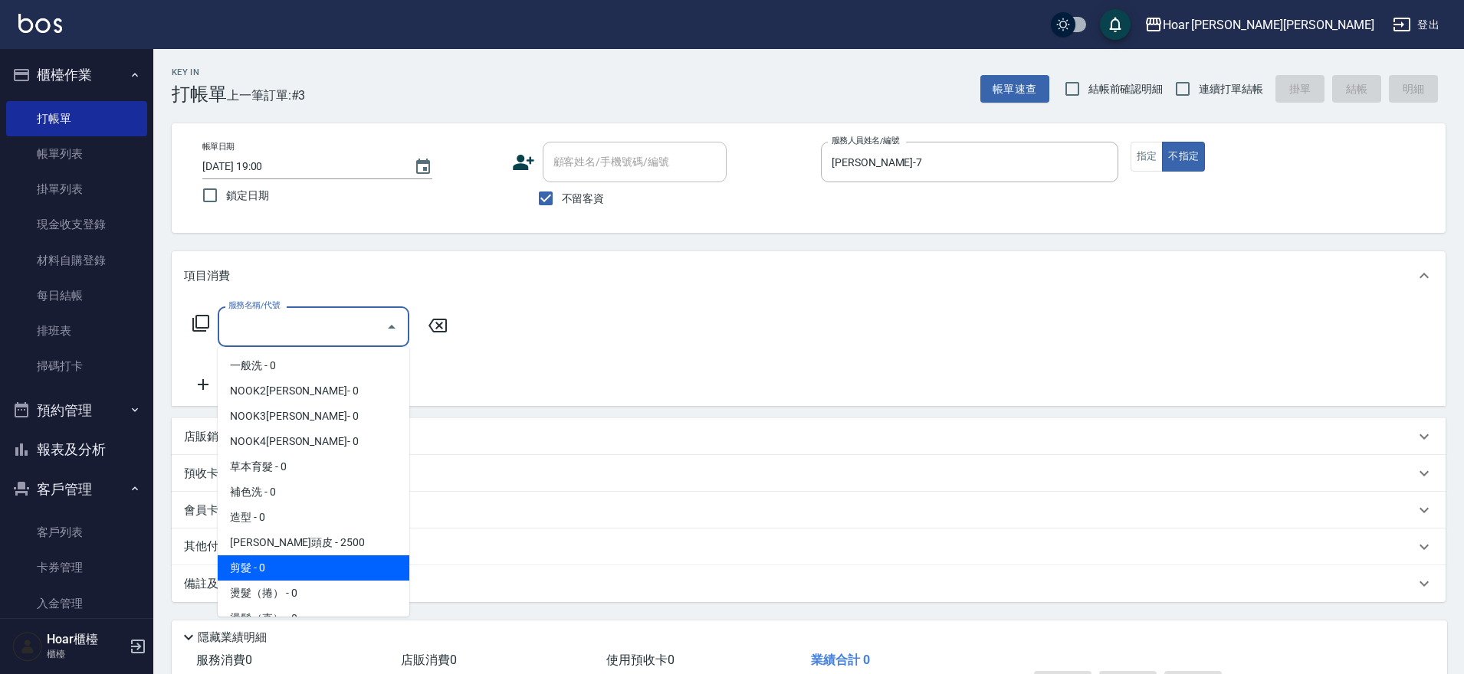
click at [267, 569] on span "剪髮 - 0" at bounding box center [314, 568] width 192 height 25
type input "剪髮(201)"
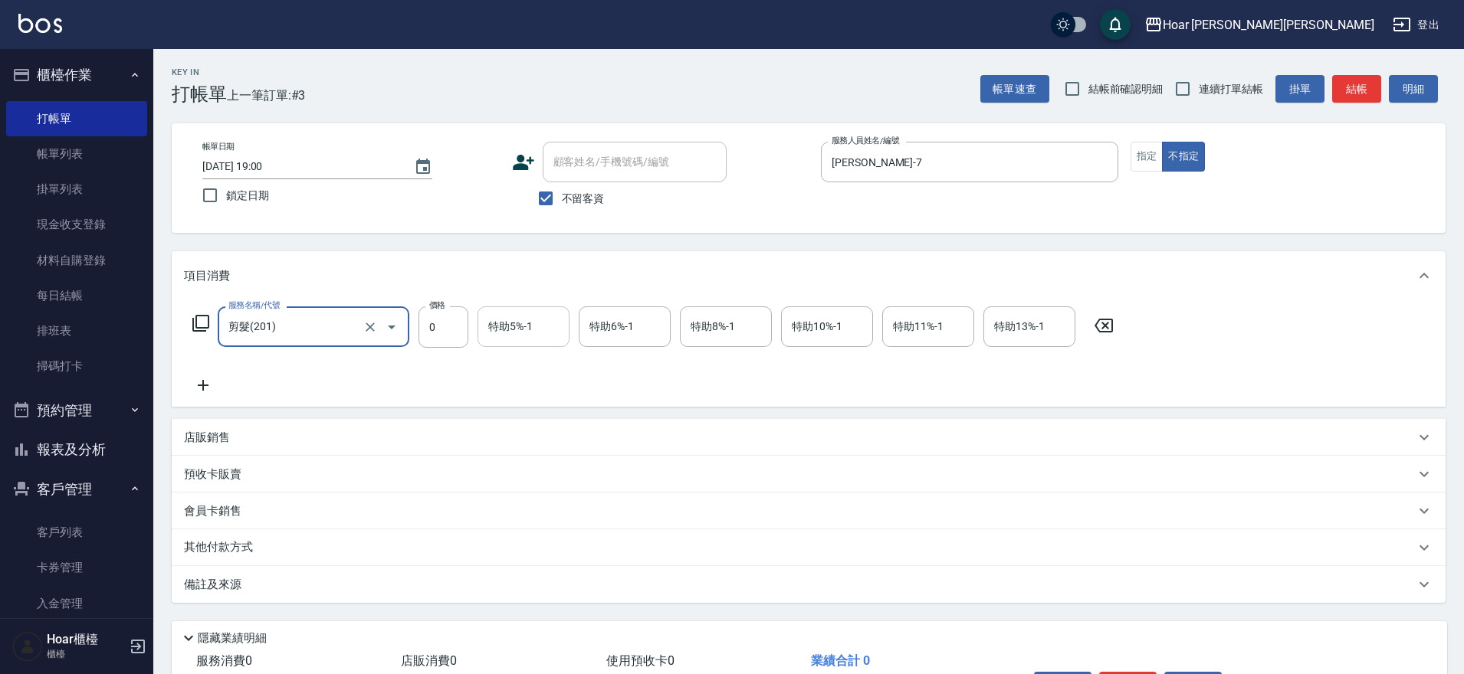
click at [499, 346] on div "特助5%-1" at bounding box center [523, 327] width 92 height 41
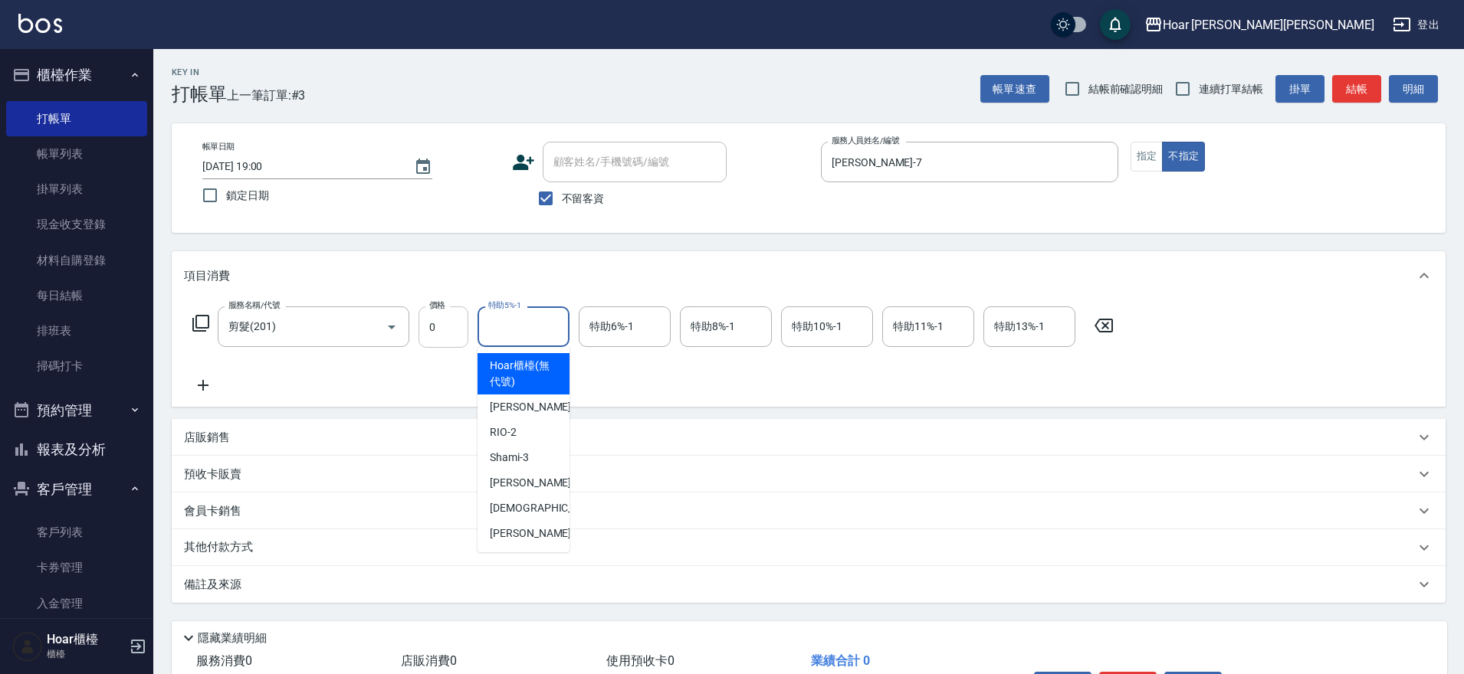
click at [457, 330] on input "0" at bounding box center [443, 327] width 50 height 41
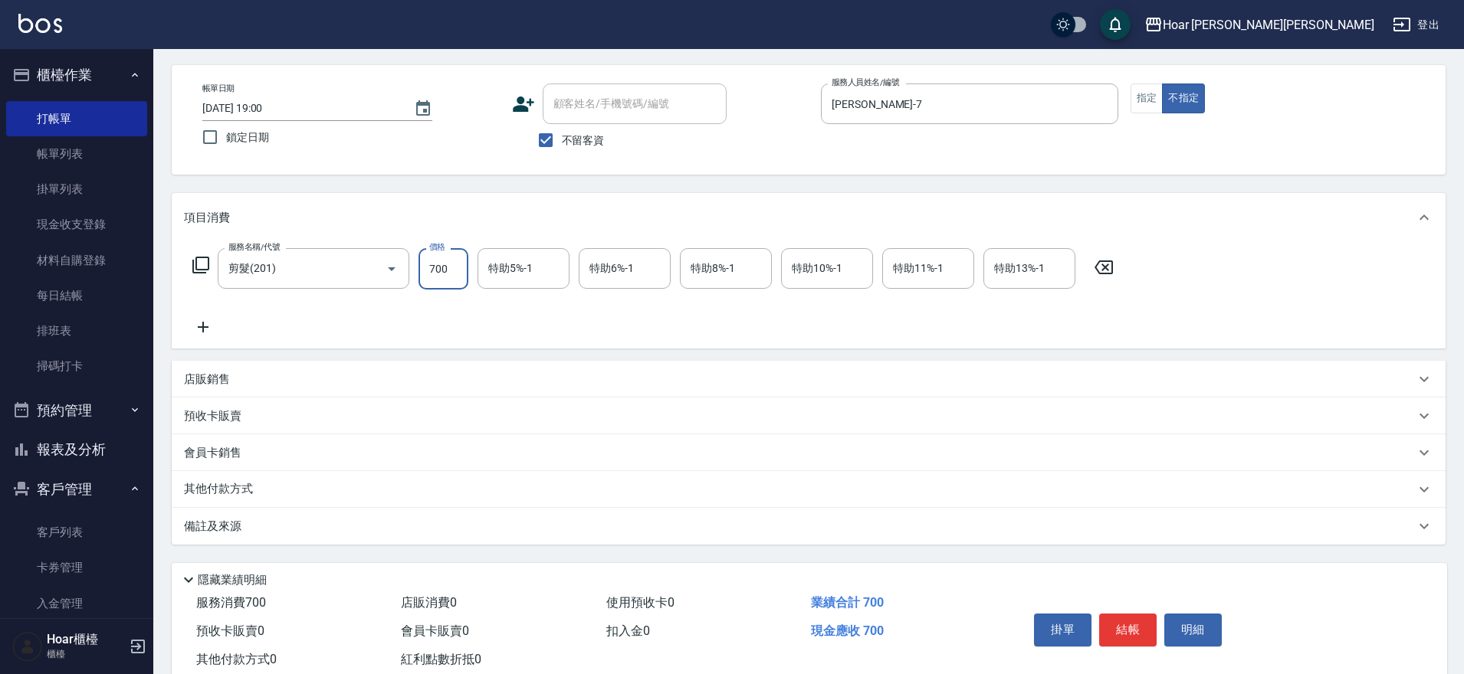
scroll to position [102, 0]
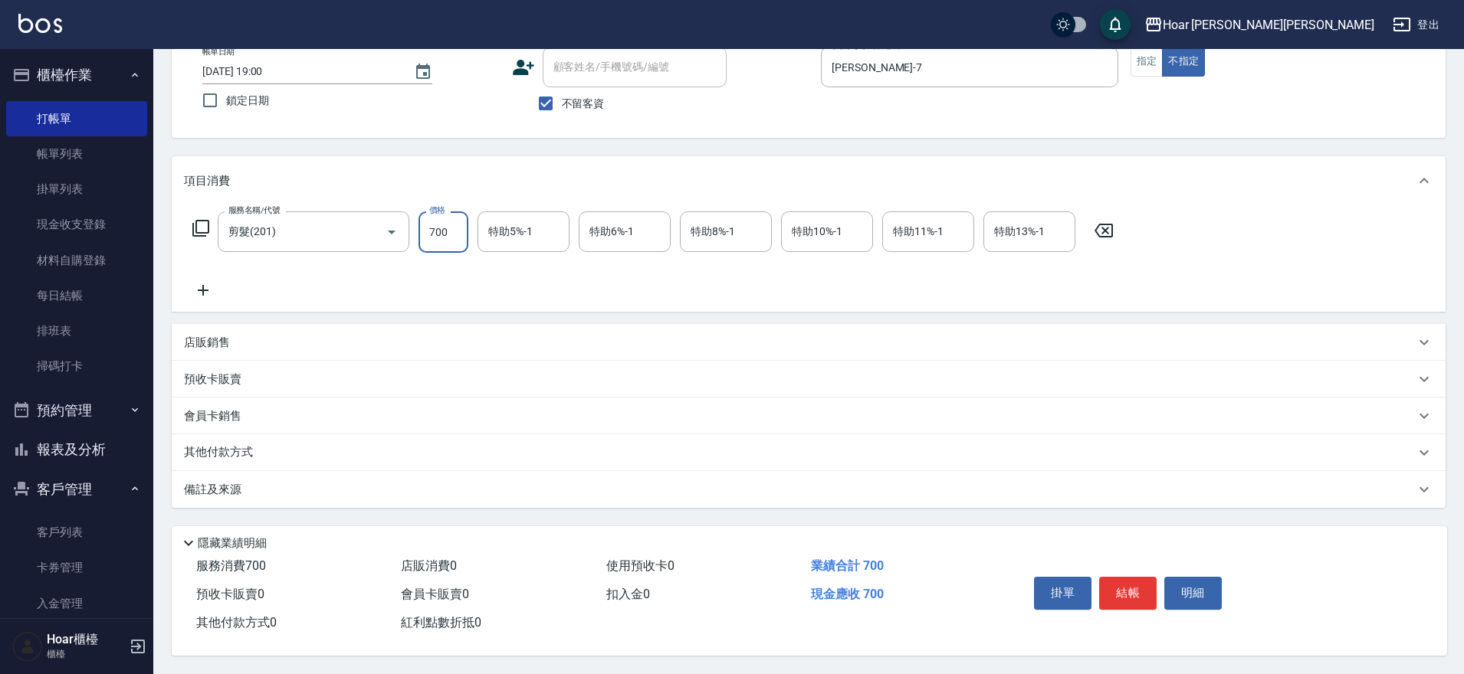
type input "700"
click at [253, 377] on div "預收卡販賣" at bounding box center [799, 380] width 1231 height 16
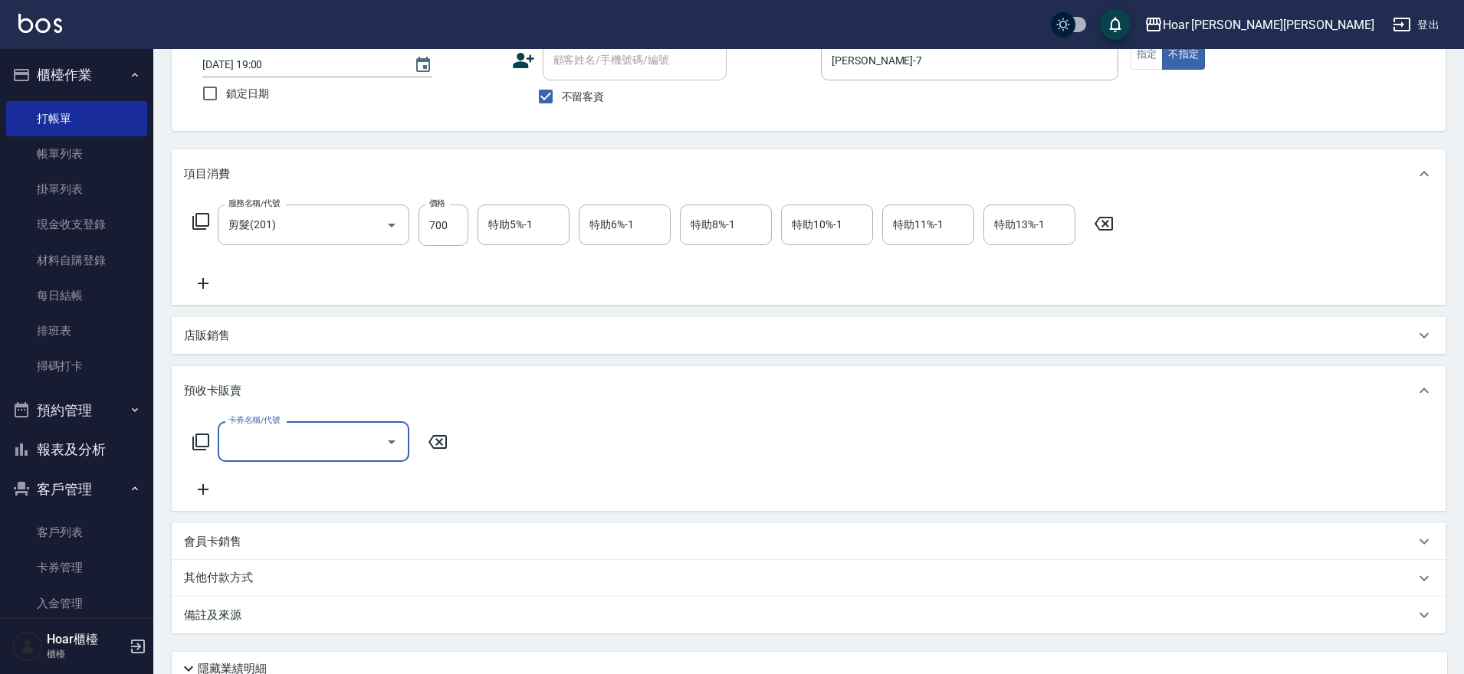
scroll to position [0, 0]
click at [230, 588] on div "其他付款方式" at bounding box center [809, 578] width 1274 height 37
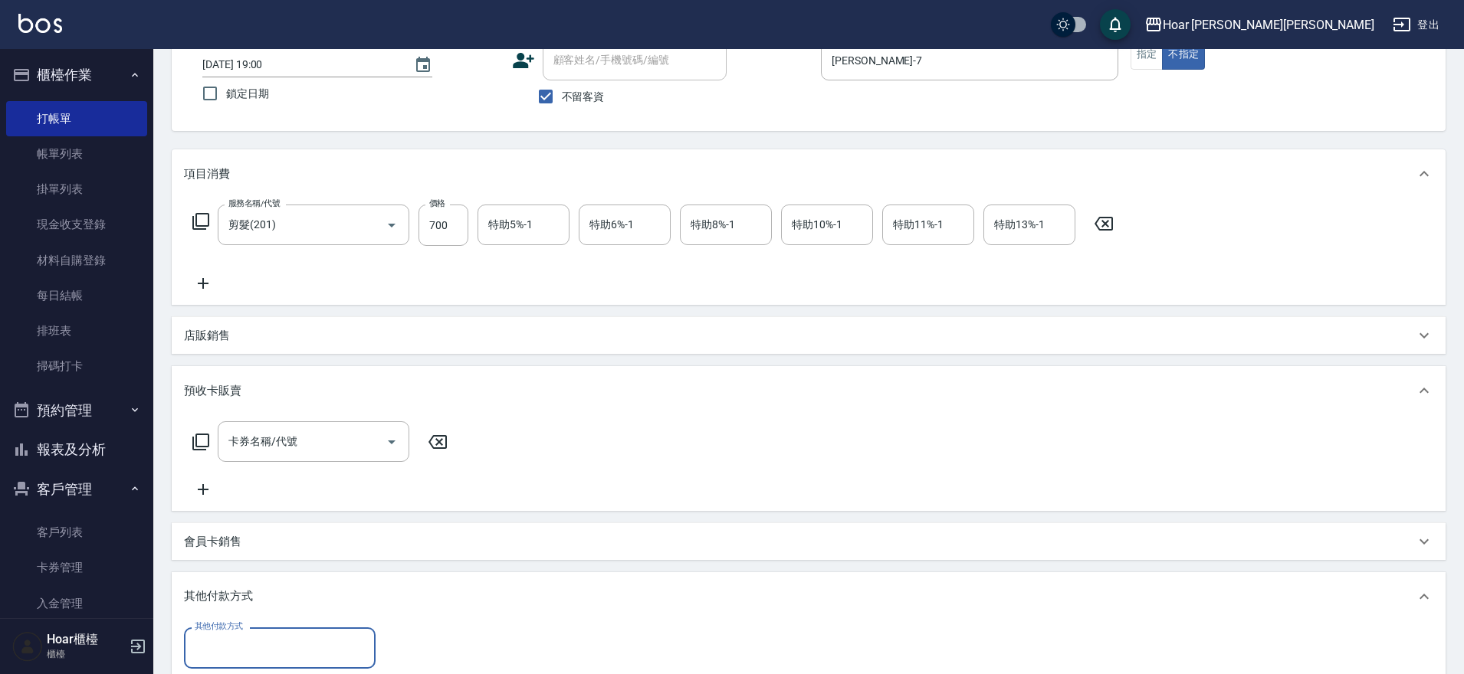
click at [266, 637] on input "其他付款方式" at bounding box center [280, 648] width 178 height 27
click at [259, 588] on span "轉帳匯款" at bounding box center [280, 583] width 192 height 25
type input "轉帳匯款"
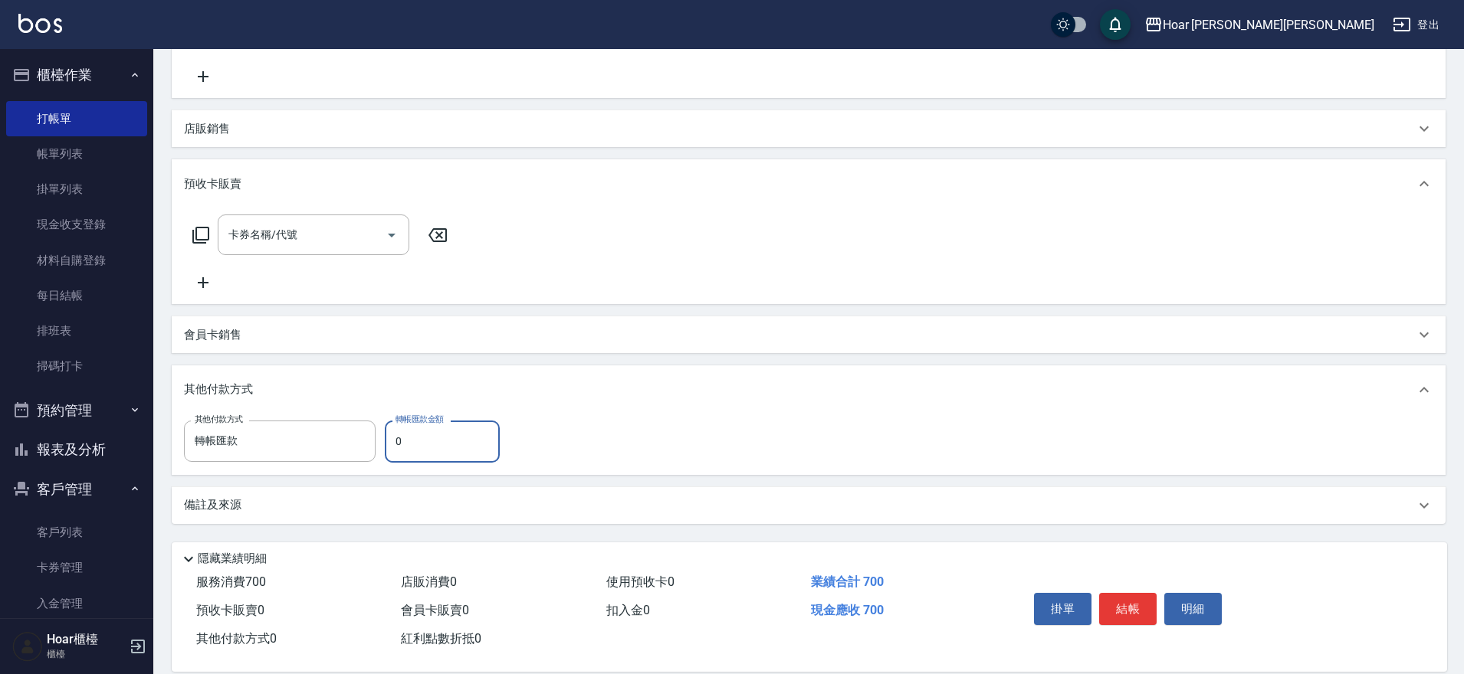
scroll to position [332, 0]
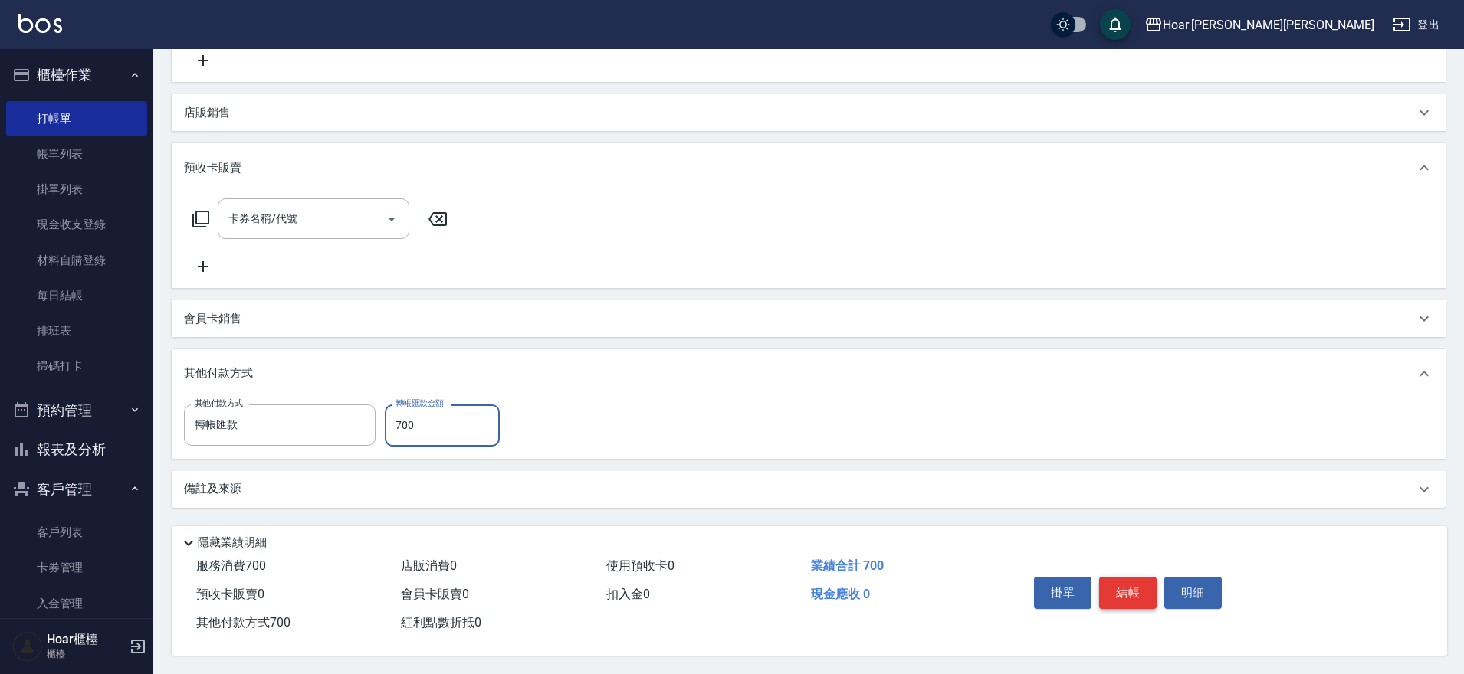
type input "700"
click at [1132, 590] on button "結帳" at bounding box center [1127, 593] width 57 height 32
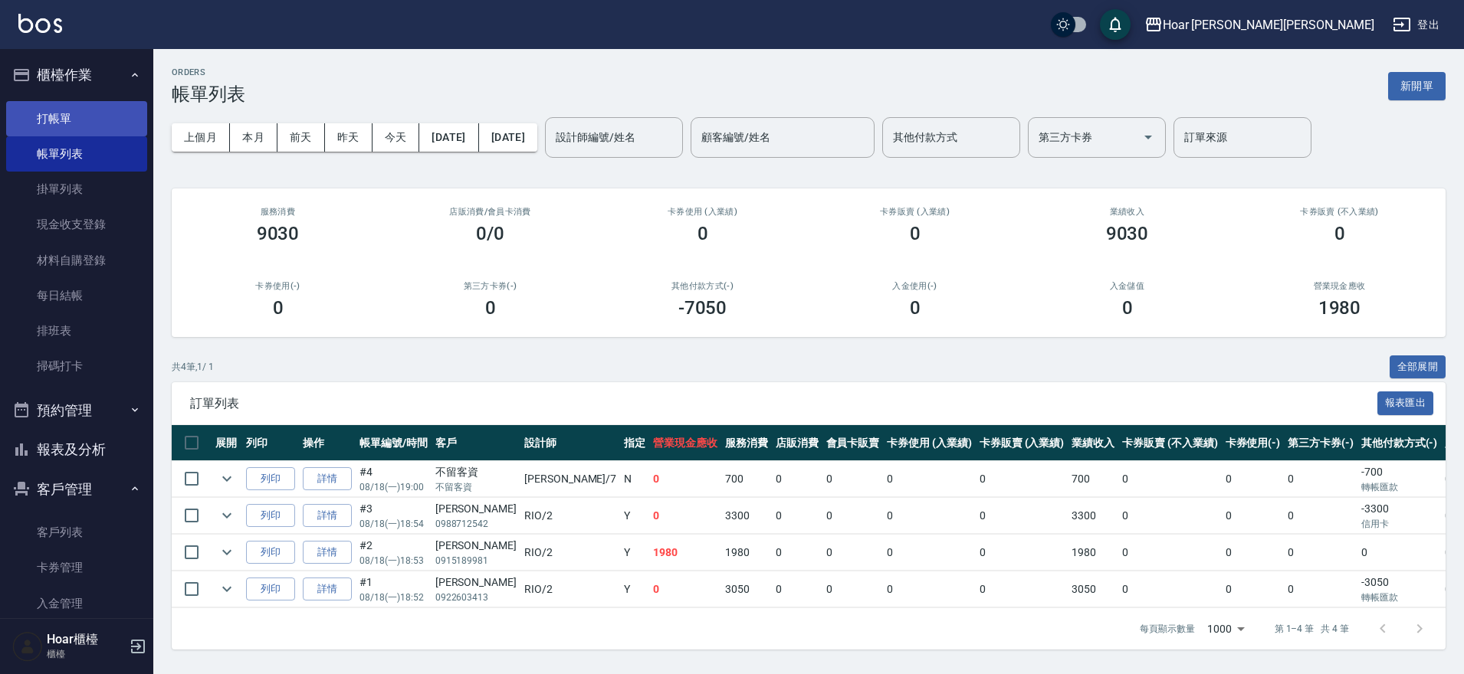
click at [54, 120] on link "打帳單" at bounding box center [76, 118] width 141 height 35
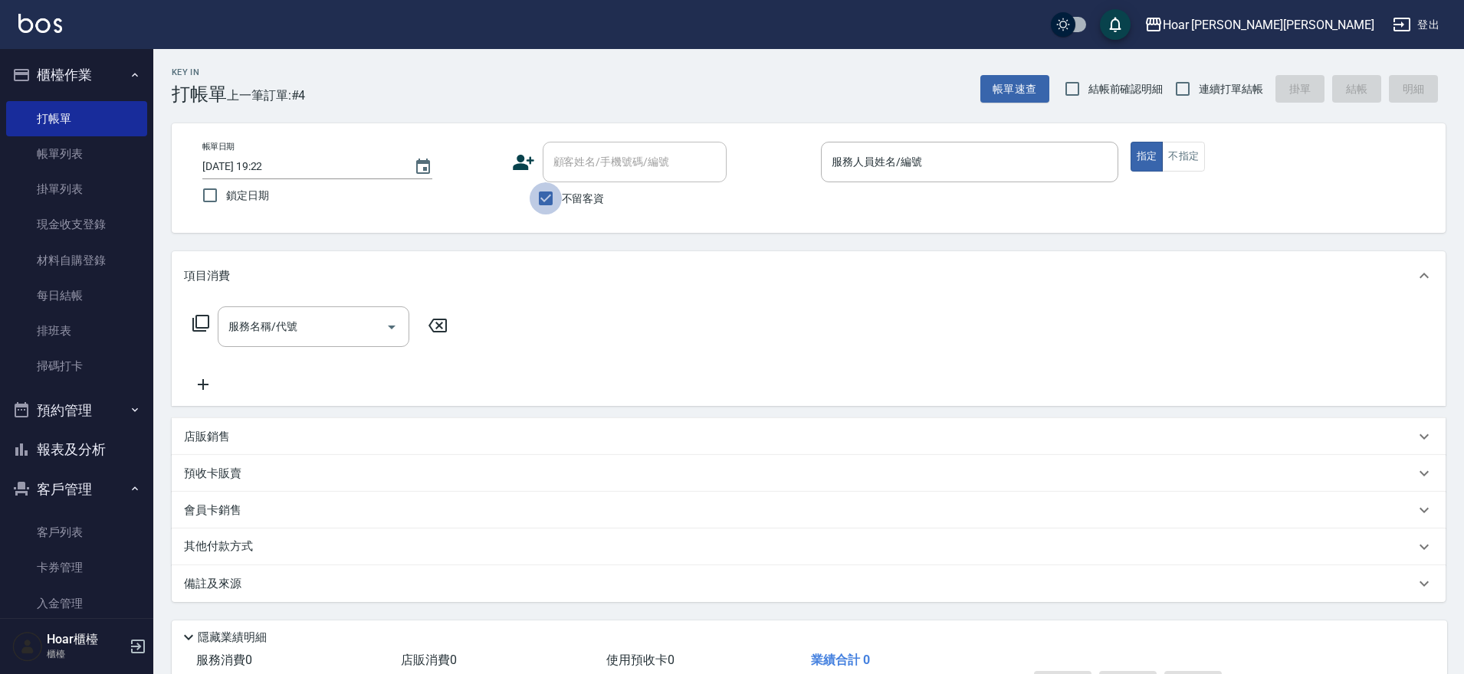
click at [547, 198] on input "不留客資" at bounding box center [546, 198] width 32 height 32
checkbox input "false"
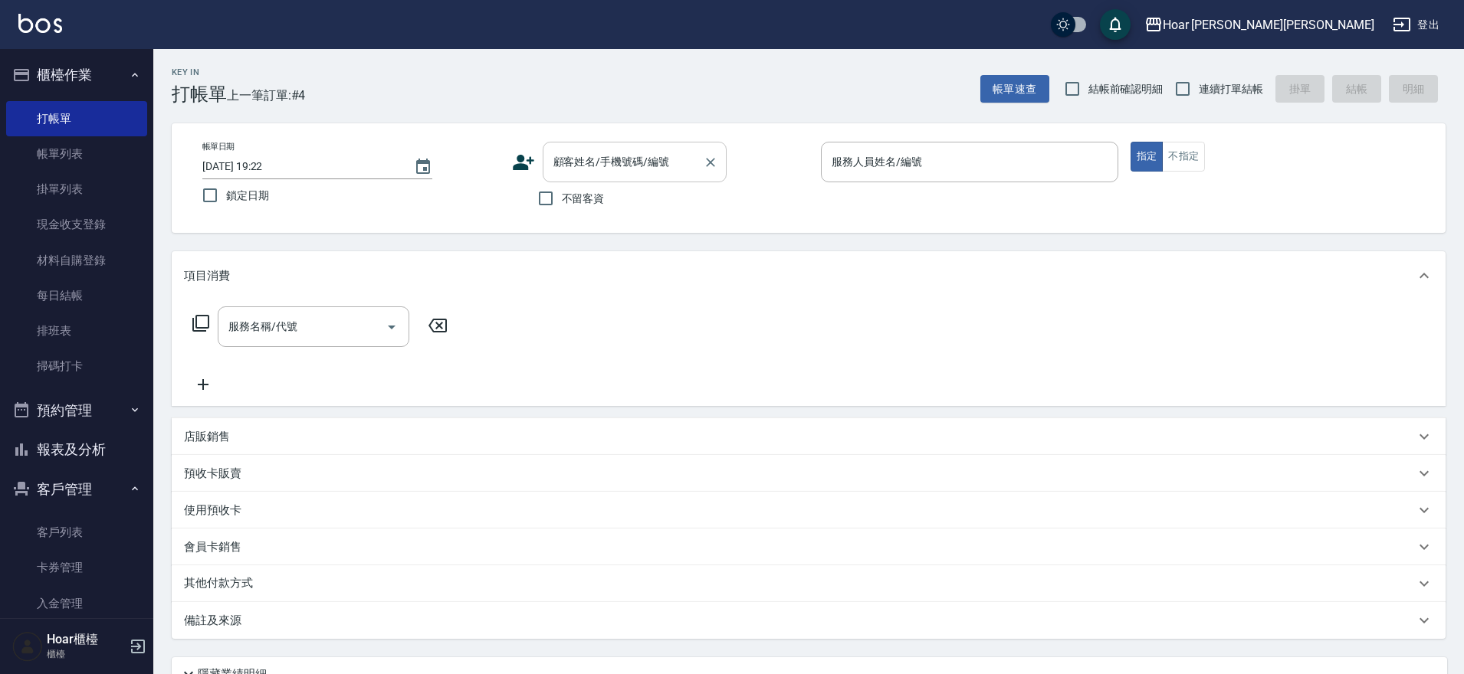
click at [584, 165] on input "顧客姓名/手機號碼/編號" at bounding box center [622, 162] width 147 height 27
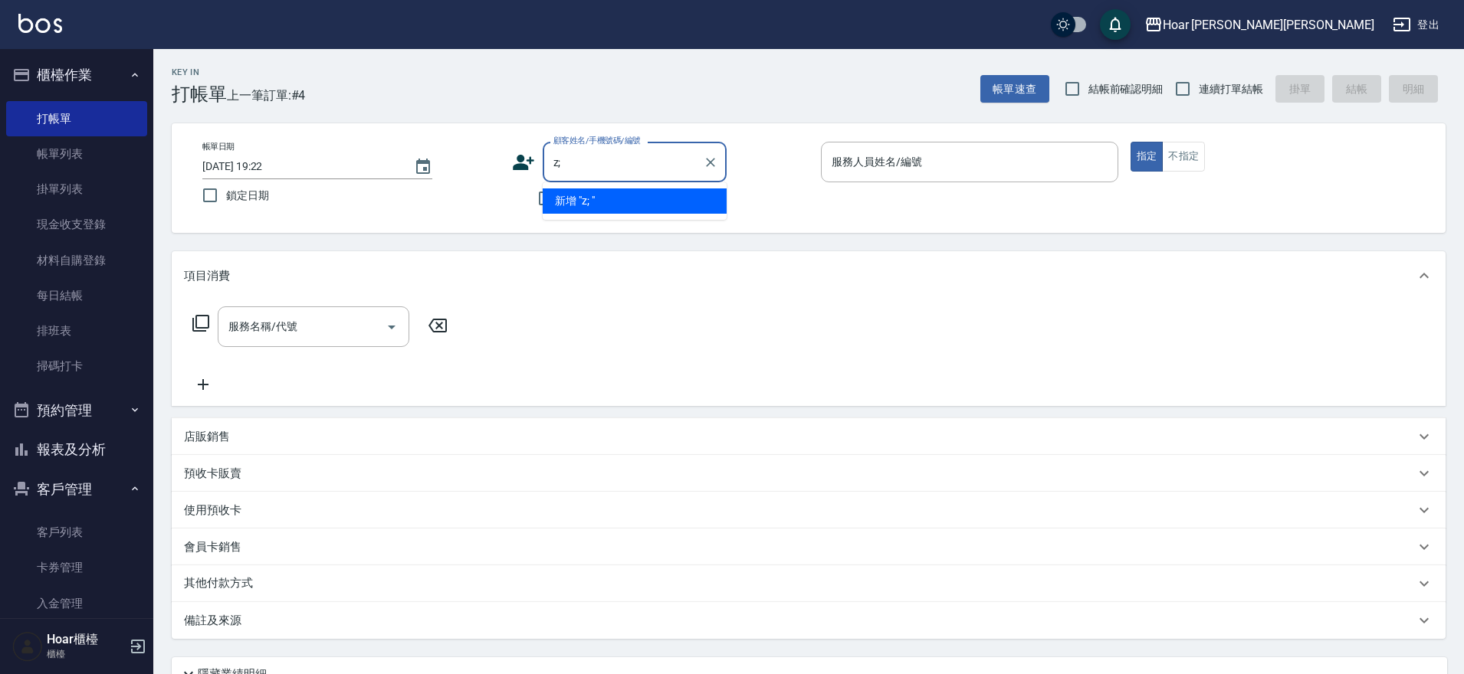
type input "z"
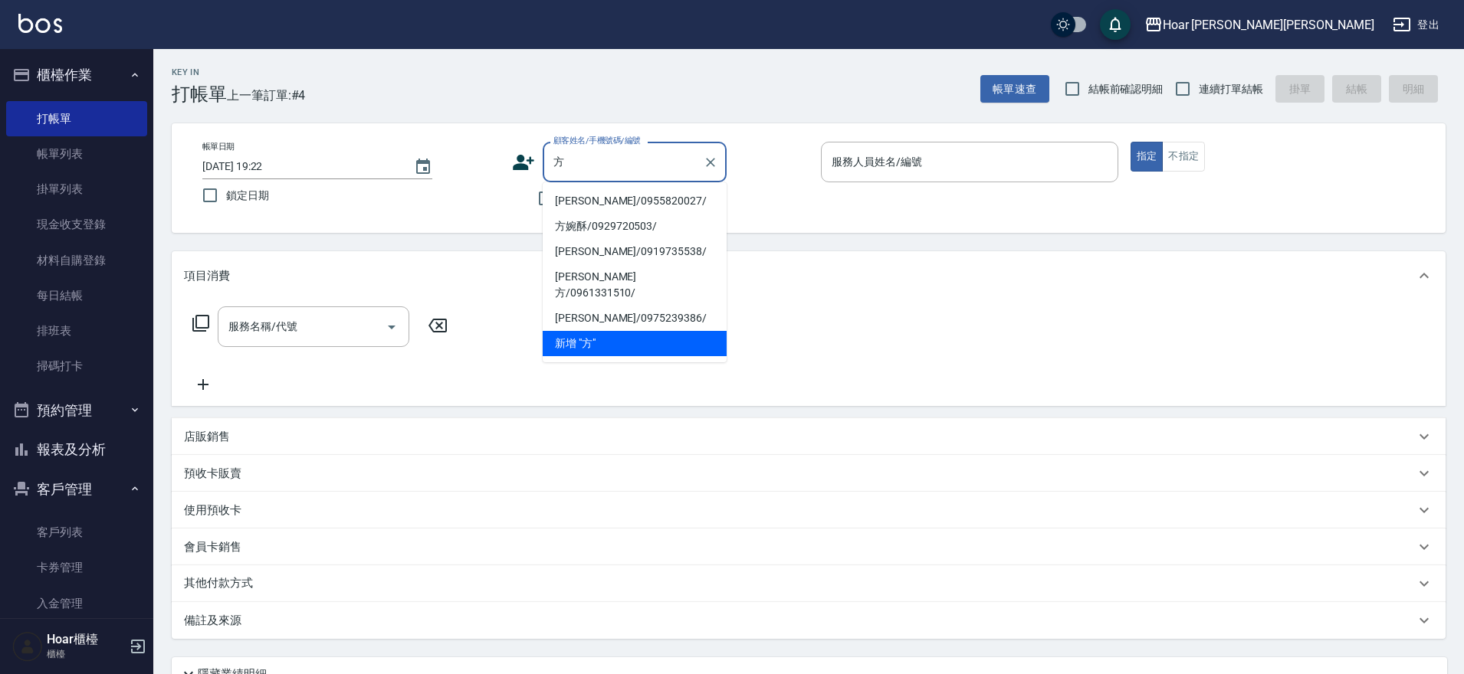
scroll to position [138, 0]
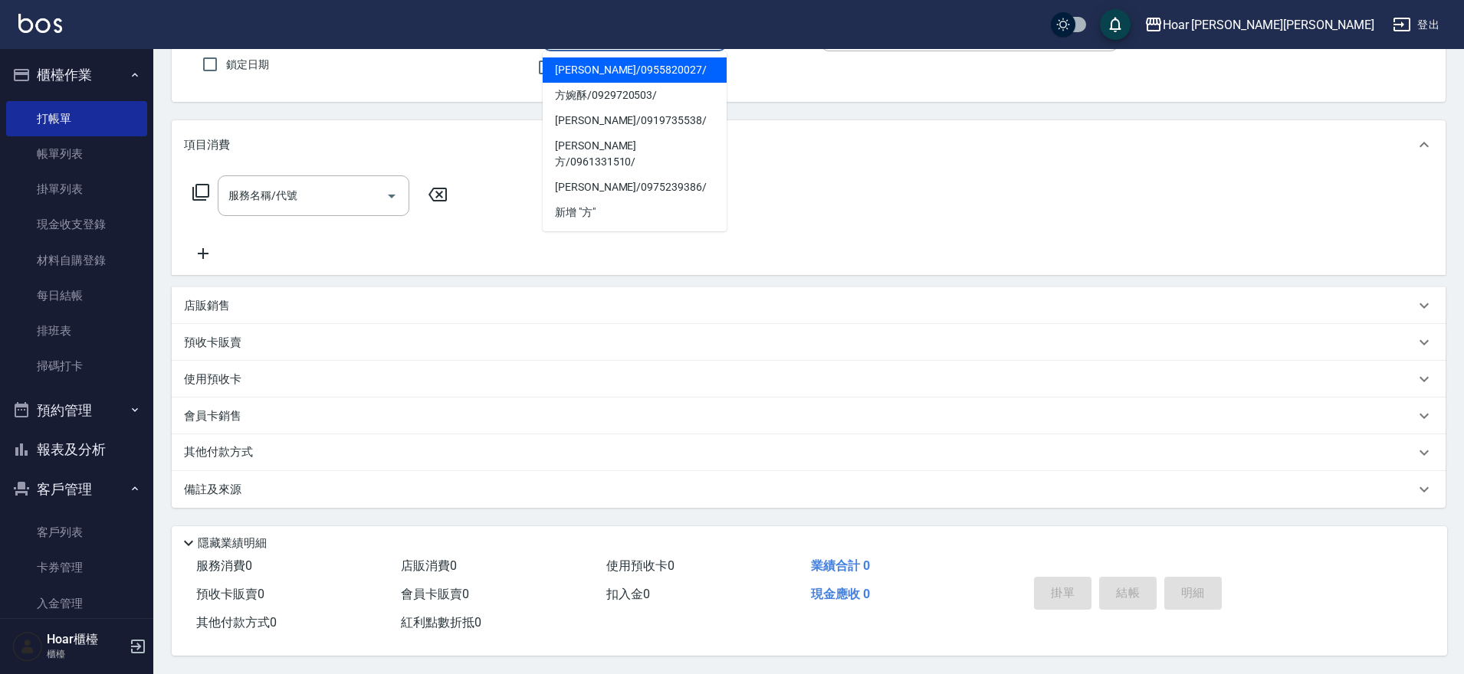
click at [586, 61] on li "[PERSON_NAME]/0955820027/" at bounding box center [635, 69] width 184 height 25
type input "[PERSON_NAME]/0955820027/"
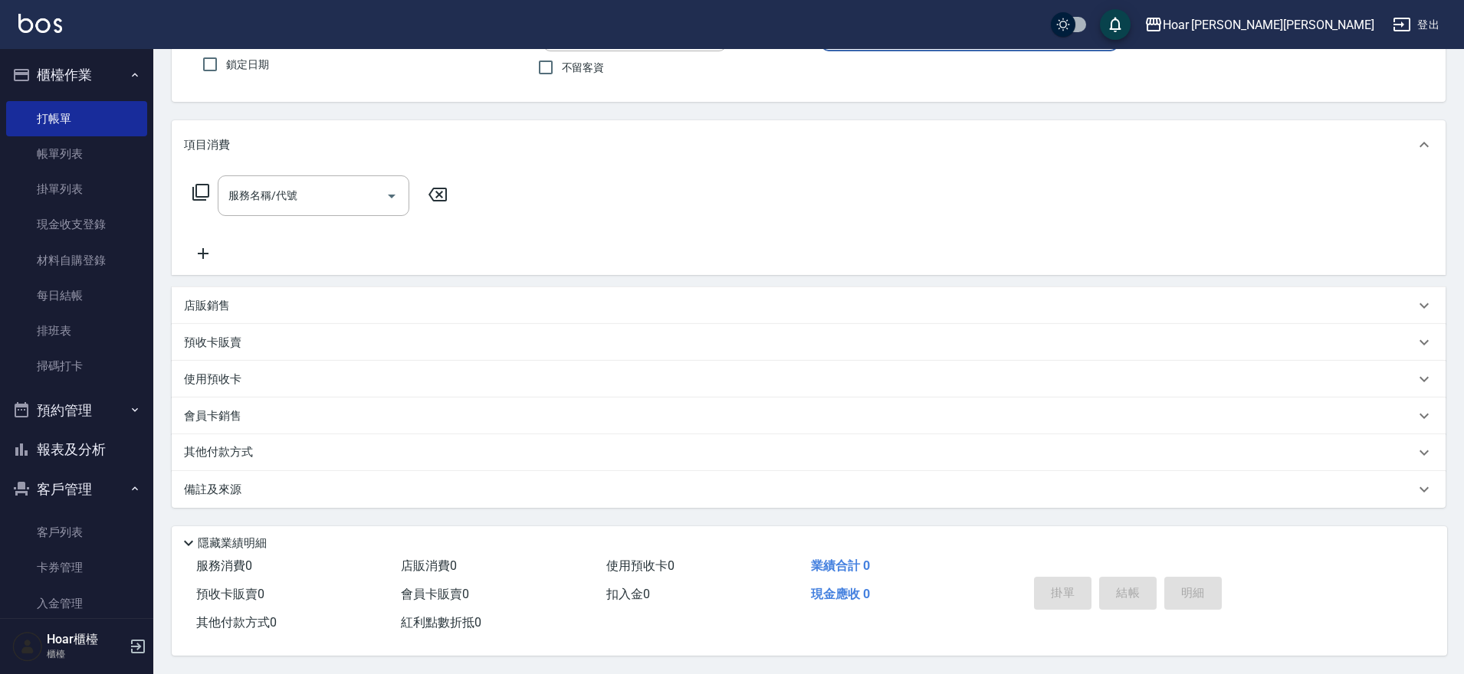
type input "RIO-2"
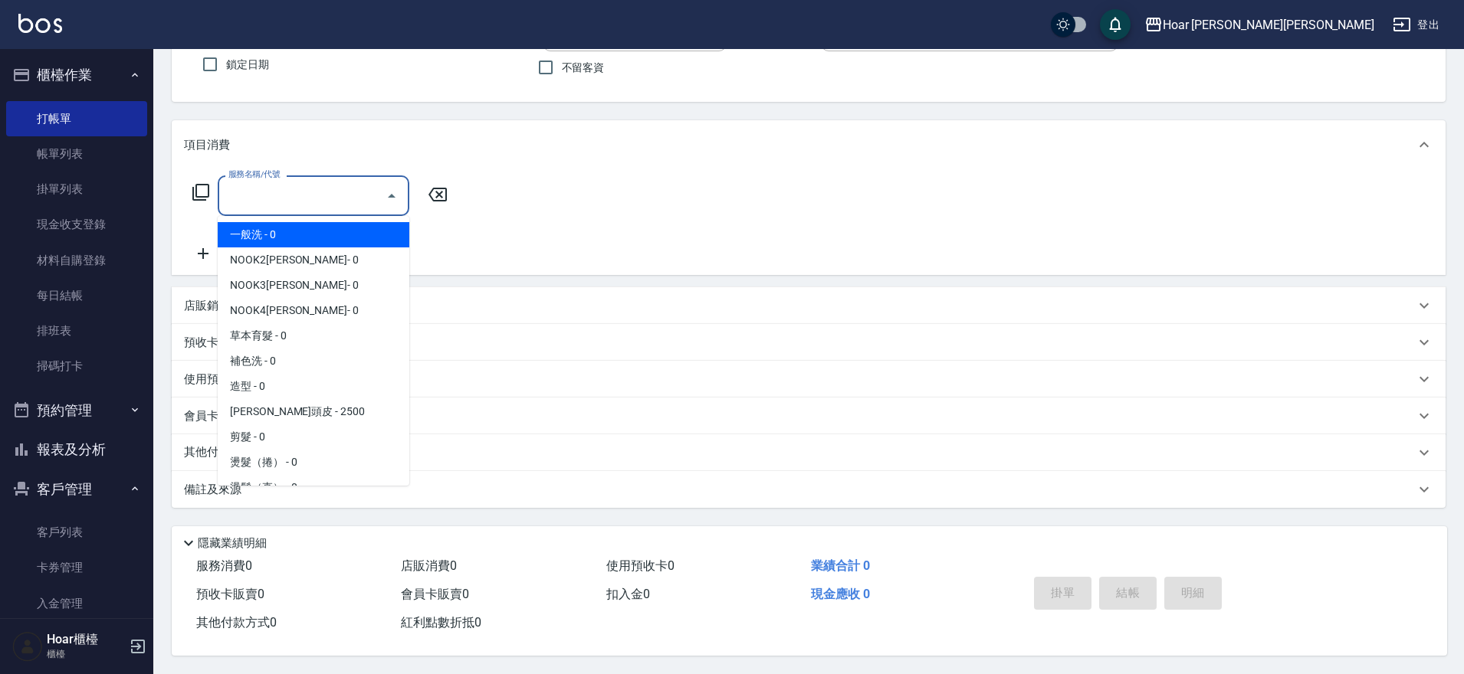
click at [360, 185] on input "服務名稱/代號" at bounding box center [302, 195] width 155 height 27
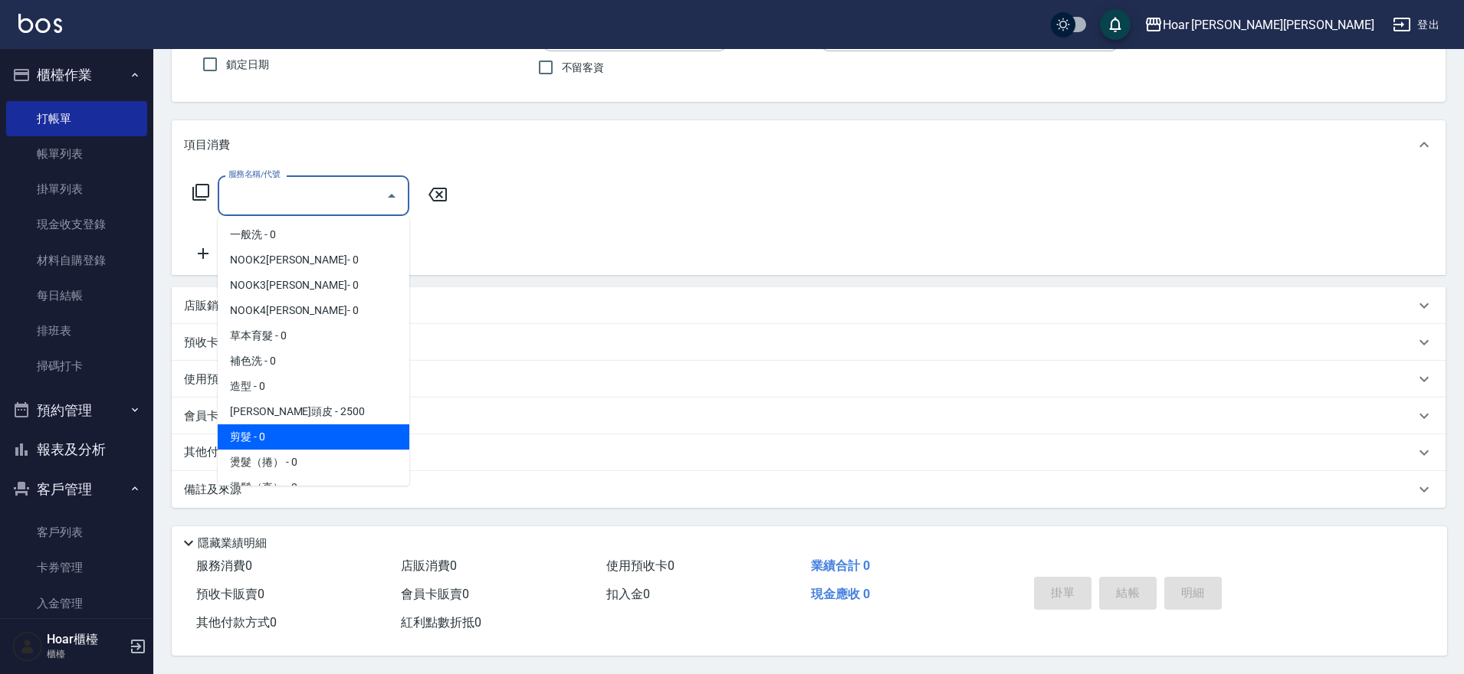
drag, startPoint x: 264, startPoint y: 422, endPoint x: 385, endPoint y: 344, distance: 144.1
click at [266, 425] on span "剪髮 - 0" at bounding box center [314, 437] width 192 height 25
type input "剪髮(201)"
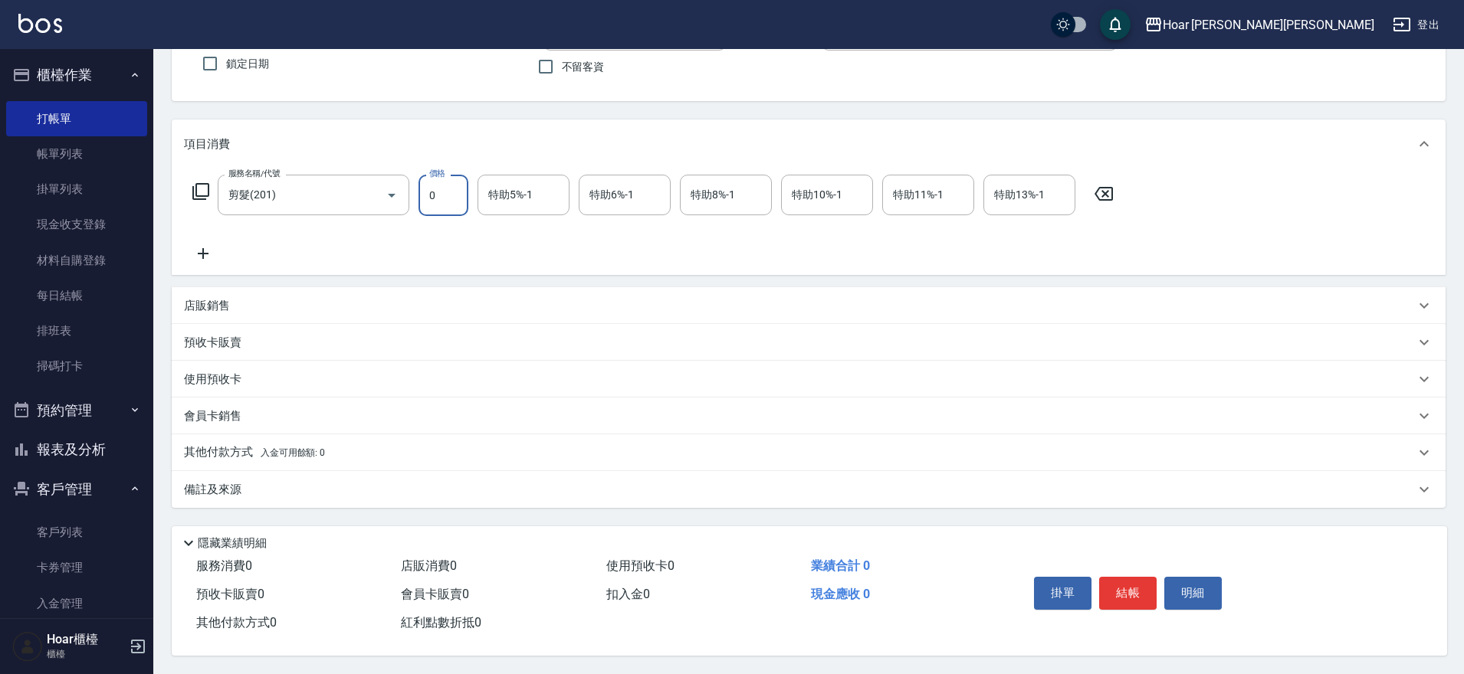
click at [461, 197] on input "0" at bounding box center [443, 195] width 50 height 41
type input "800"
click at [204, 248] on icon at bounding box center [203, 253] width 11 height 11
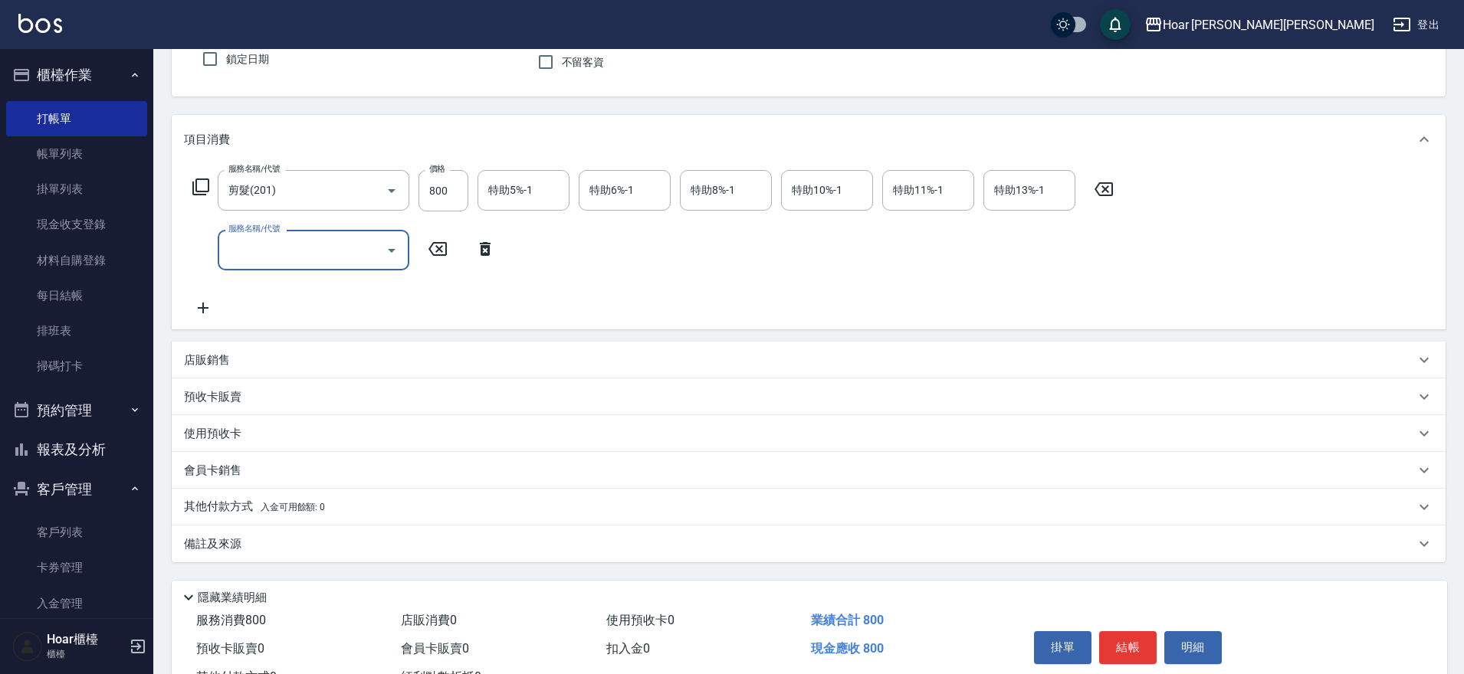
click at [229, 246] on input "服務名稱/代號" at bounding box center [302, 250] width 155 height 27
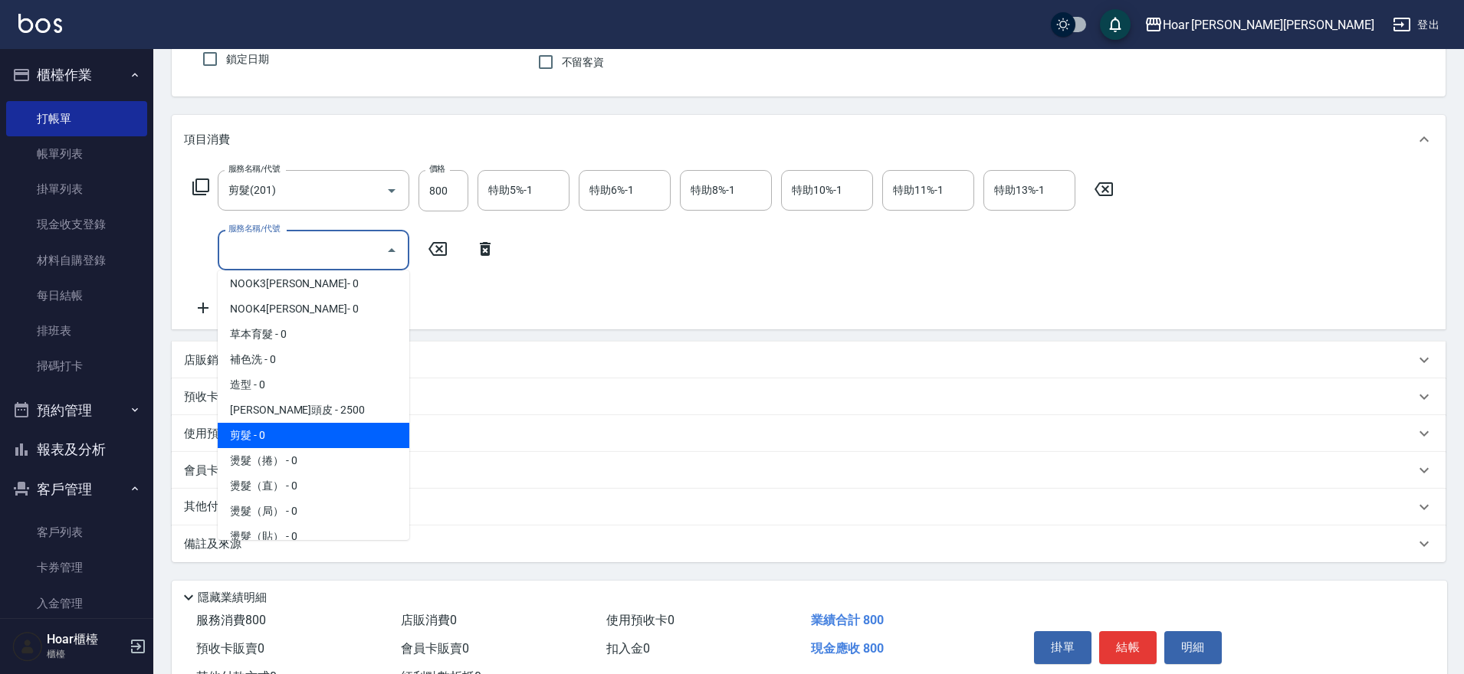
scroll to position [62, 0]
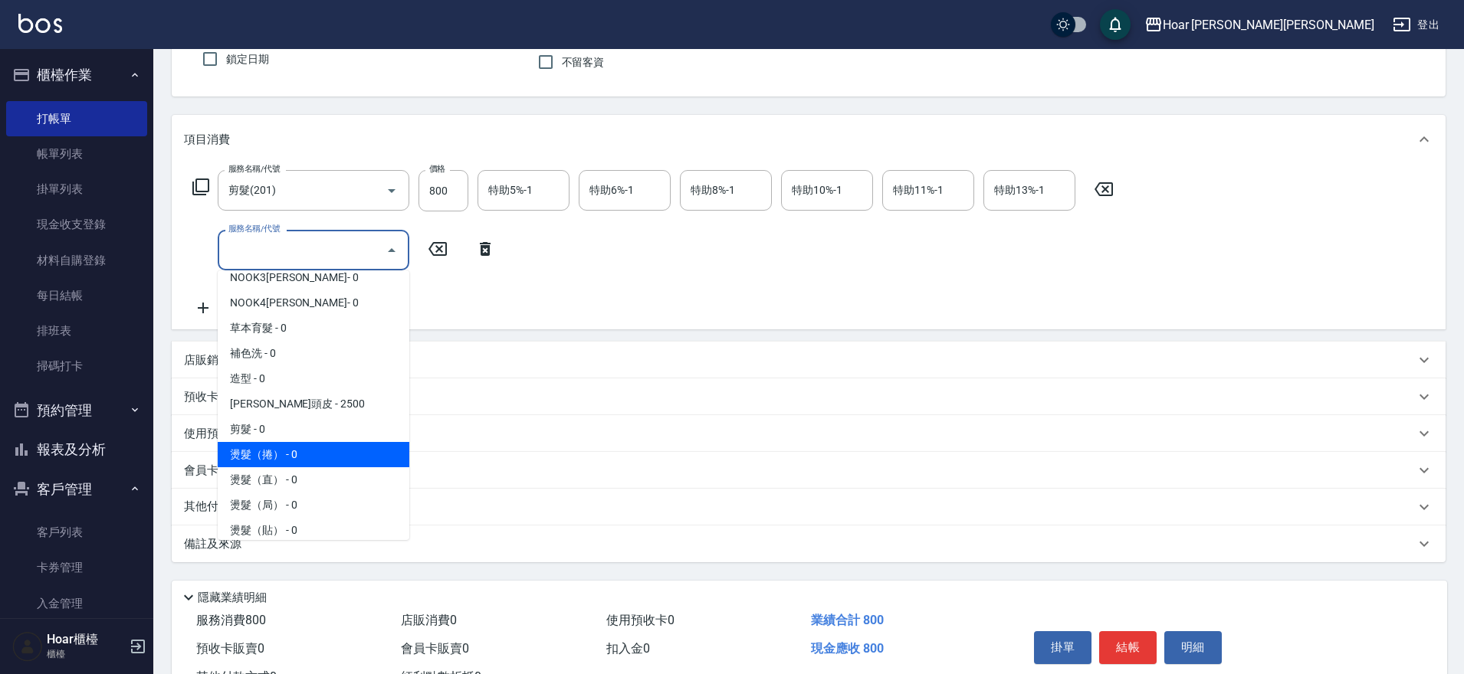
click at [314, 445] on span "燙髮（捲） - 0" at bounding box center [314, 454] width 192 height 25
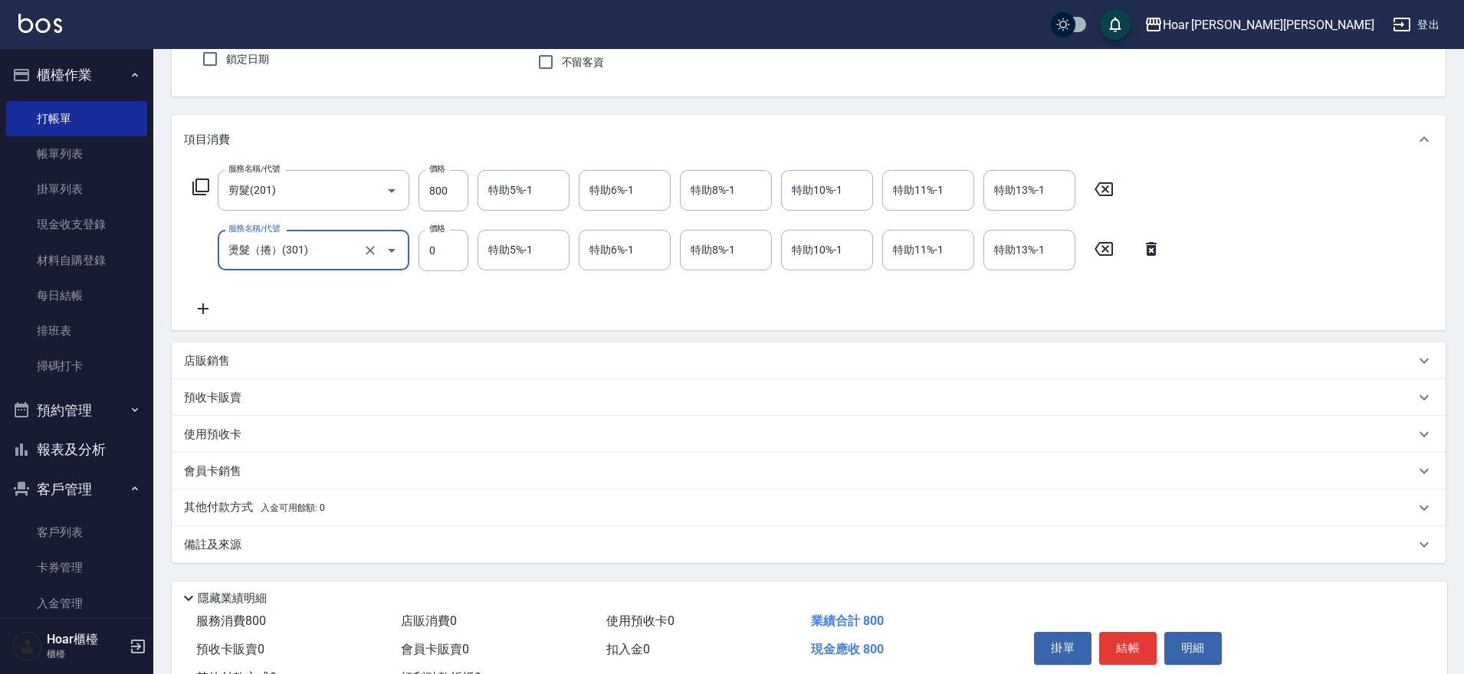
click at [397, 261] on div at bounding box center [380, 250] width 43 height 41
click at [393, 249] on icon "Open" at bounding box center [392, 251] width 8 height 4
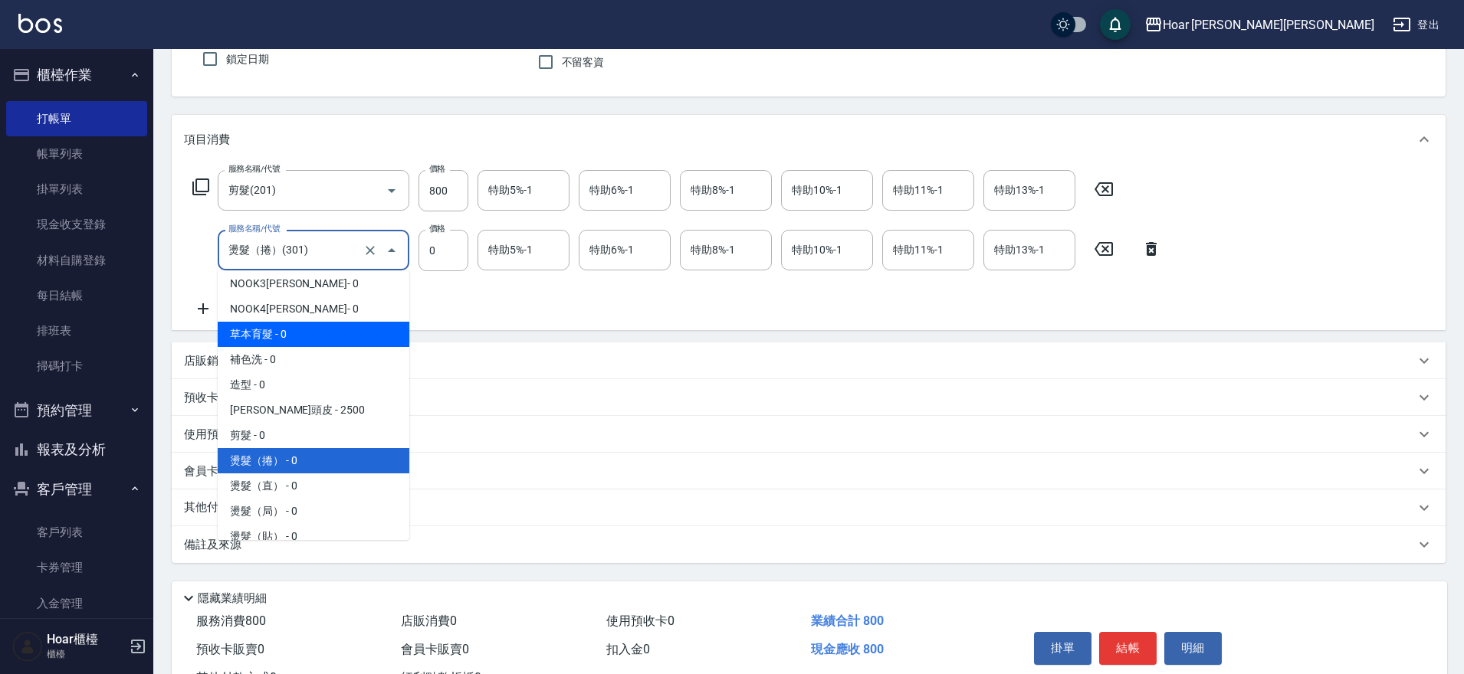
scroll to position [82, 0]
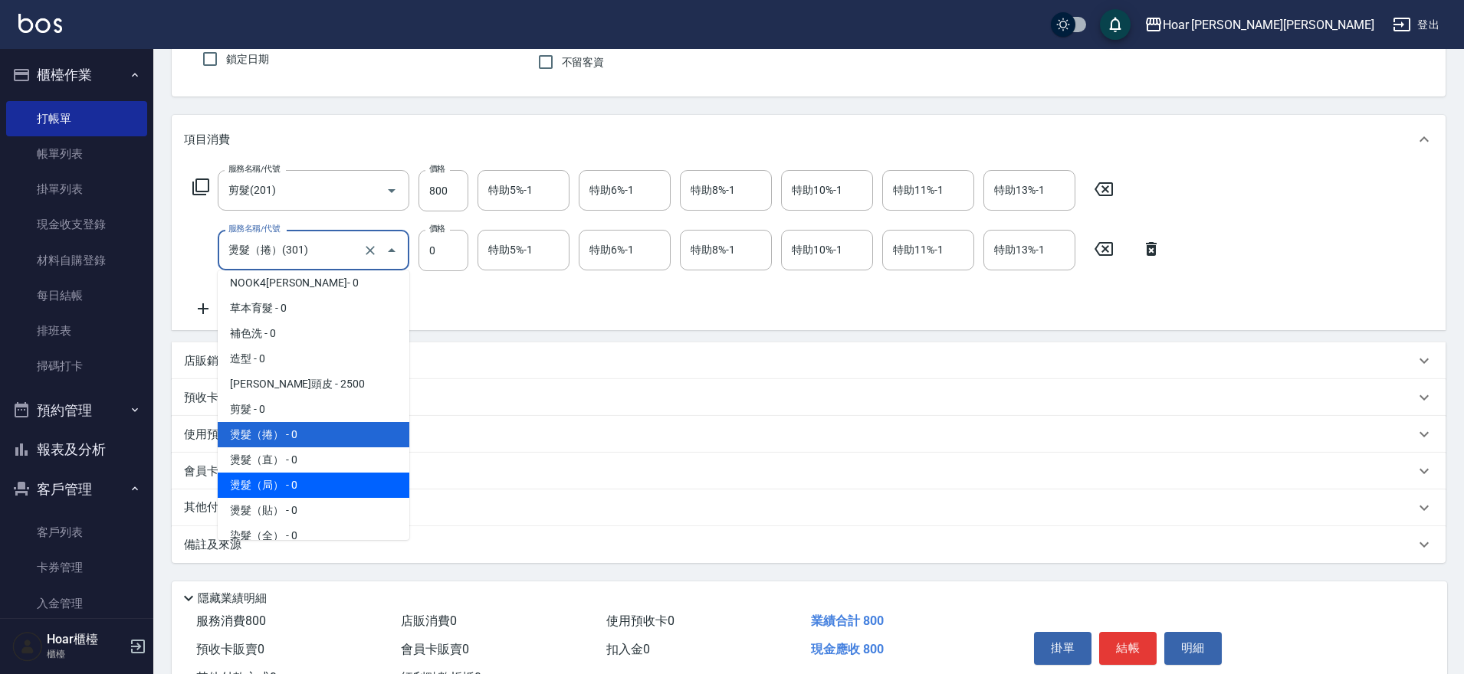
drag, startPoint x: 293, startPoint y: 486, endPoint x: 308, endPoint y: 469, distance: 22.8
click at [293, 486] on span "燙髮（局） - 0" at bounding box center [314, 485] width 192 height 25
type input "燙髮（局）(303)"
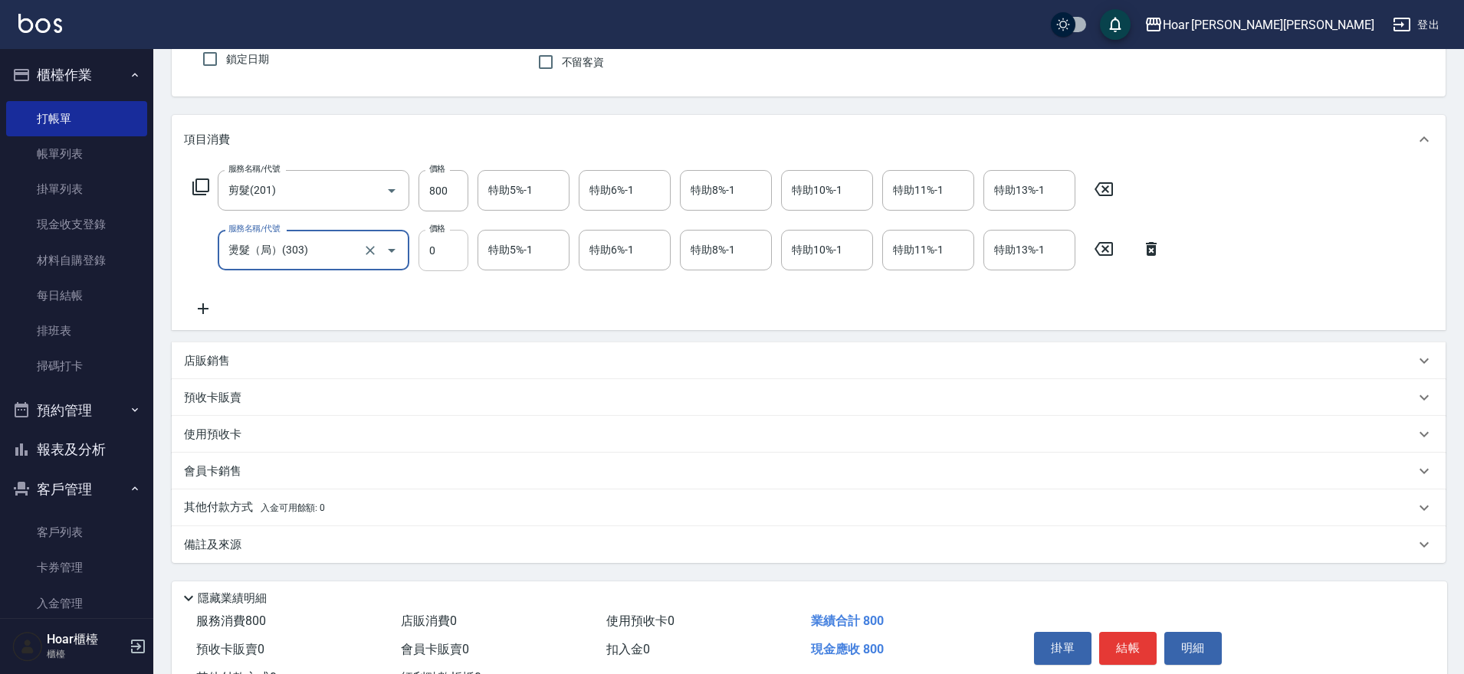
click at [440, 251] on input "0" at bounding box center [443, 250] width 50 height 41
type input "400"
click at [435, 290] on div "服務名稱/代號 剪髮(201) 服務名稱/代號 價格 800 價格 特助5%-1 特助5%-1 特助6%-1 特助6%-1 特助8%-1 特助8%-1 特助1…" at bounding box center [677, 244] width 986 height 148
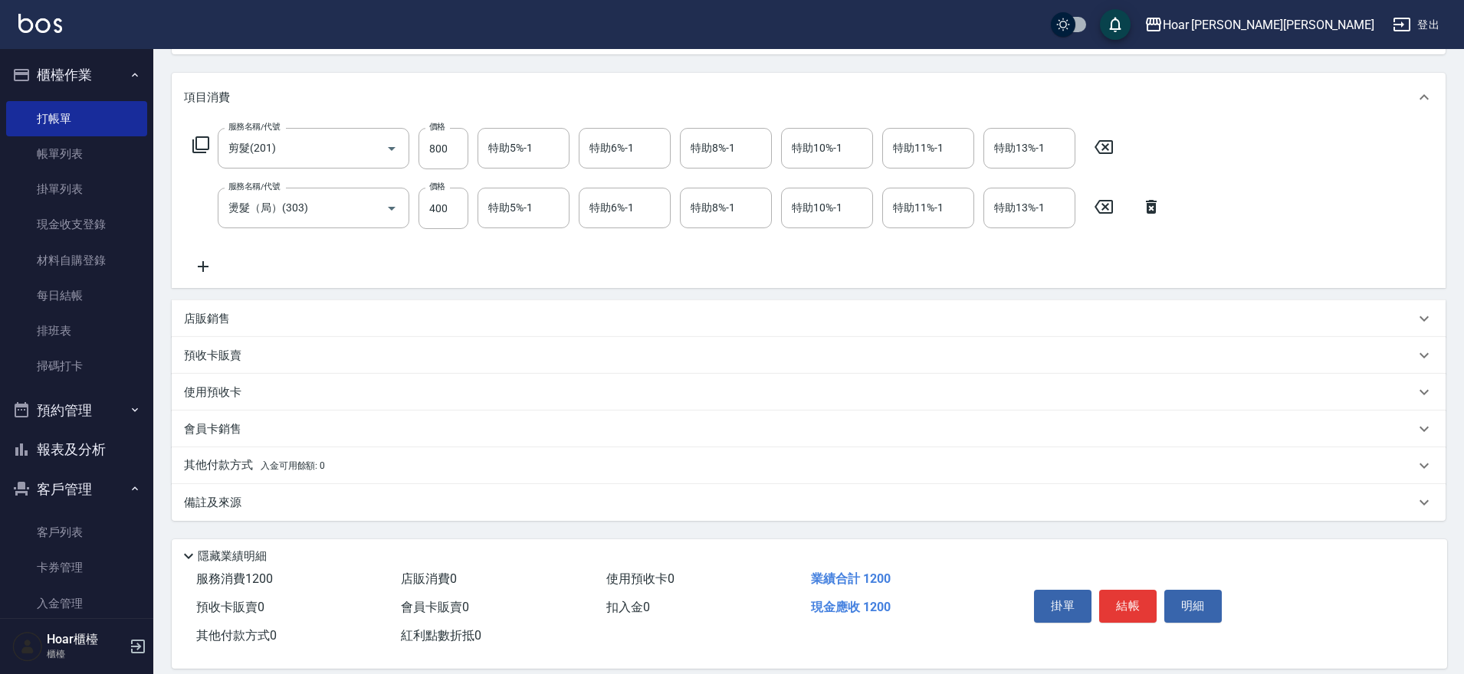
scroll to position [198, 0]
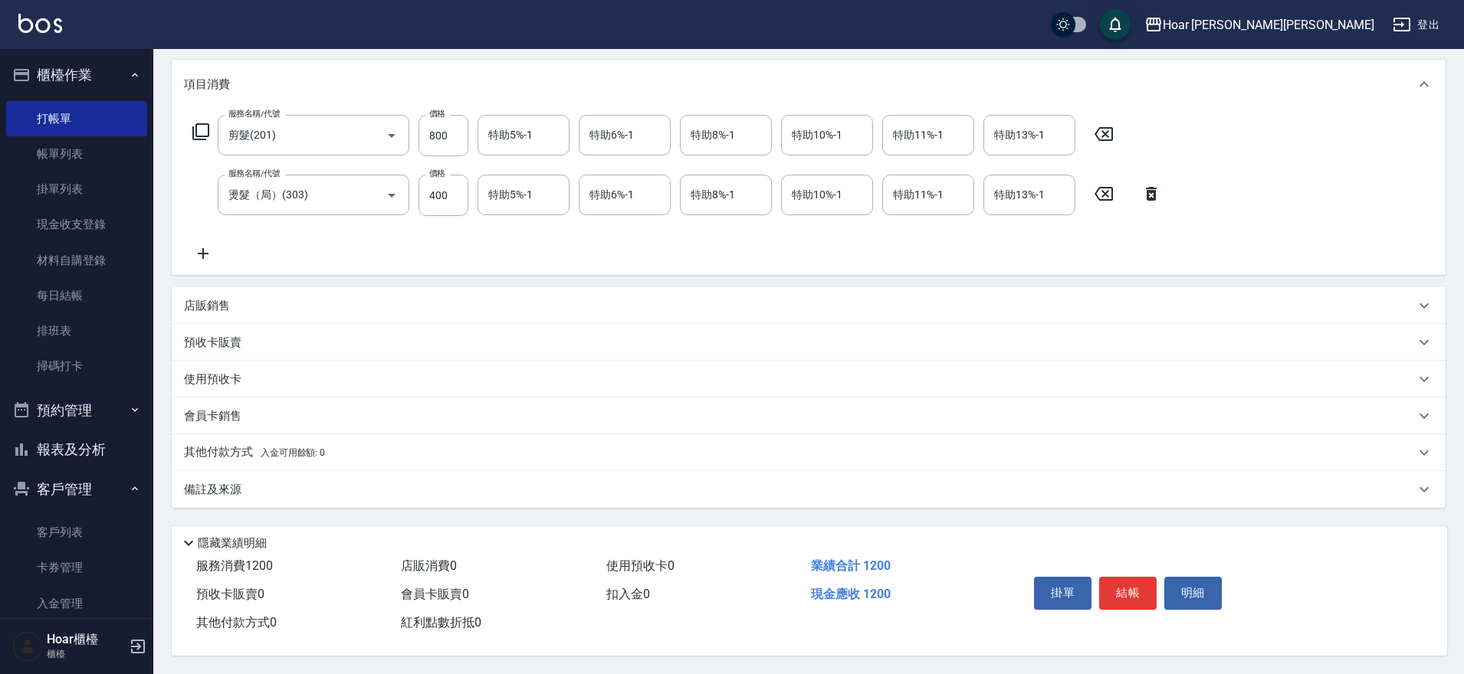
click at [212, 444] on p "其他付款方式 入金可用餘額: 0" at bounding box center [254, 452] width 141 height 17
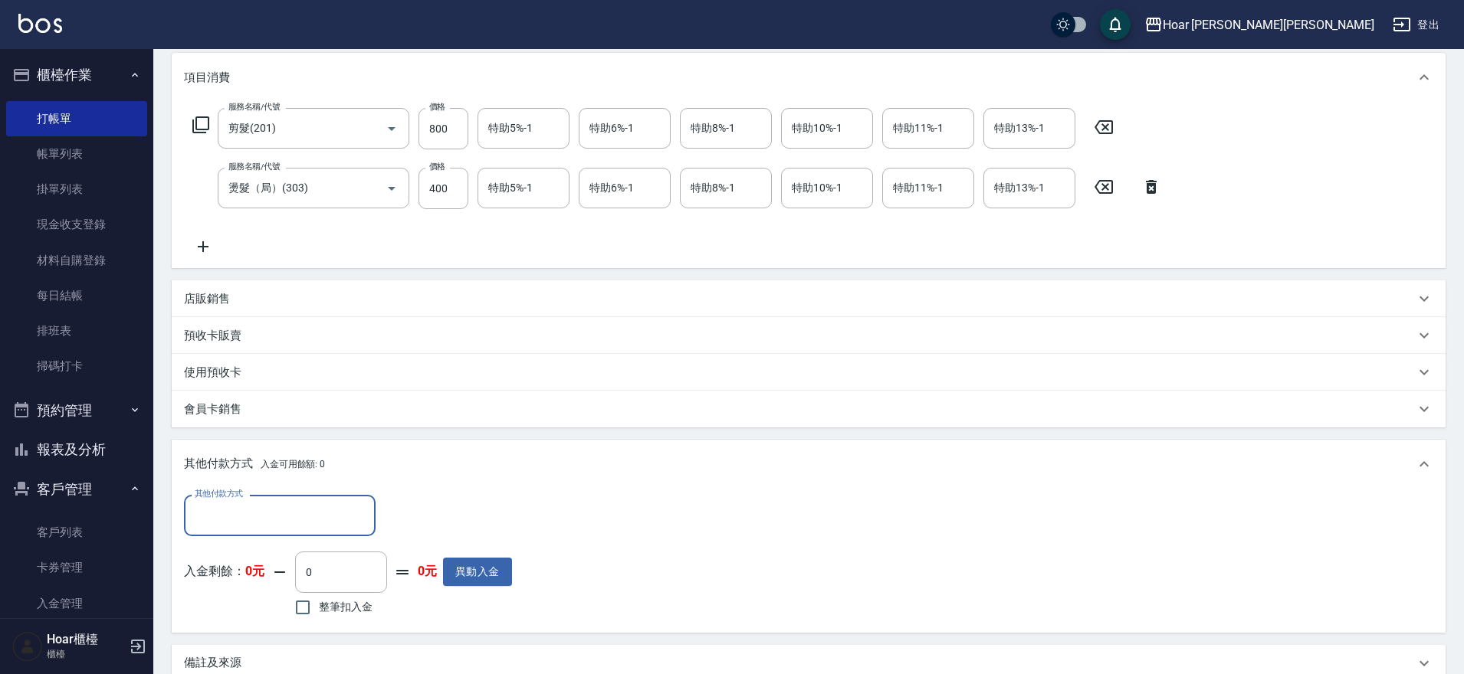
scroll to position [0, 0]
click at [211, 520] on input "其他付款方式" at bounding box center [280, 515] width 178 height 27
click at [245, 589] on span "轉帳匯款" at bounding box center [280, 580] width 192 height 25
type input "轉帳匯款"
click at [430, 514] on input "0" at bounding box center [442, 515] width 115 height 41
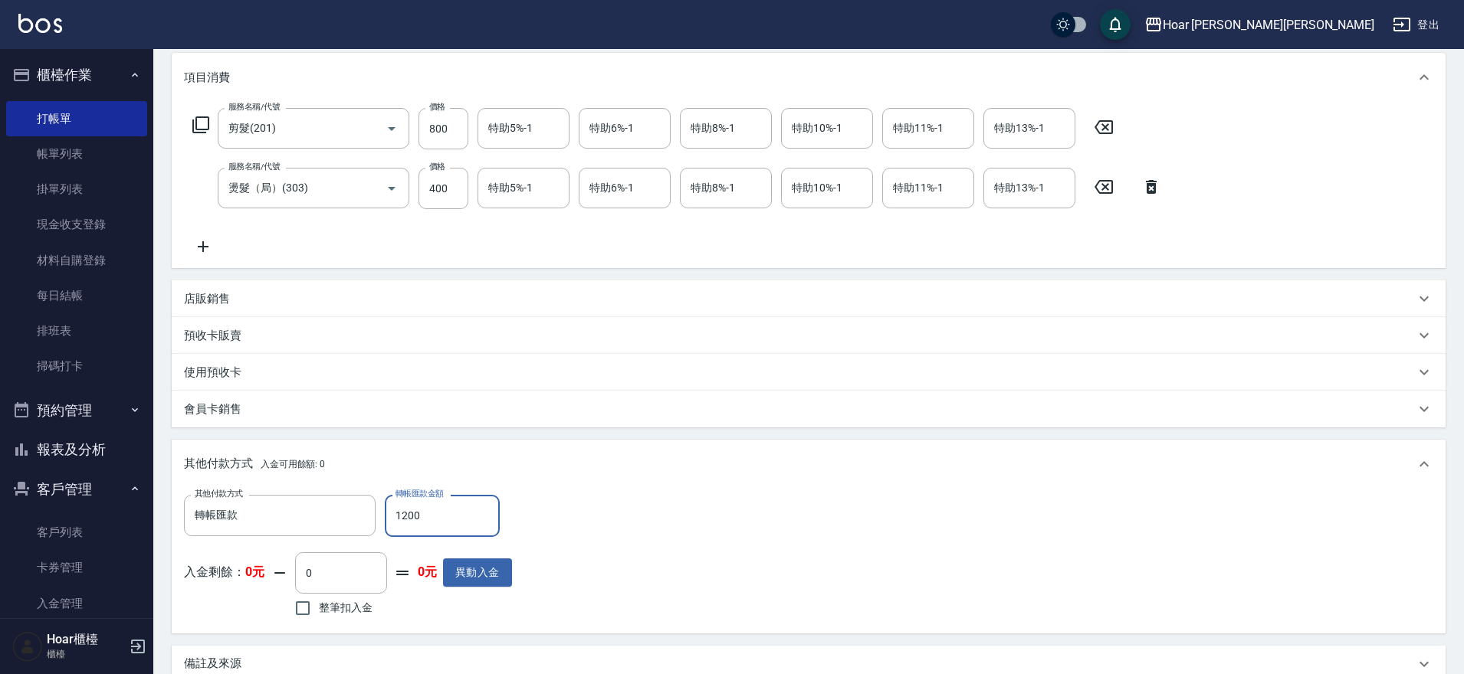
type input "1200"
click at [719, 518] on div "其他付款方式 轉帳匯款 其他付款方式 轉帳匯款金額 1200 轉帳匯款金額 入金剩餘： 0元 0 ​ 整筆扣入金 0元 異動入金" at bounding box center [808, 558] width 1249 height 126
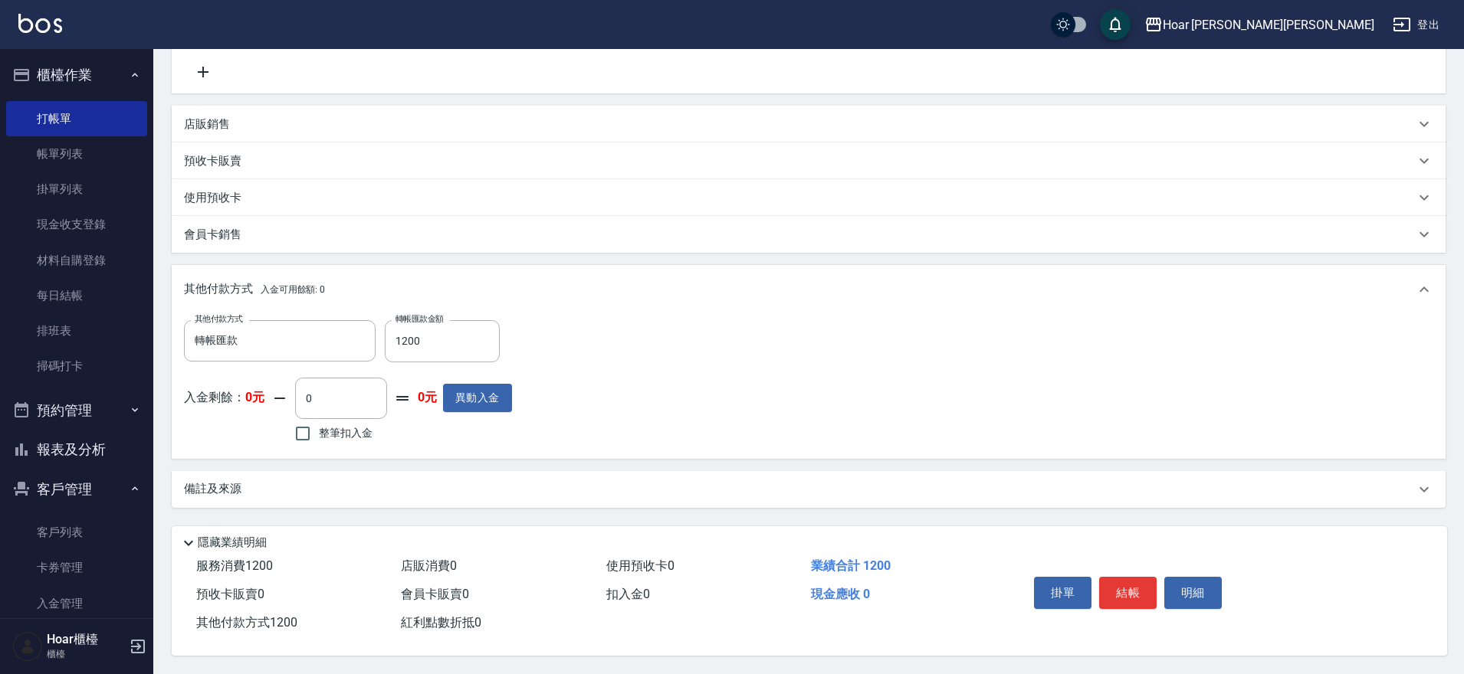
click at [1128, 585] on button "結帳" at bounding box center [1127, 593] width 57 height 32
